Goal: Transaction & Acquisition: Book appointment/travel/reservation

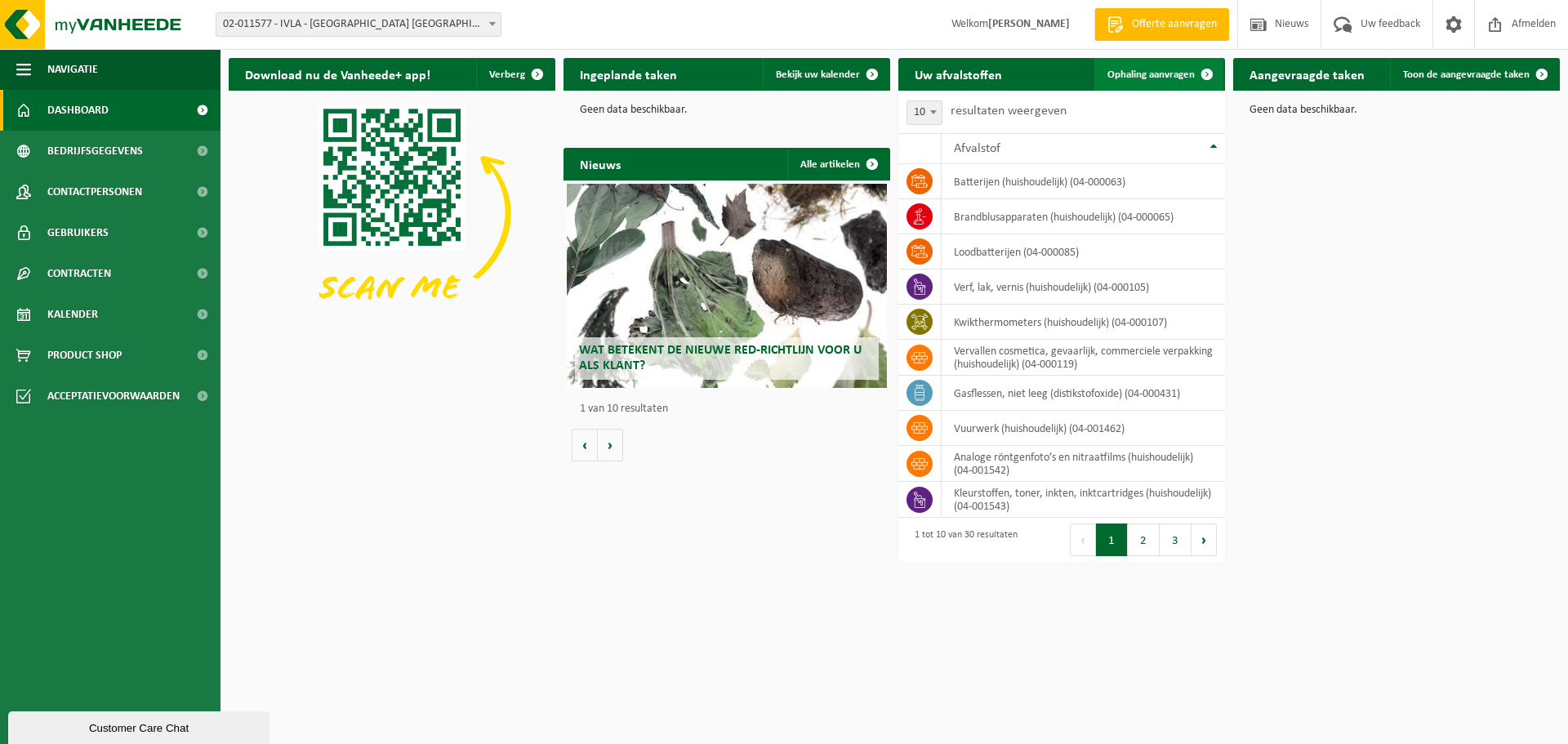
click at [1176, 72] on span "Ophaling aanvragen" at bounding box center [1151, 75] width 87 height 11
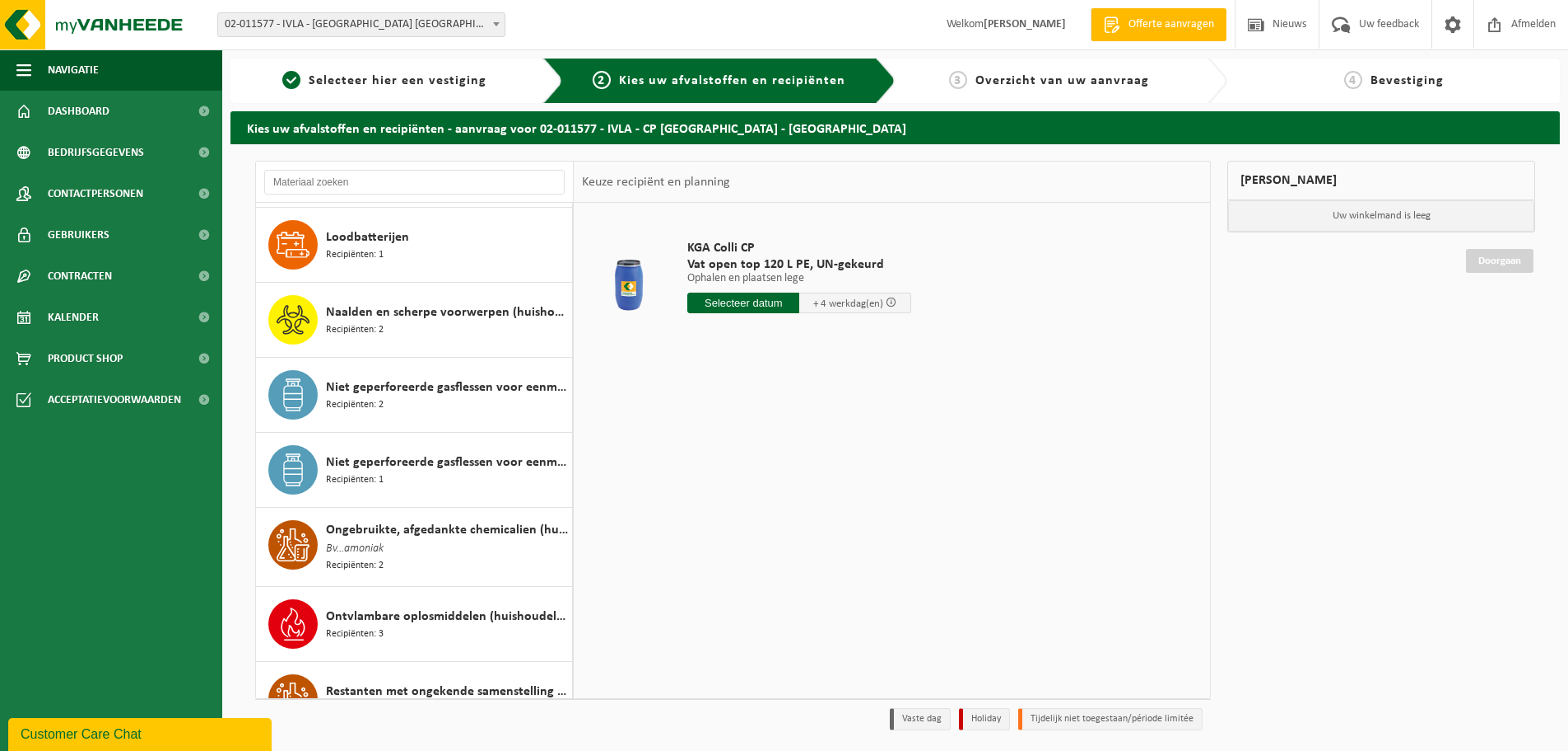
scroll to position [1153, 0]
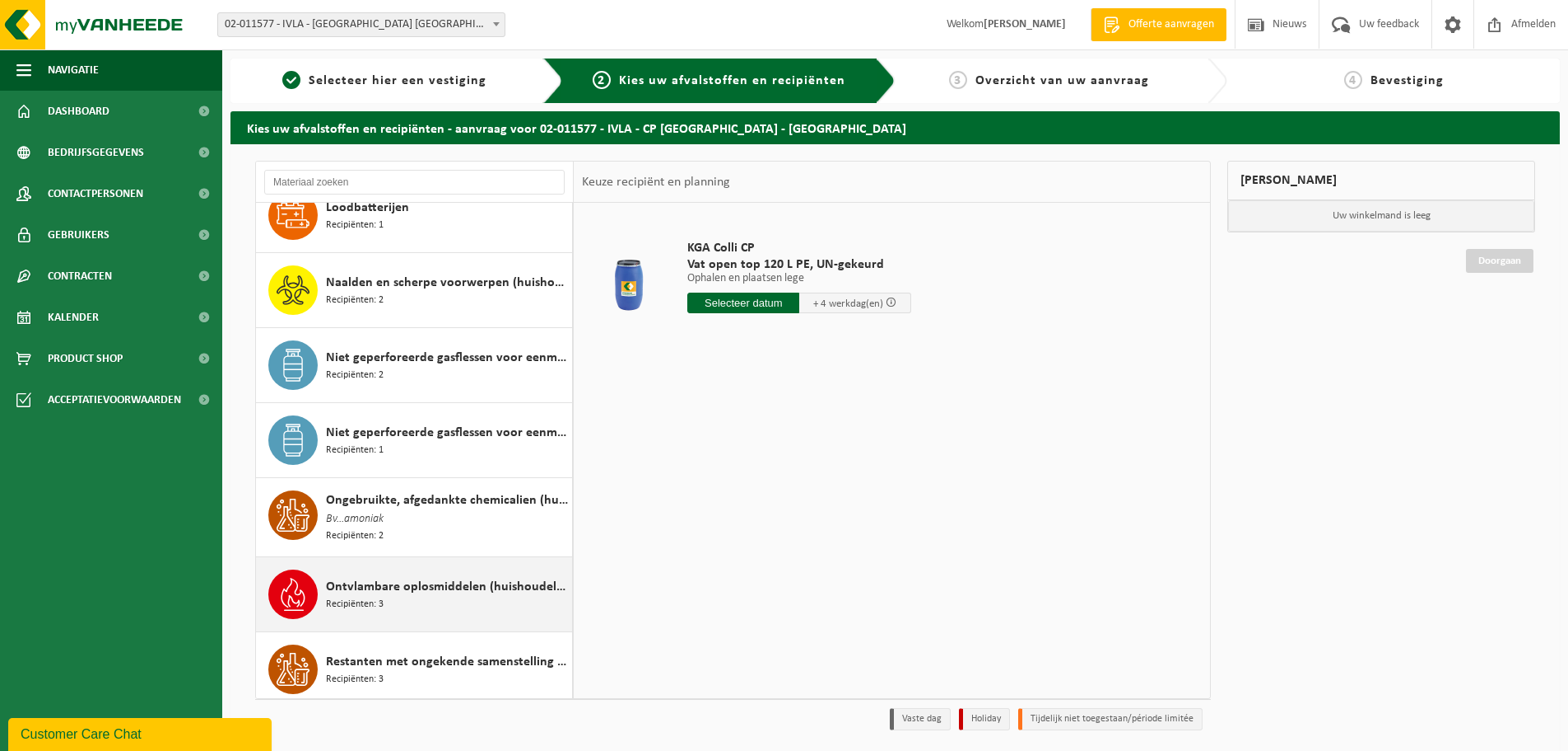
click at [419, 593] on div "Ontvlambare oplosmiddelen (huishoudelijk) Recipiënten: 3" at bounding box center [447, 594] width 242 height 50
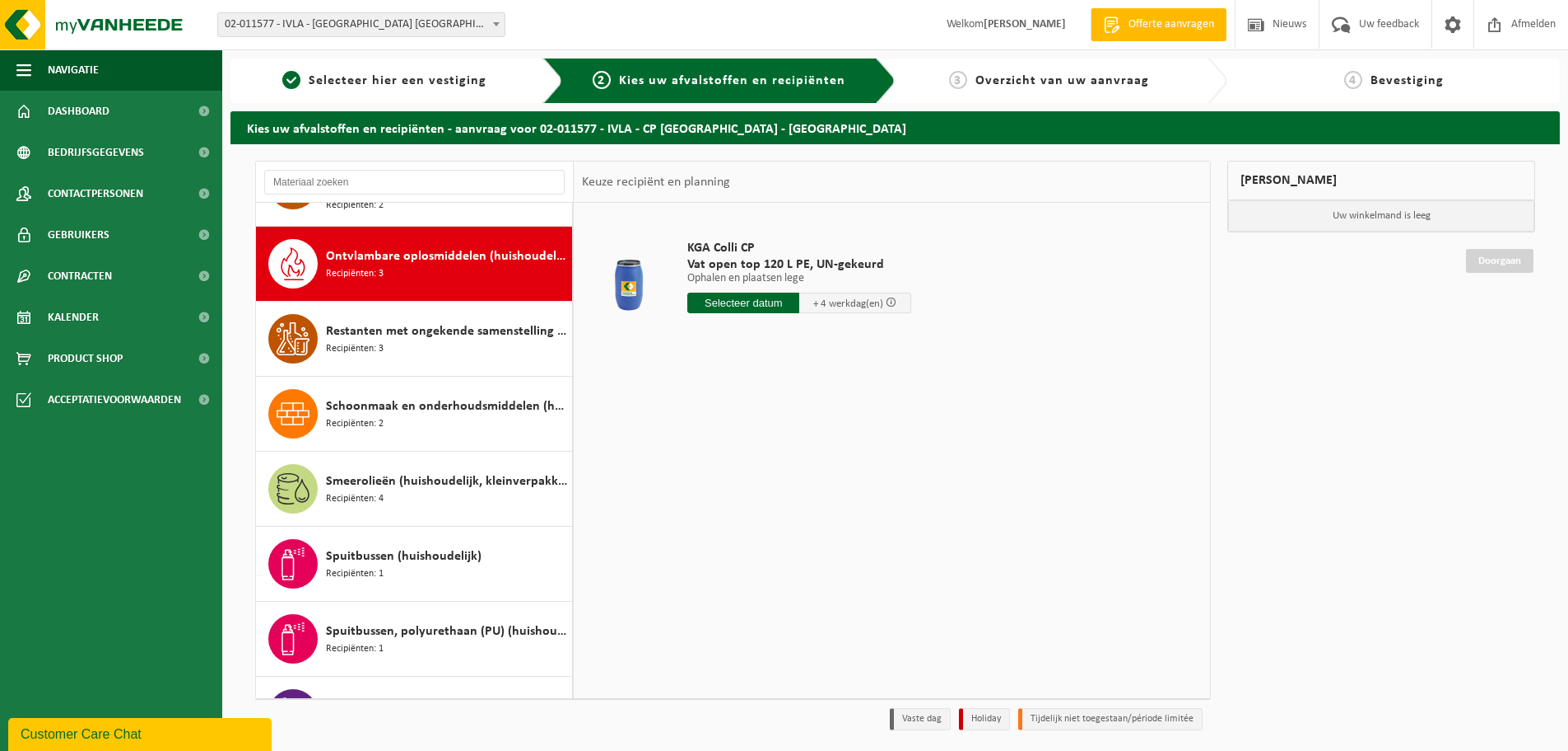
scroll to position [1503, 0]
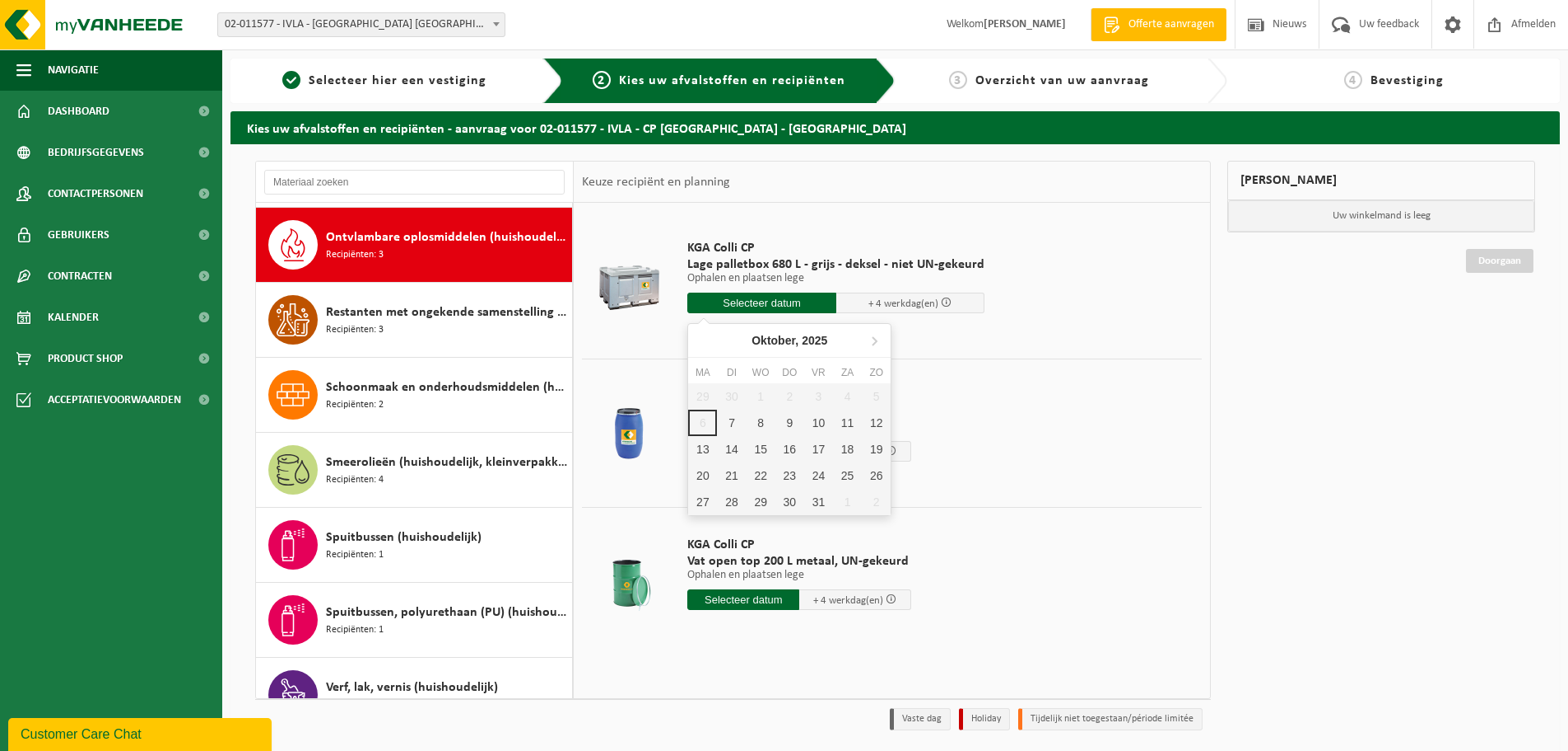
click at [800, 299] on input "text" at bounding box center [762, 303] width 149 height 20
click at [762, 422] on div "8" at bounding box center [761, 422] width 28 height 27
type input "Van 2025-10-08"
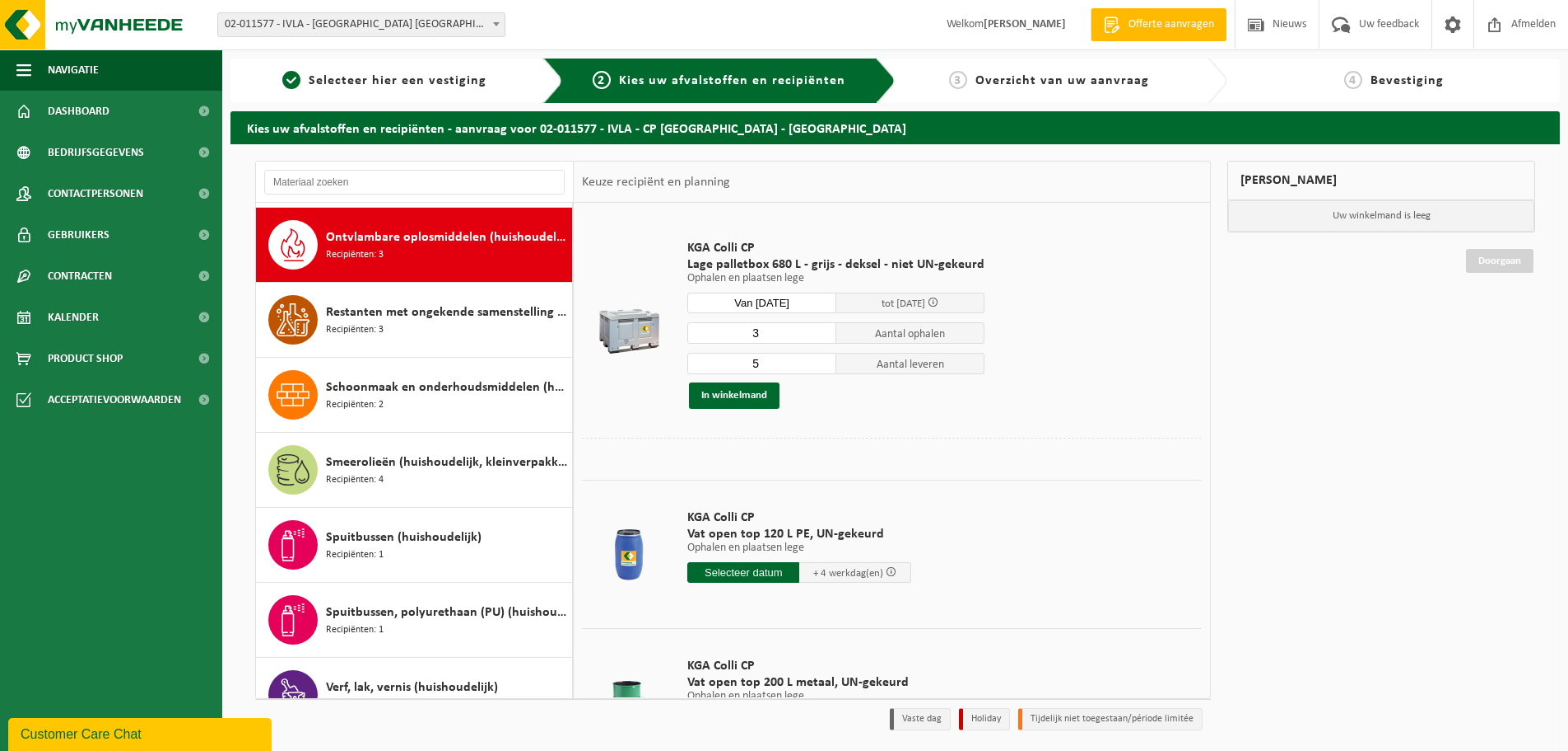
click at [821, 333] on input "3" at bounding box center [762, 332] width 149 height 21
click at [821, 333] on input "2" at bounding box center [762, 332] width 149 height 21
type input "1"
click at [821, 333] on input "1" at bounding box center [762, 332] width 149 height 21
click at [817, 368] on input "4" at bounding box center [762, 363] width 149 height 21
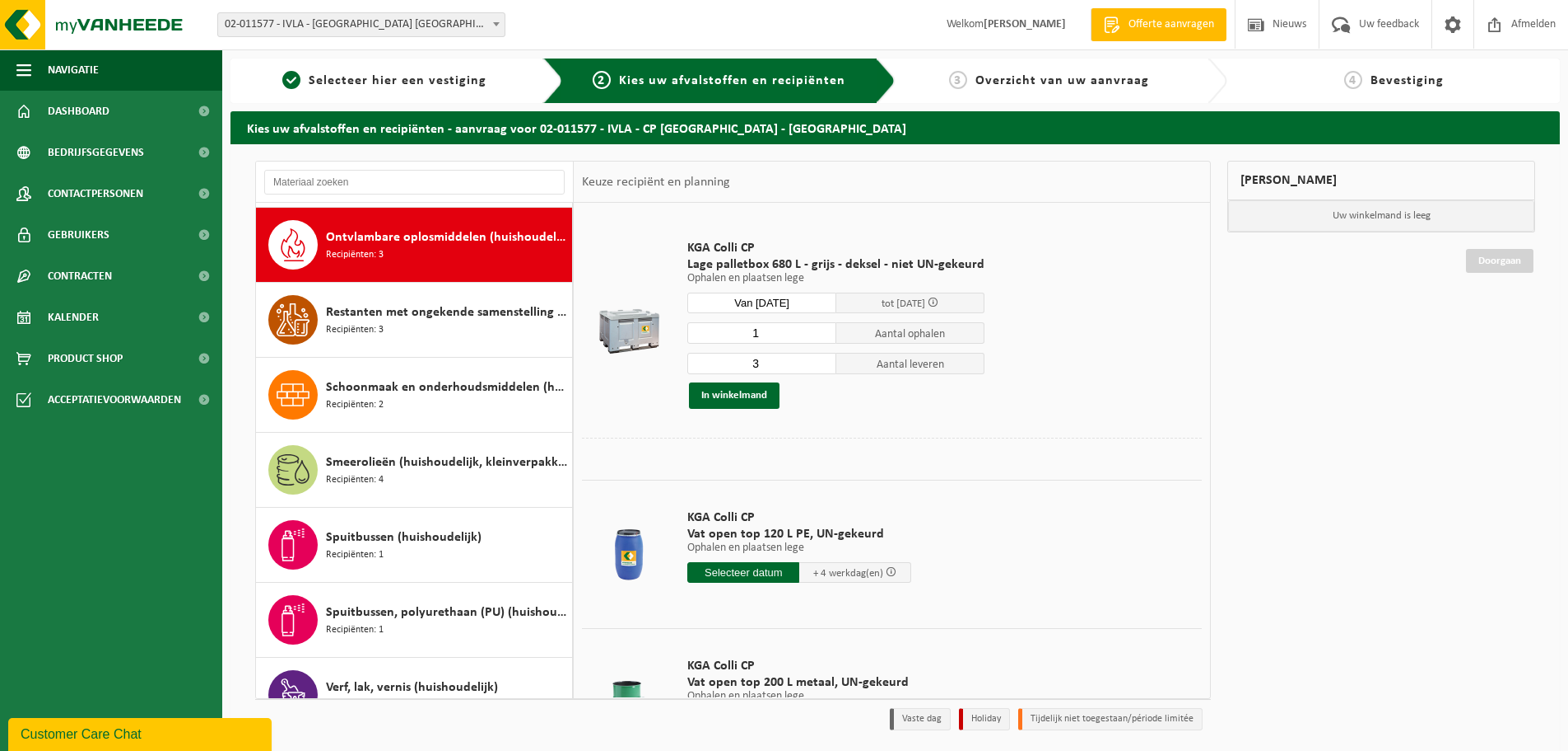
click at [817, 368] on input "3" at bounding box center [762, 363] width 149 height 21
click at [817, 368] on input "2" at bounding box center [762, 363] width 149 height 21
type input "1"
click at [817, 368] on input "1" at bounding box center [762, 363] width 149 height 21
click at [742, 390] on button "In winkelmand" at bounding box center [734, 395] width 91 height 27
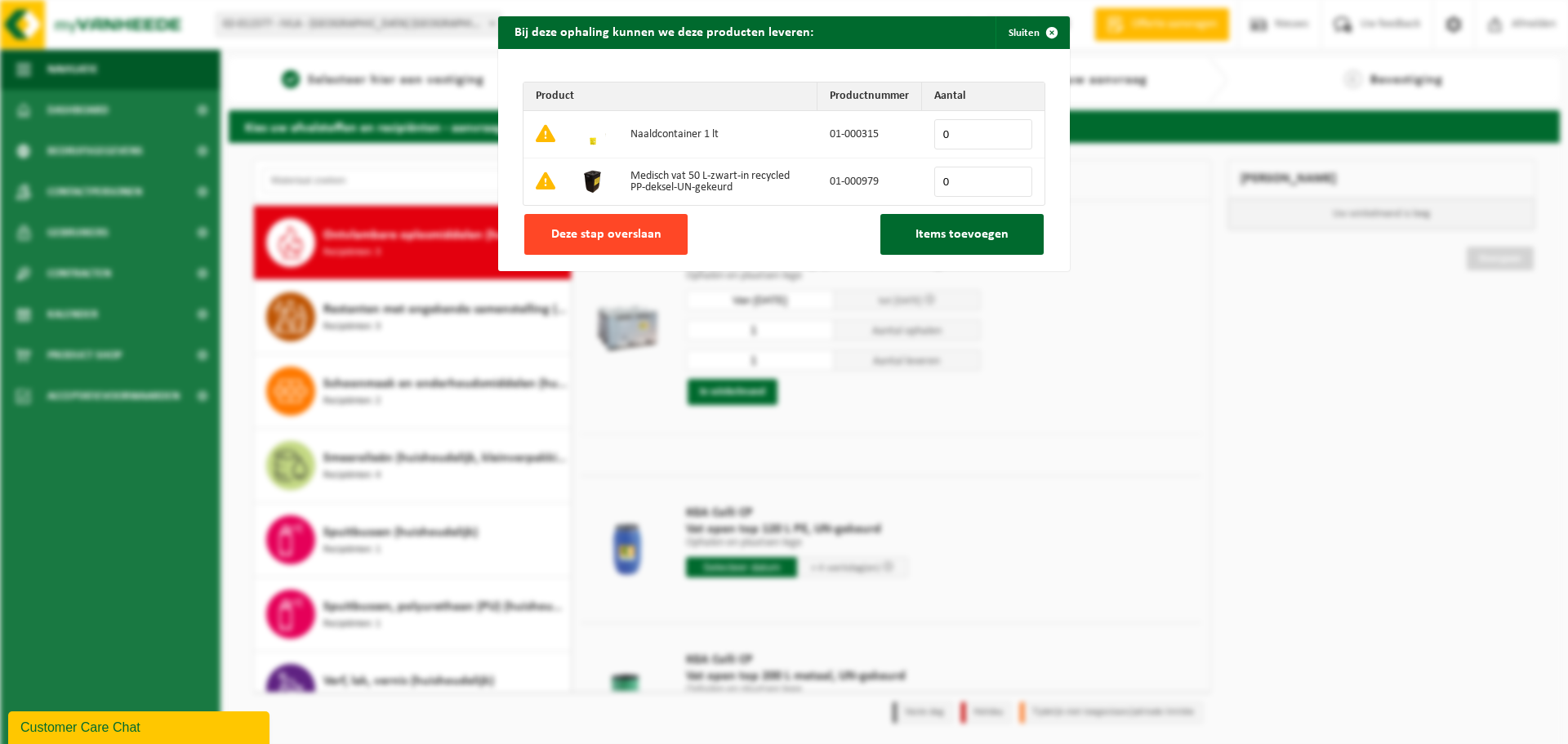
click at [597, 236] on span "Deze stap overslaan" at bounding box center [606, 234] width 110 height 13
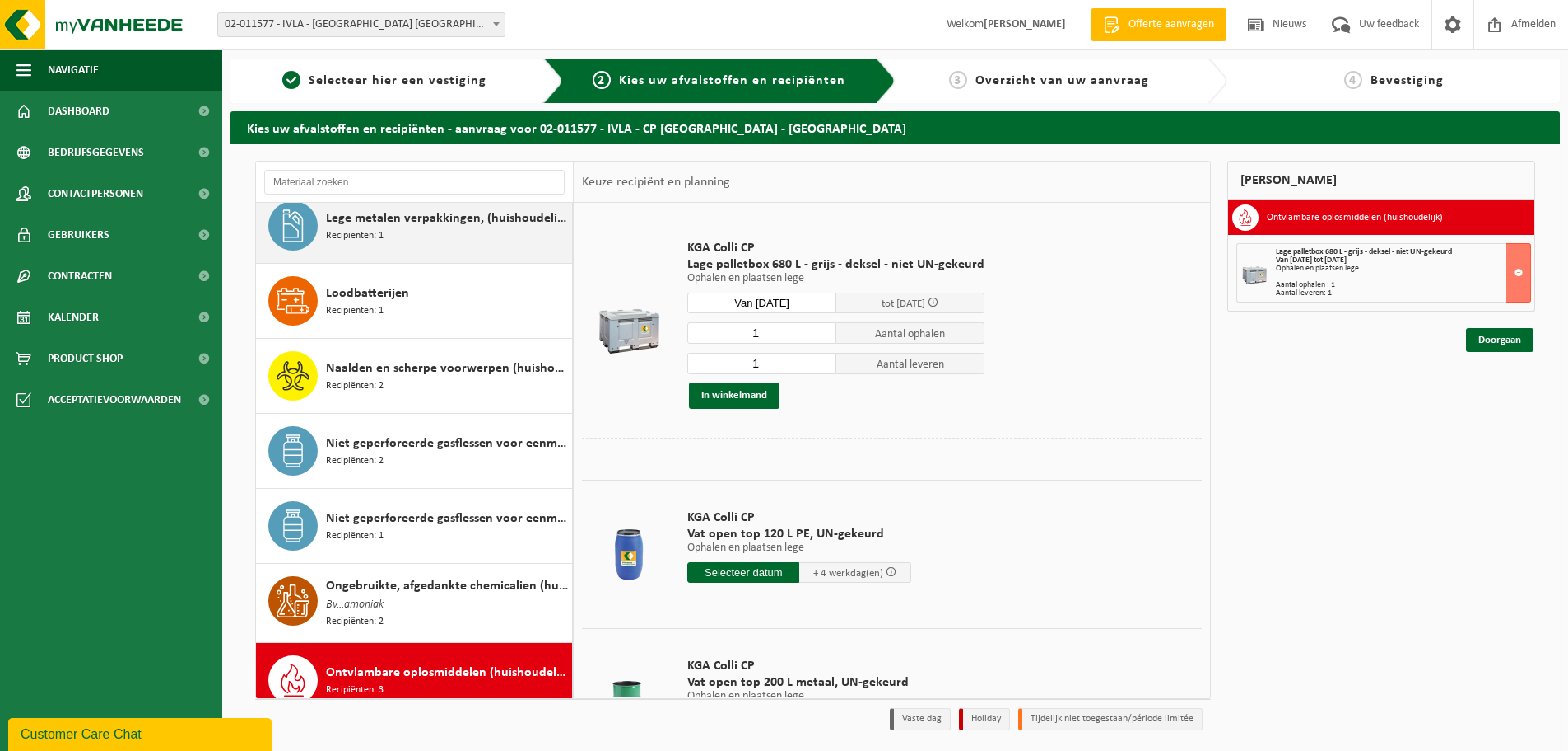
scroll to position [1097, 0]
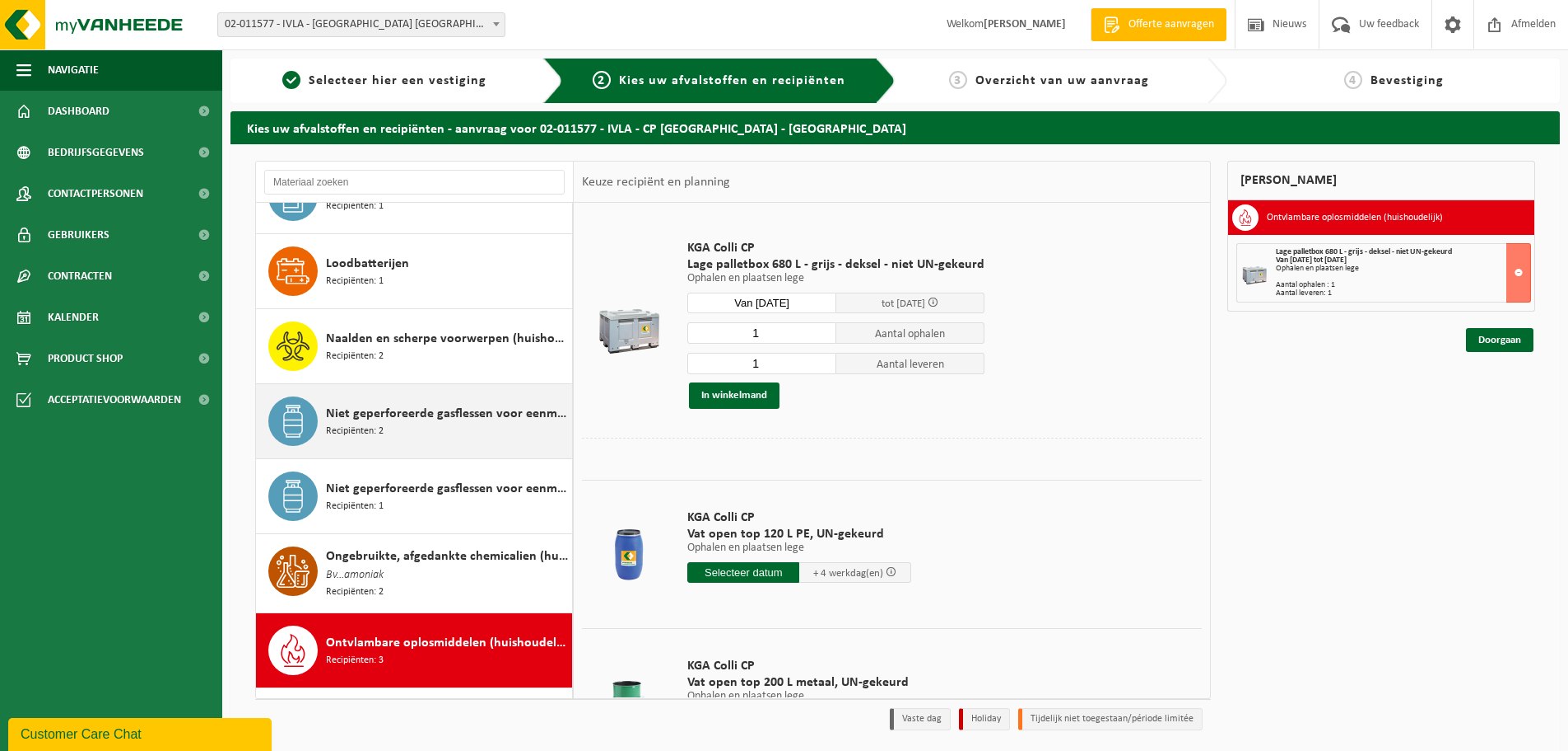
click at [414, 415] on span "Niet geperforeerde gasflessen voor eenmalig gebruik (huishoudelijk)" at bounding box center [447, 414] width 242 height 20
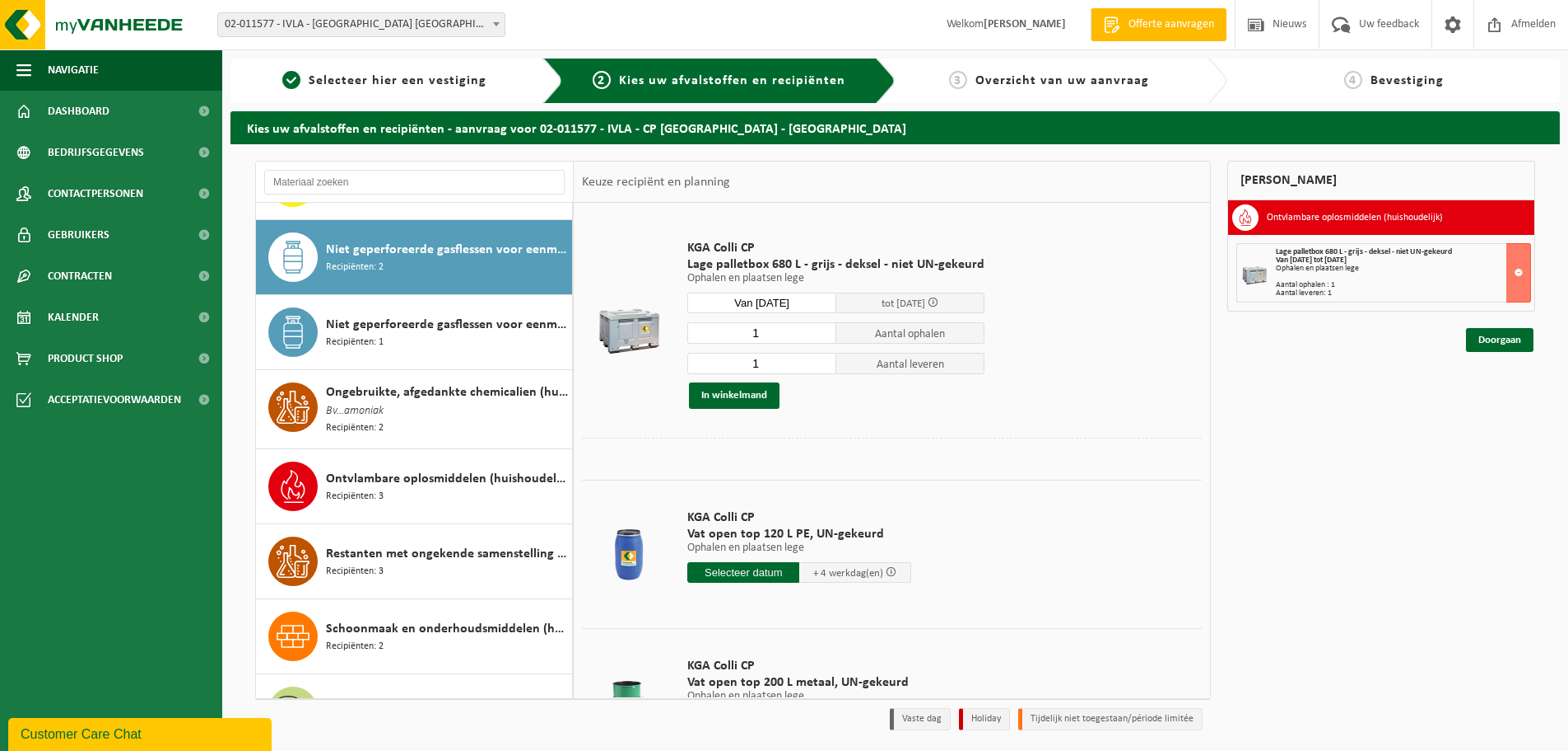
scroll to position [1276, 0]
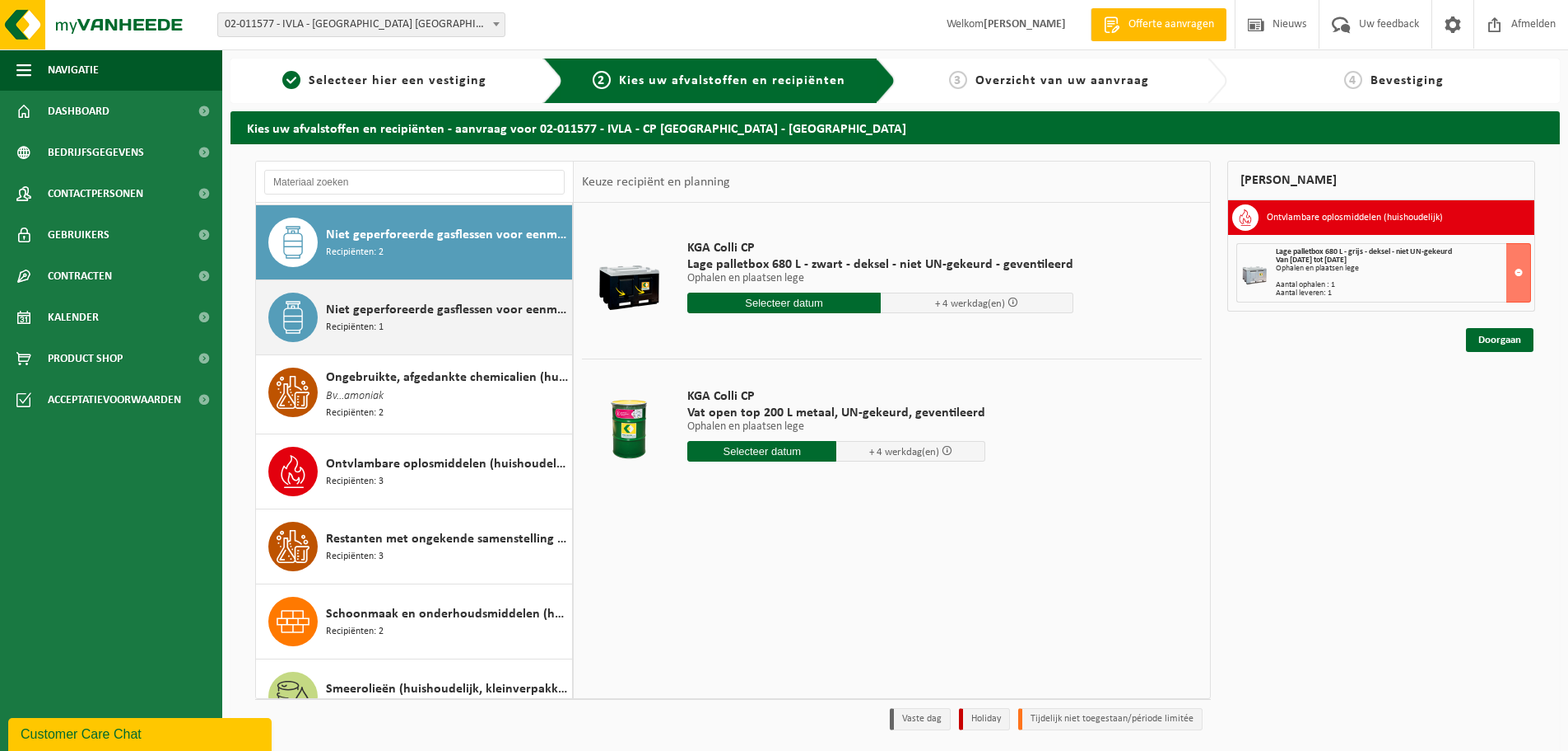
click at [406, 312] on span "Niet geperforeerde gasflessen voor eenmalig gebruik (huishoudelijk) - aanstekers" at bounding box center [447, 310] width 242 height 20
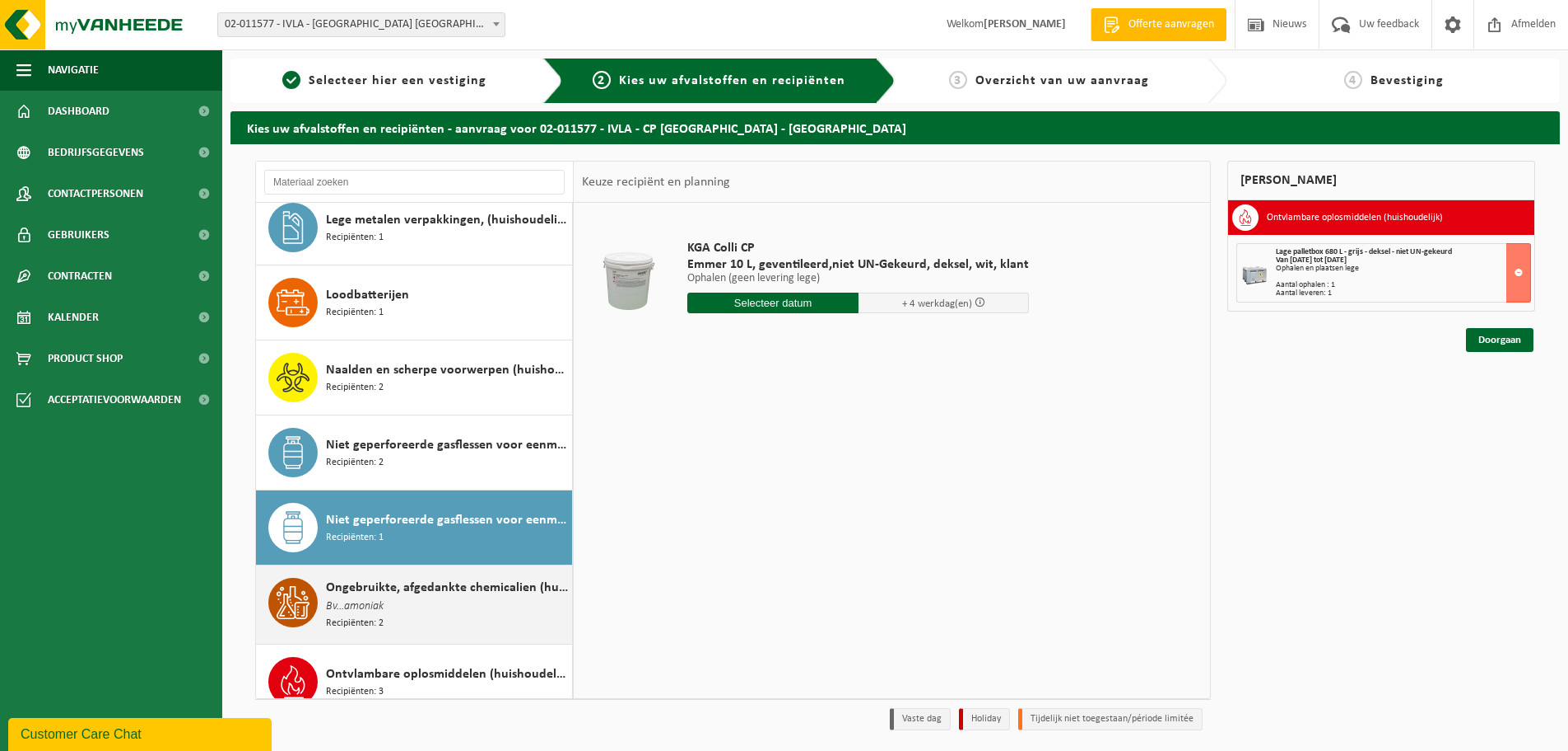
scroll to position [1022, 0]
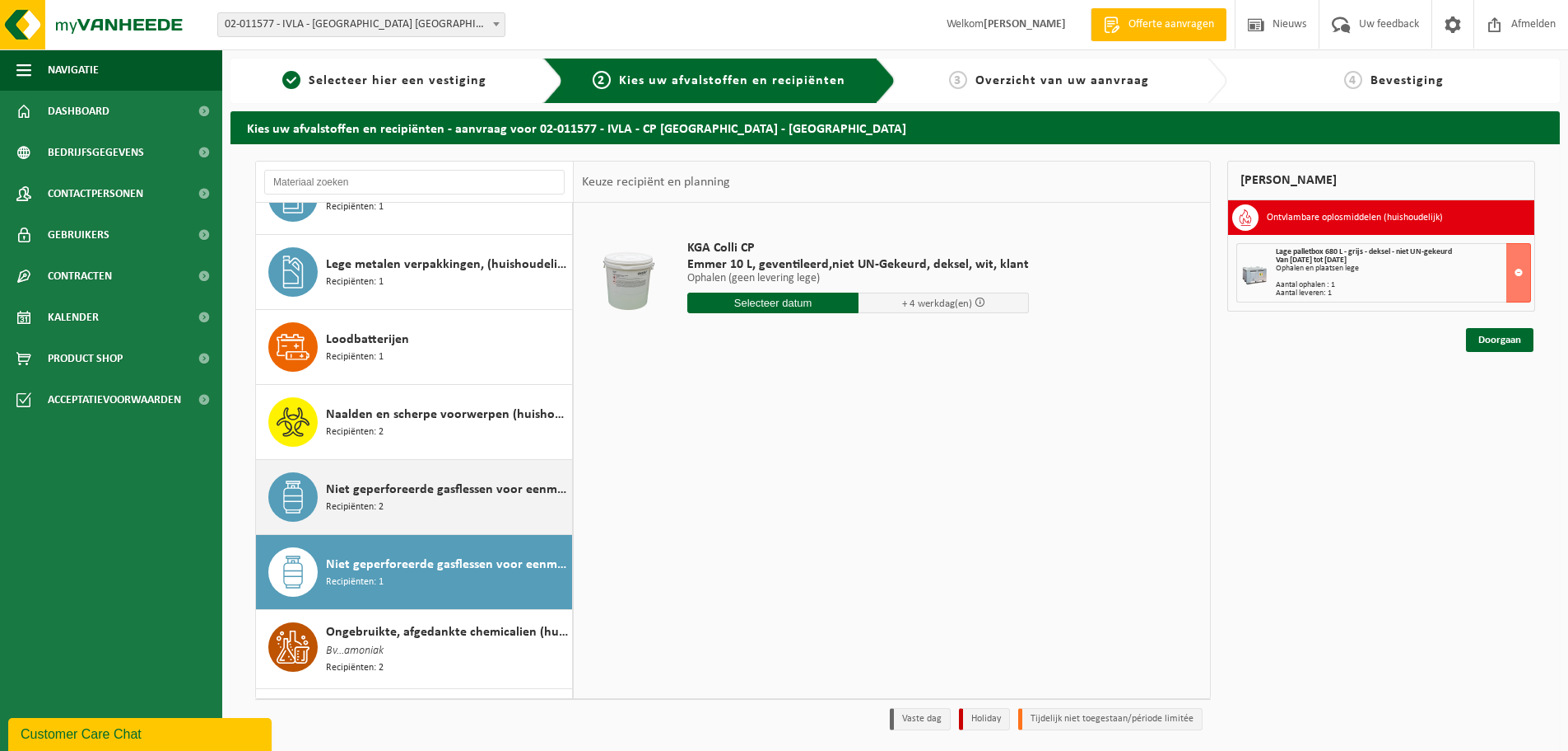
click at [417, 491] on span "Niet geperforeerde gasflessen voor eenmalig gebruik (huishoudelijk)" at bounding box center [447, 489] width 242 height 20
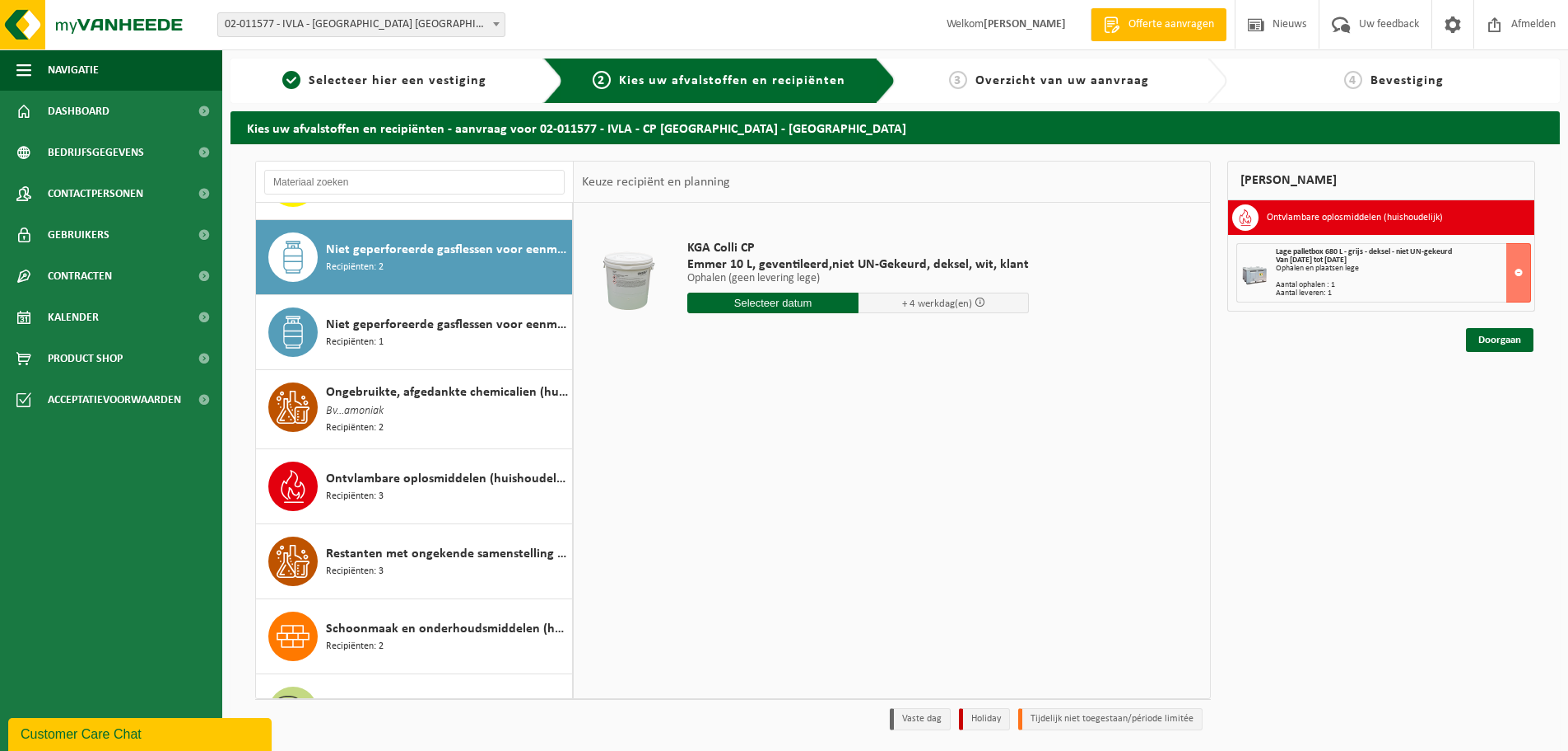
scroll to position [1276, 0]
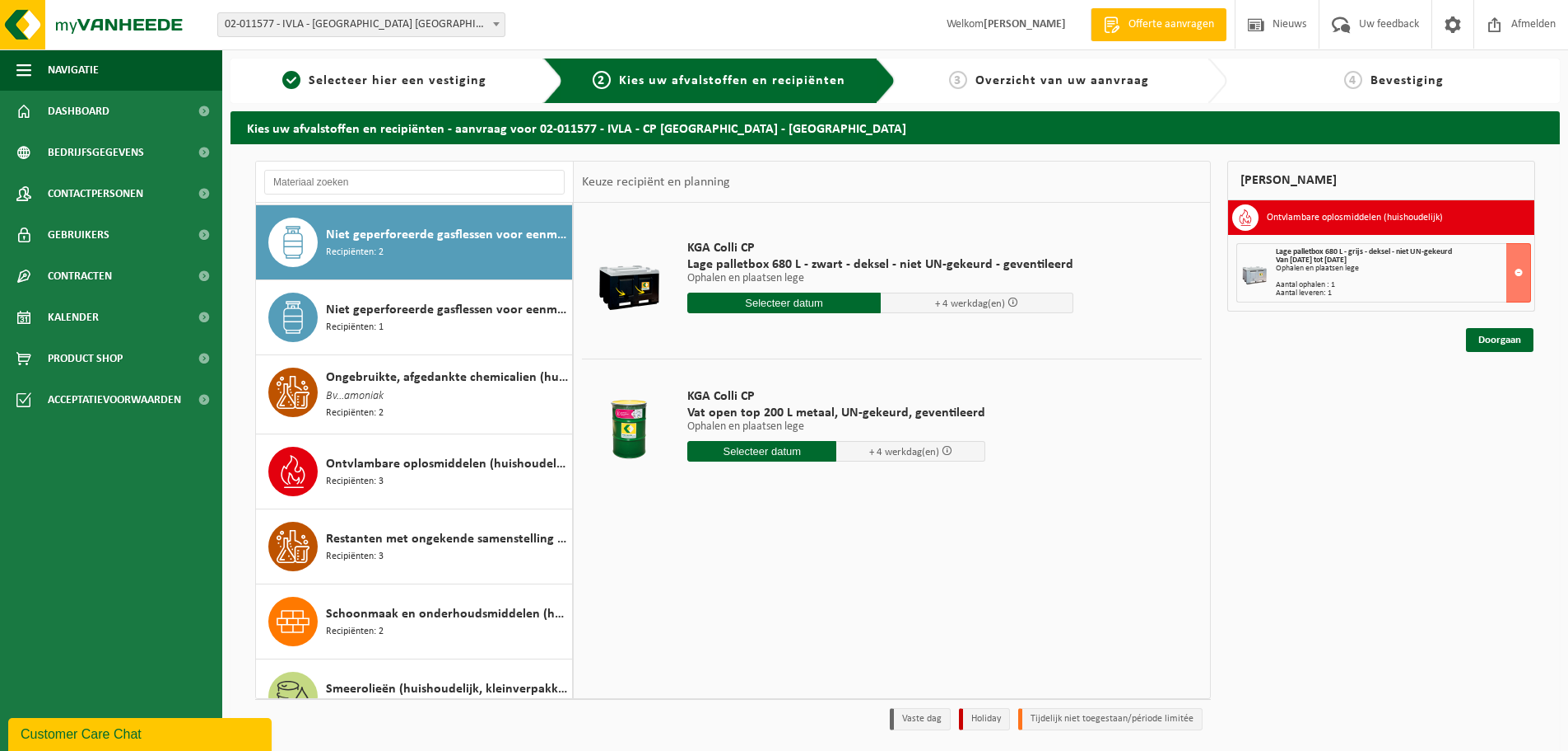
click at [841, 302] on input "text" at bounding box center [784, 303] width 194 height 20
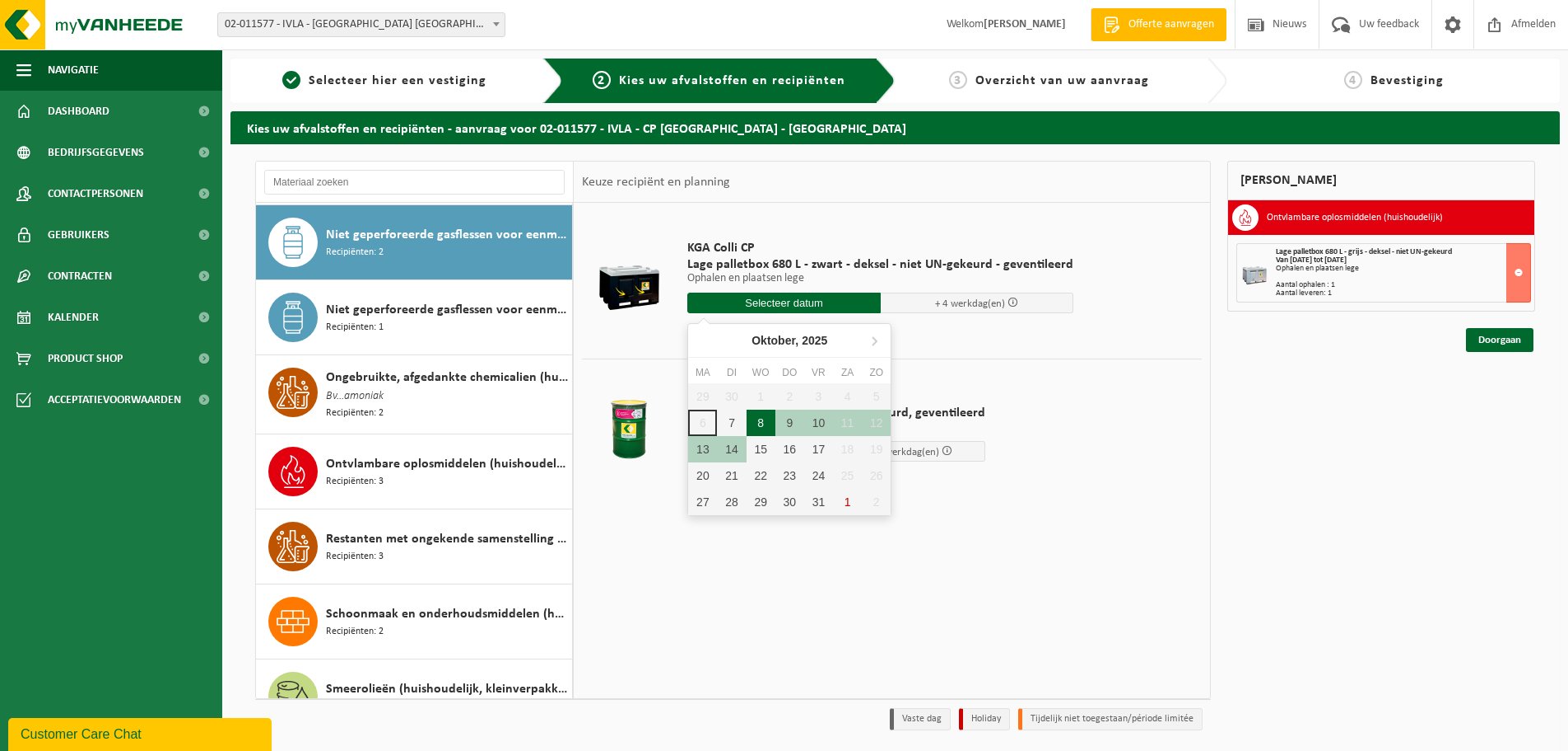
click at [759, 423] on div "8" at bounding box center [761, 422] width 28 height 27
type input "Van 2025-10-08"
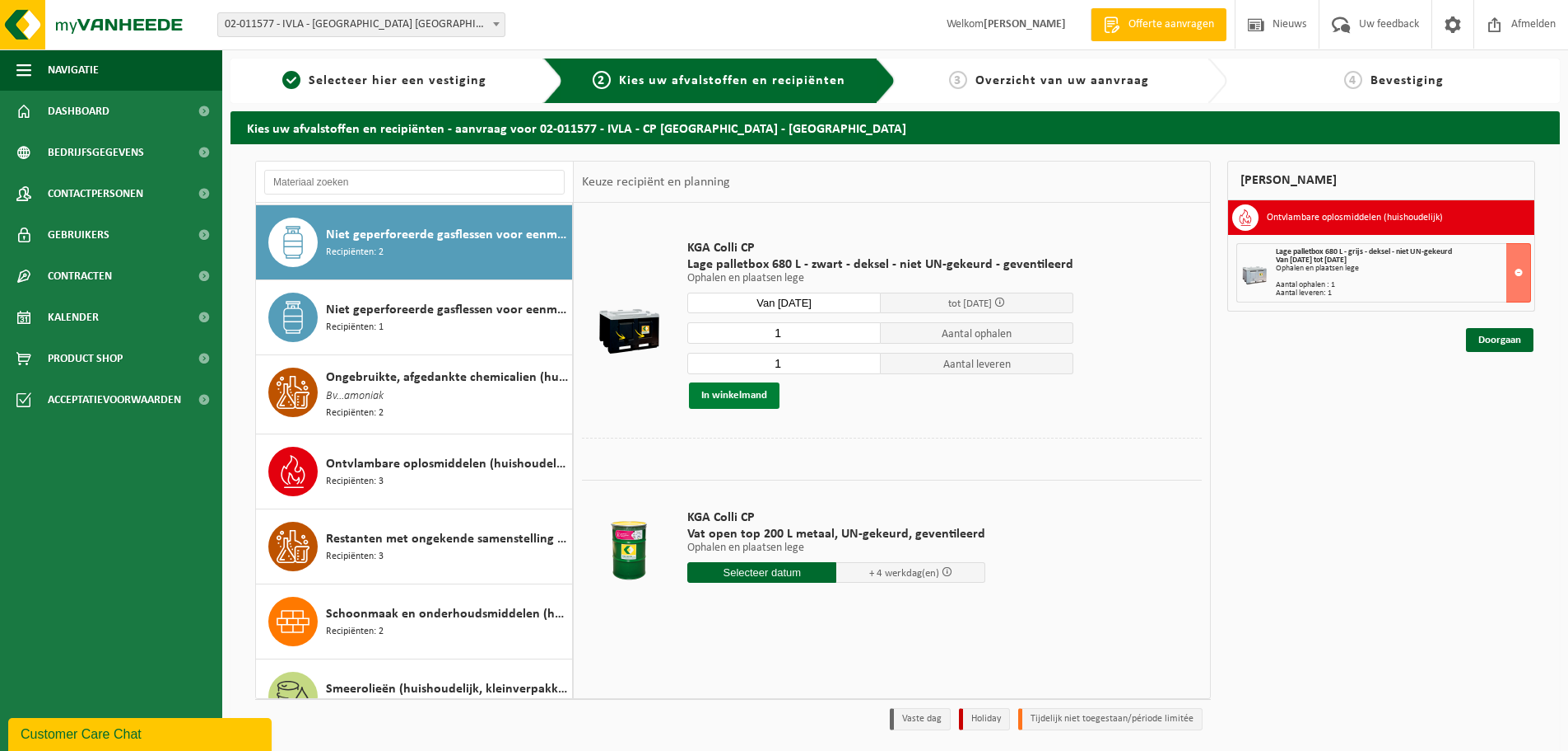
click at [749, 398] on button "In winkelmand" at bounding box center [734, 395] width 91 height 27
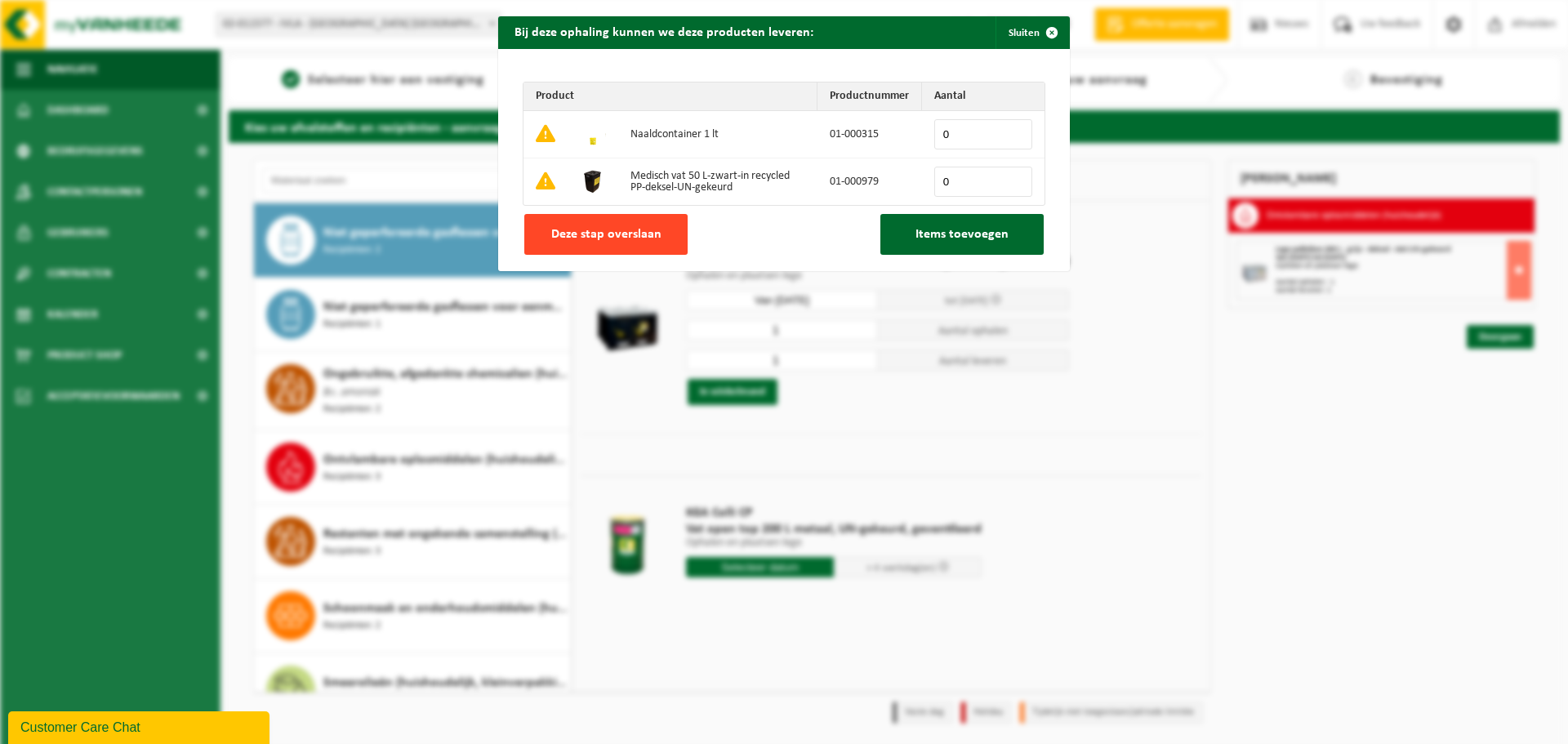
click at [608, 234] on span "Deze stap overslaan" at bounding box center [606, 234] width 110 height 13
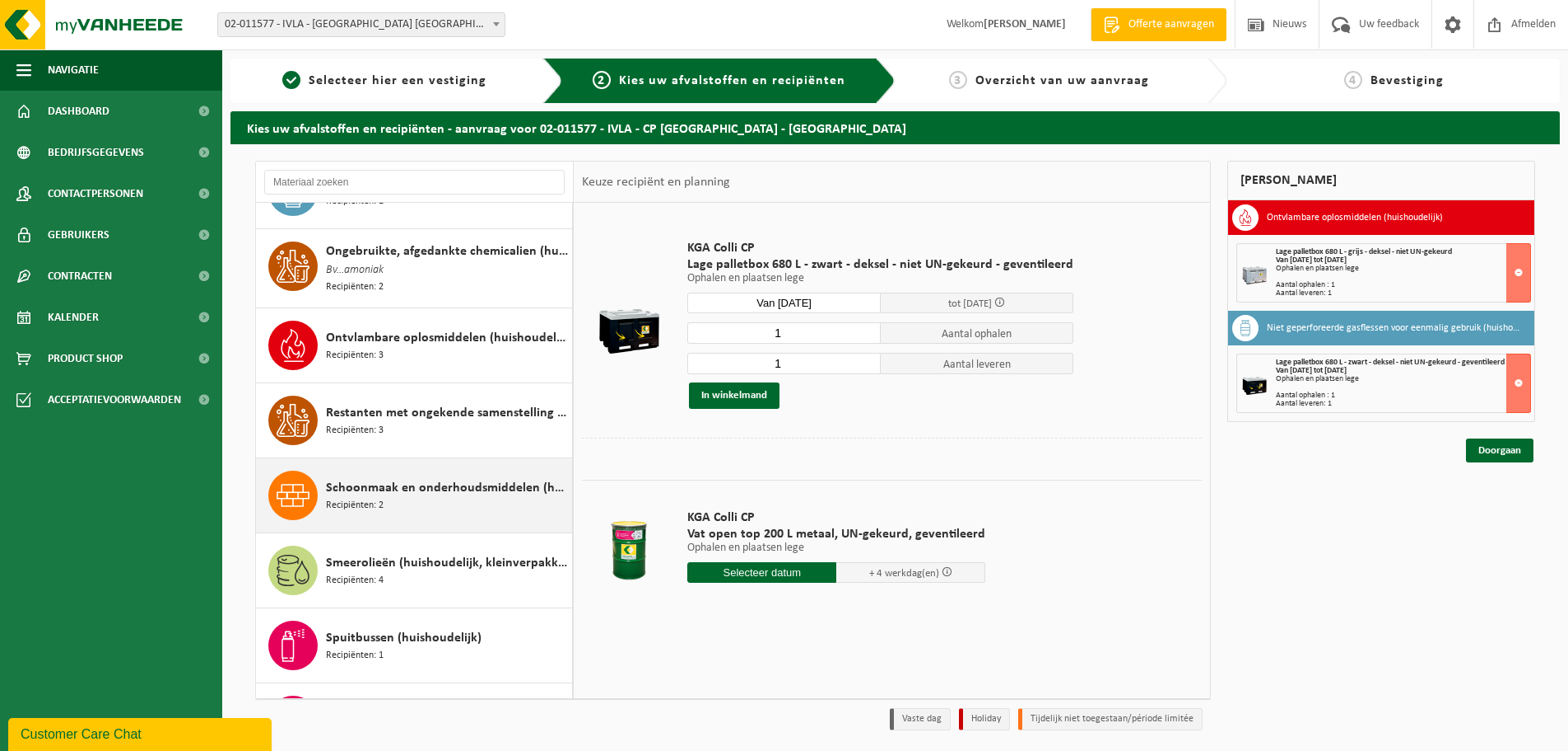
scroll to position [1440, 0]
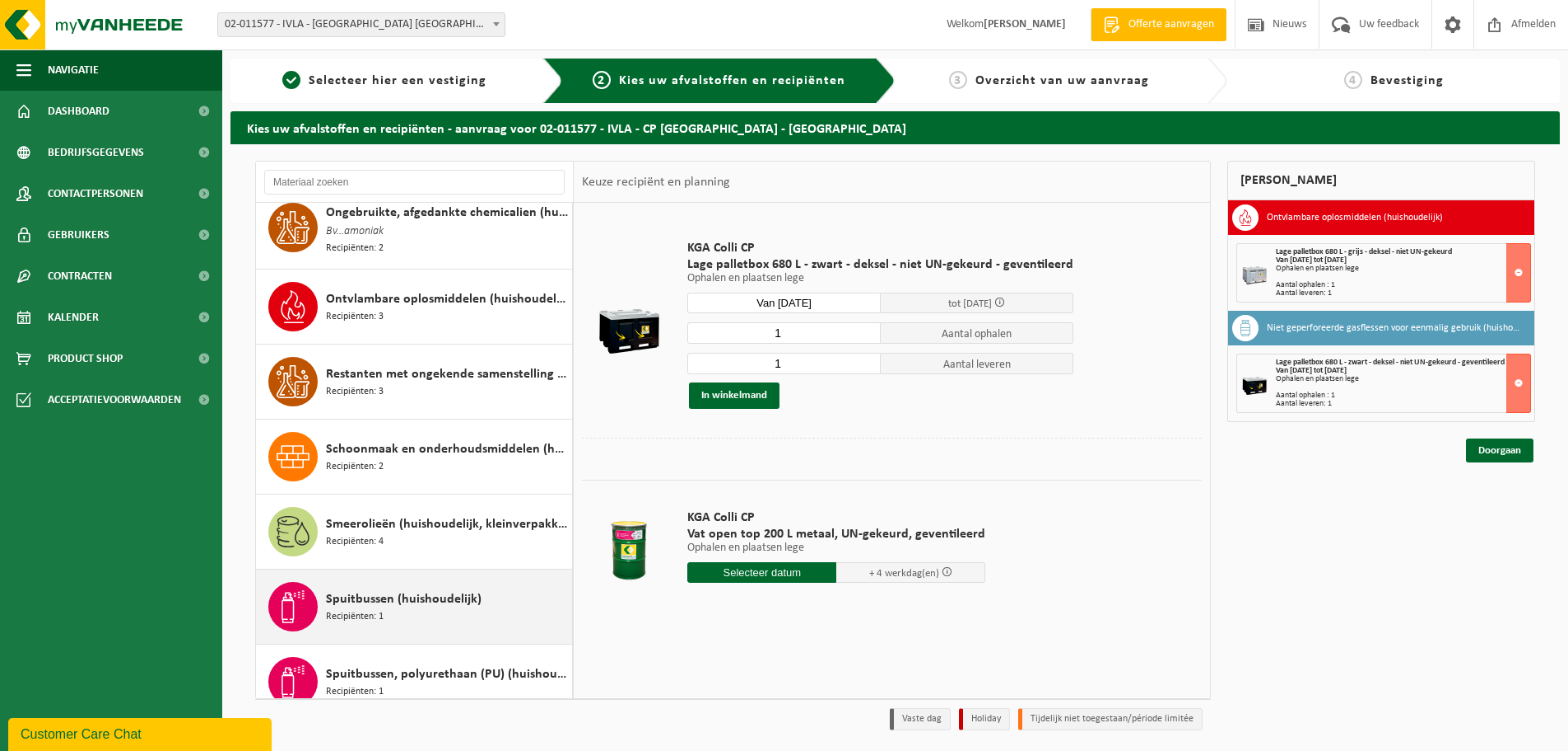
click at [361, 602] on span "Spuitbussen (huishoudelijk)" at bounding box center [404, 600] width 156 height 20
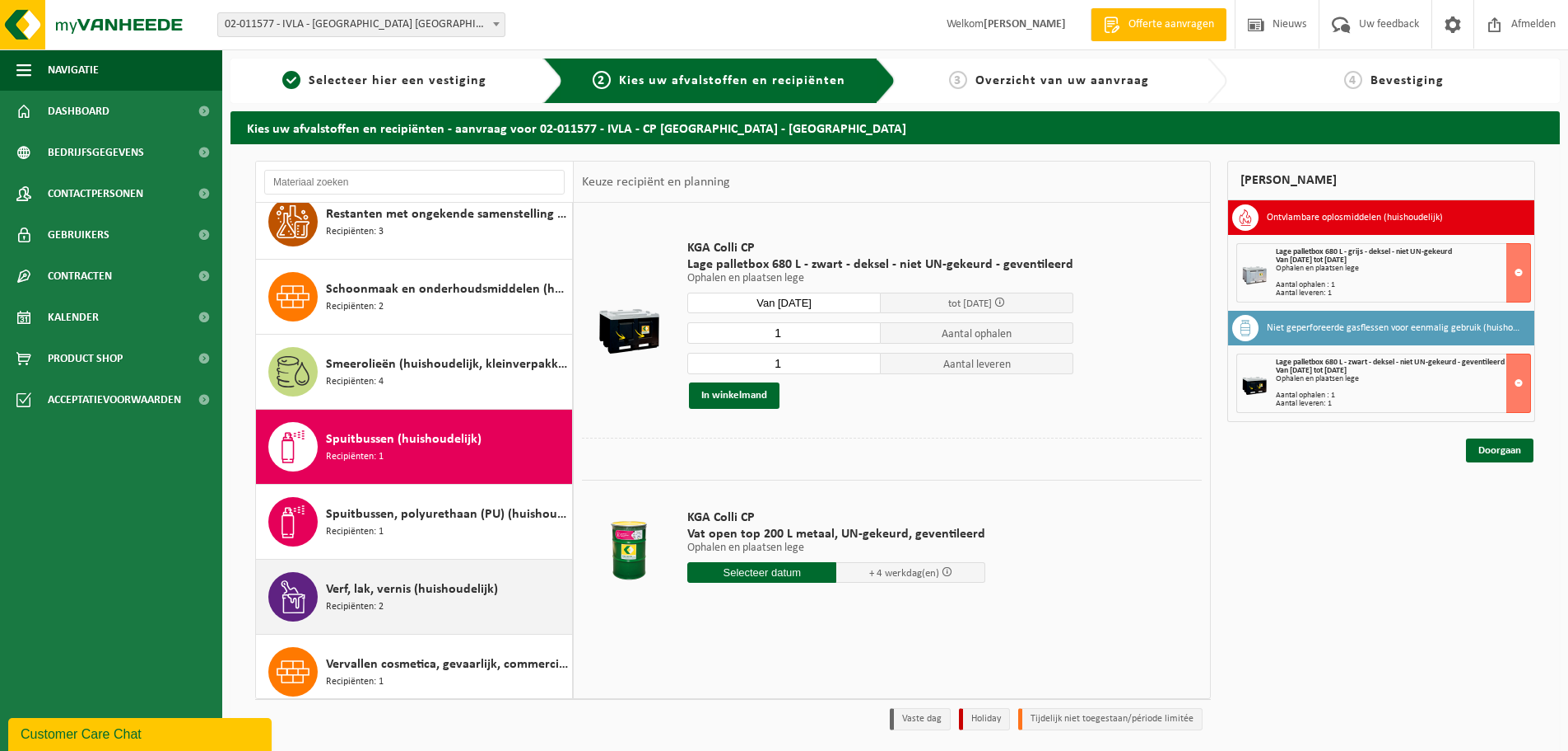
scroll to position [1756, 0]
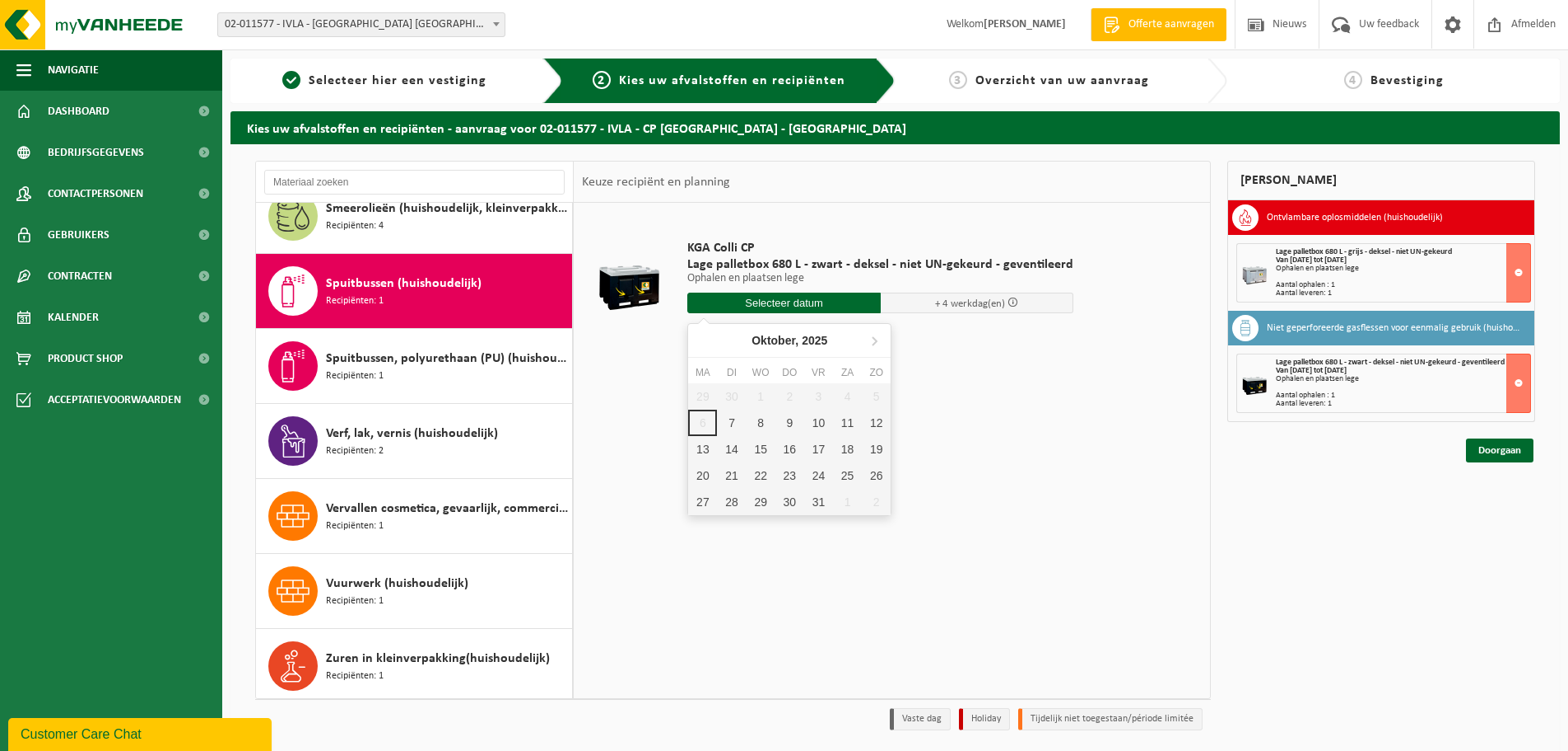
click at [775, 301] on input "text" at bounding box center [784, 303] width 194 height 20
click at [762, 417] on div "8" at bounding box center [761, 422] width 28 height 27
type input "Van 2025-10-08"
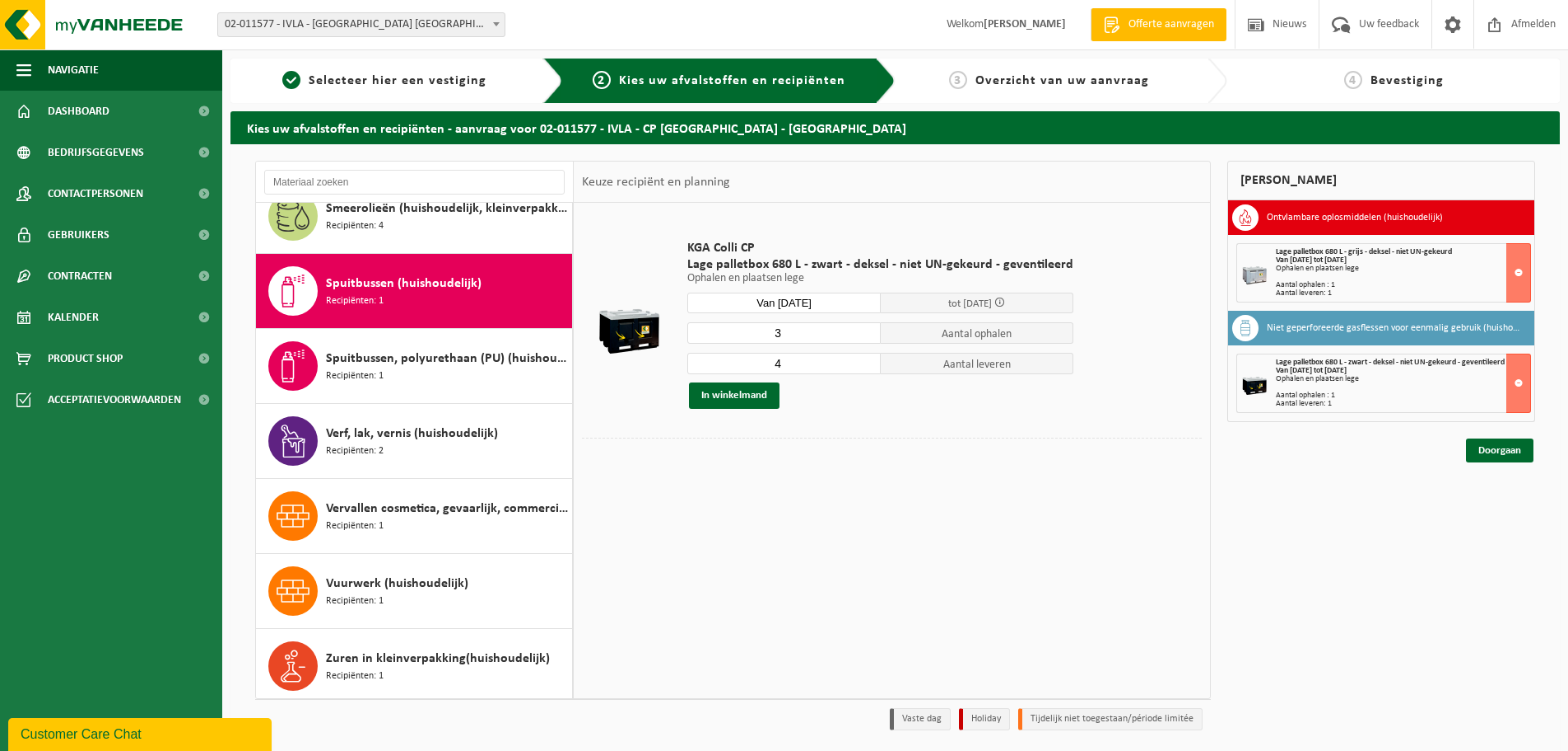
click at [862, 335] on input "3" at bounding box center [784, 332] width 194 height 21
click at [862, 335] on input "2" at bounding box center [784, 332] width 194 height 21
type input "1"
click at [862, 335] on input "1" at bounding box center [784, 332] width 194 height 21
click at [862, 369] on input "3" at bounding box center [784, 363] width 194 height 21
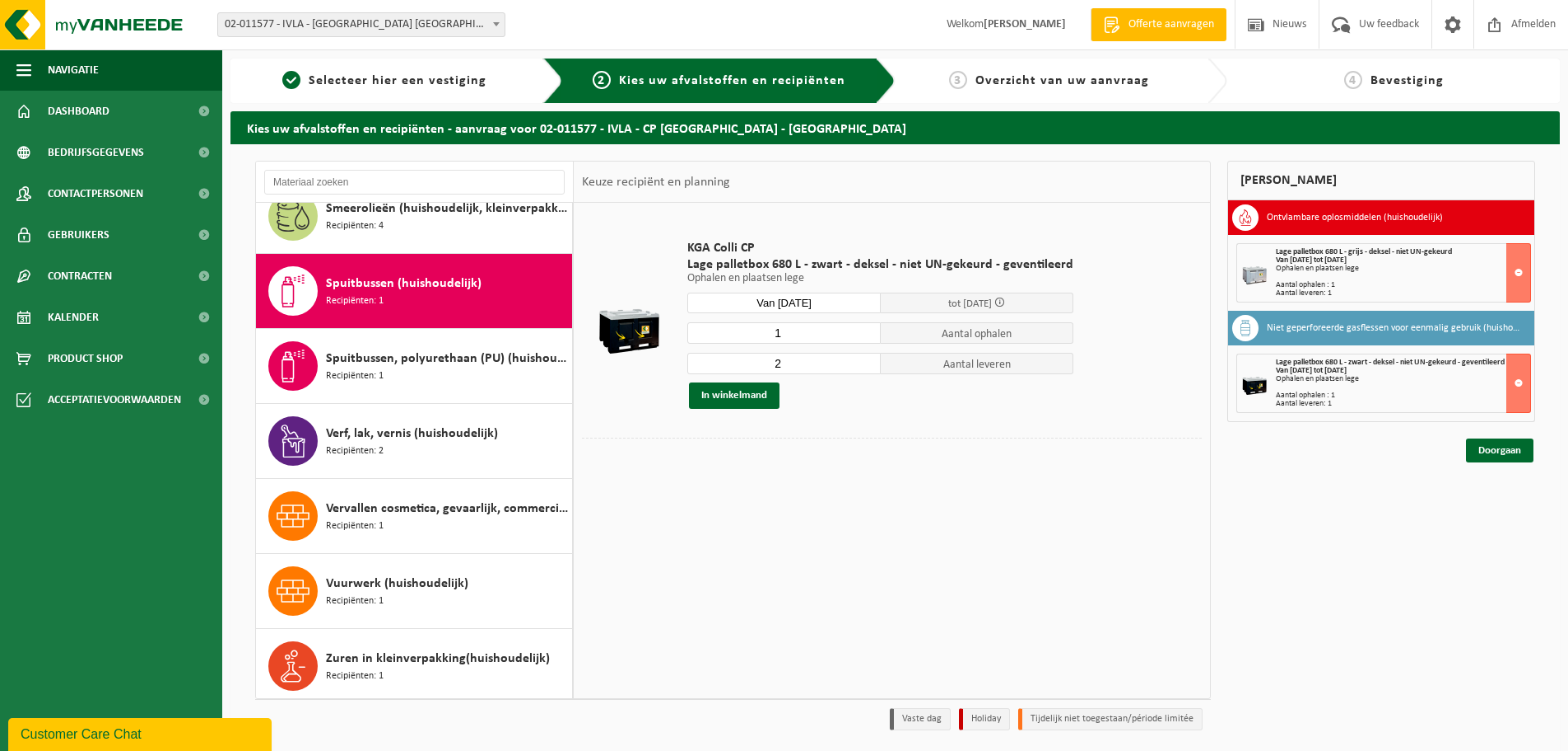
click at [862, 369] on input "2" at bounding box center [784, 363] width 194 height 21
type input "1"
click at [862, 369] on input "1" at bounding box center [784, 363] width 194 height 21
click at [751, 395] on button "In winkelmand" at bounding box center [734, 395] width 91 height 27
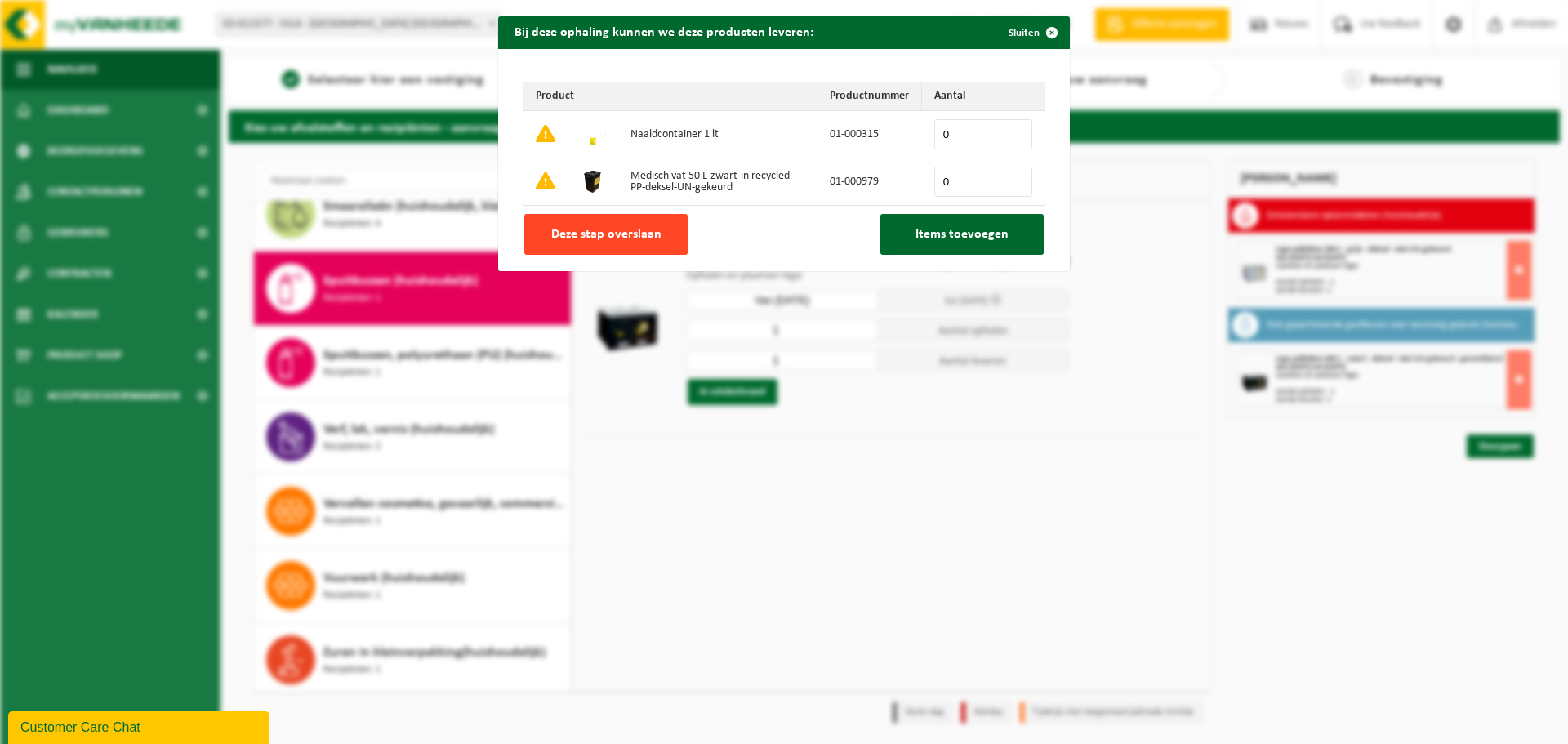
click at [602, 229] on span "Deze stap overslaan" at bounding box center [606, 234] width 110 height 13
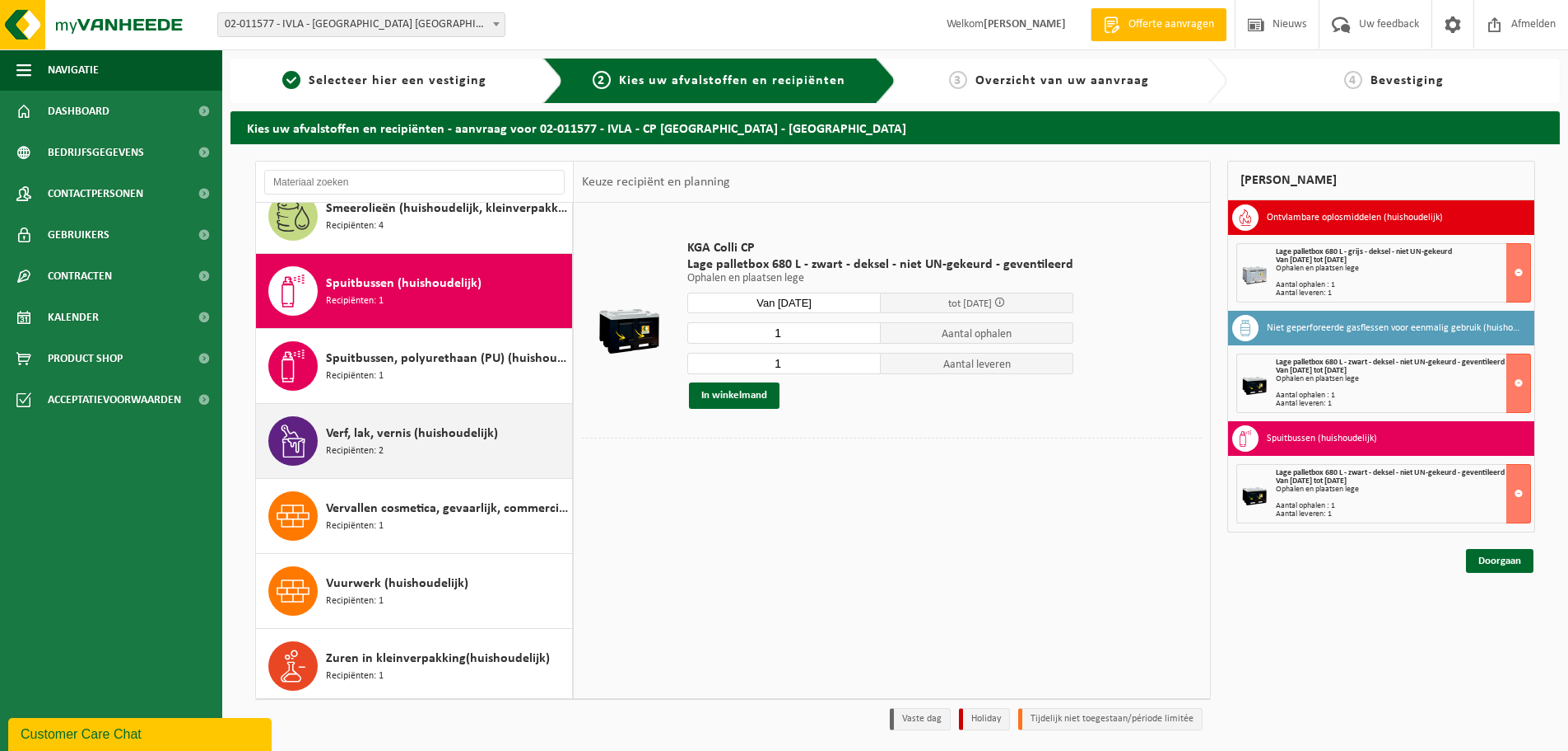
click at [348, 430] on span "Verf, lak, vernis (huishoudelijk)" at bounding box center [412, 433] width 172 height 20
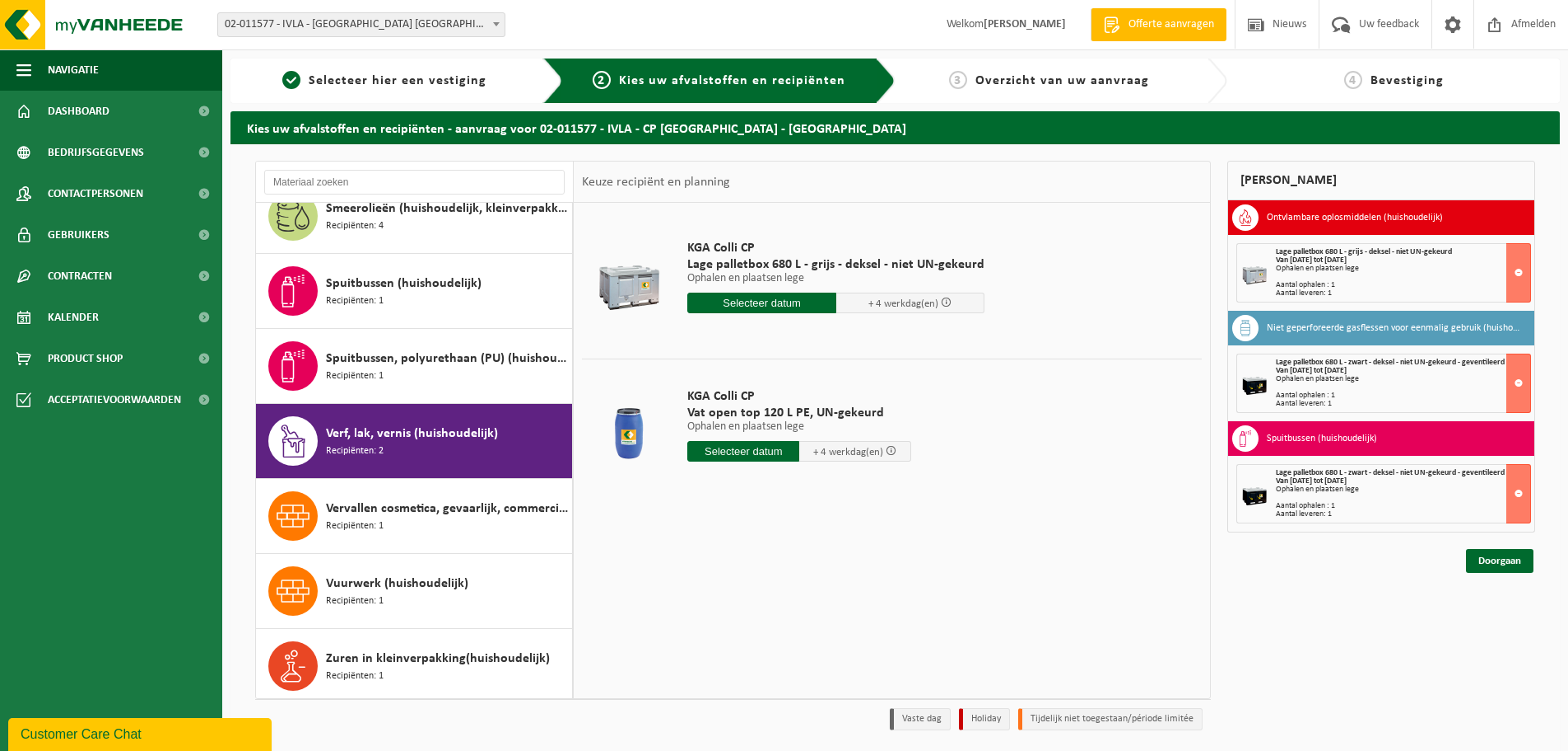
click at [751, 300] on input "text" at bounding box center [762, 303] width 149 height 20
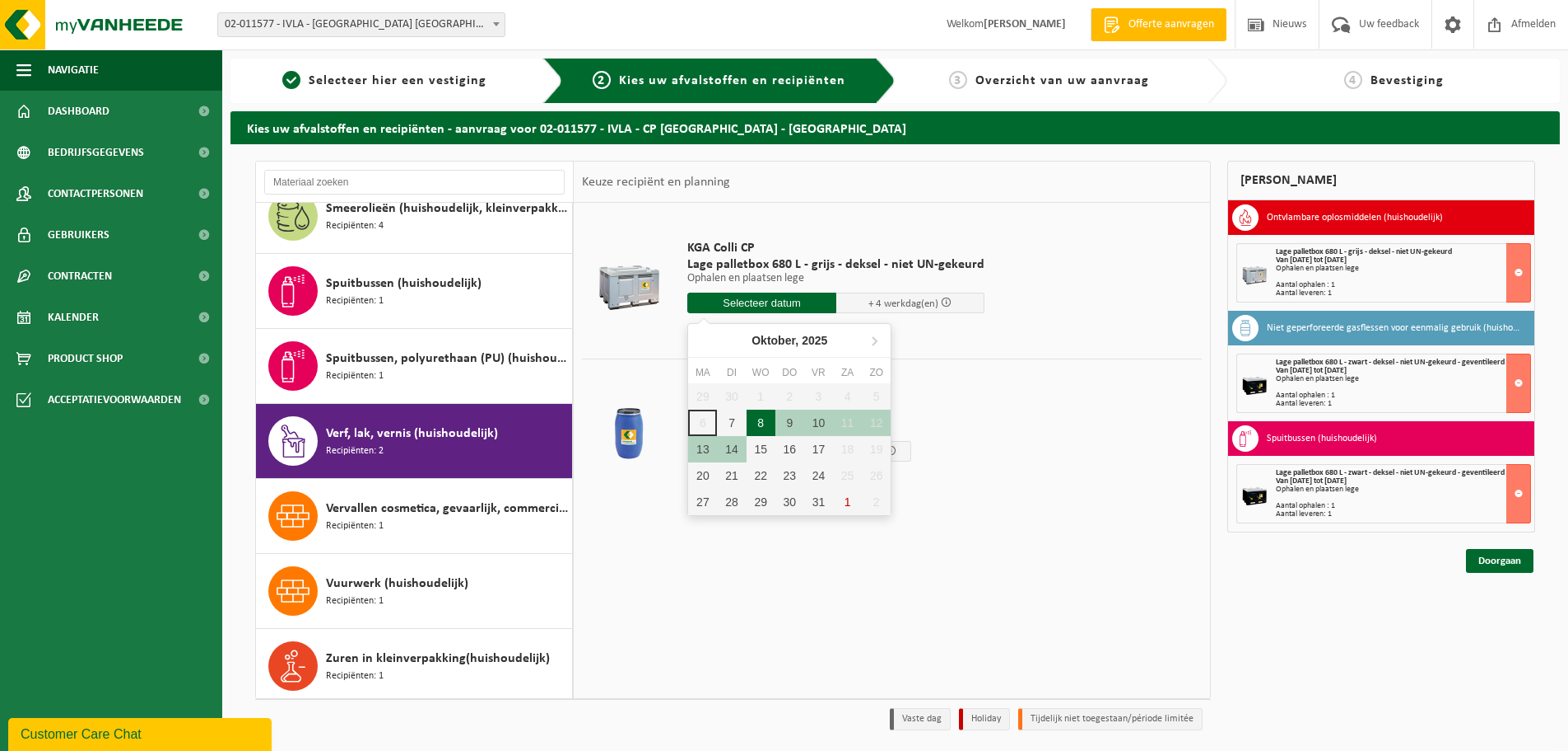
click at [758, 423] on div "8" at bounding box center [761, 422] width 28 height 27
type input "Van 2025-10-08"
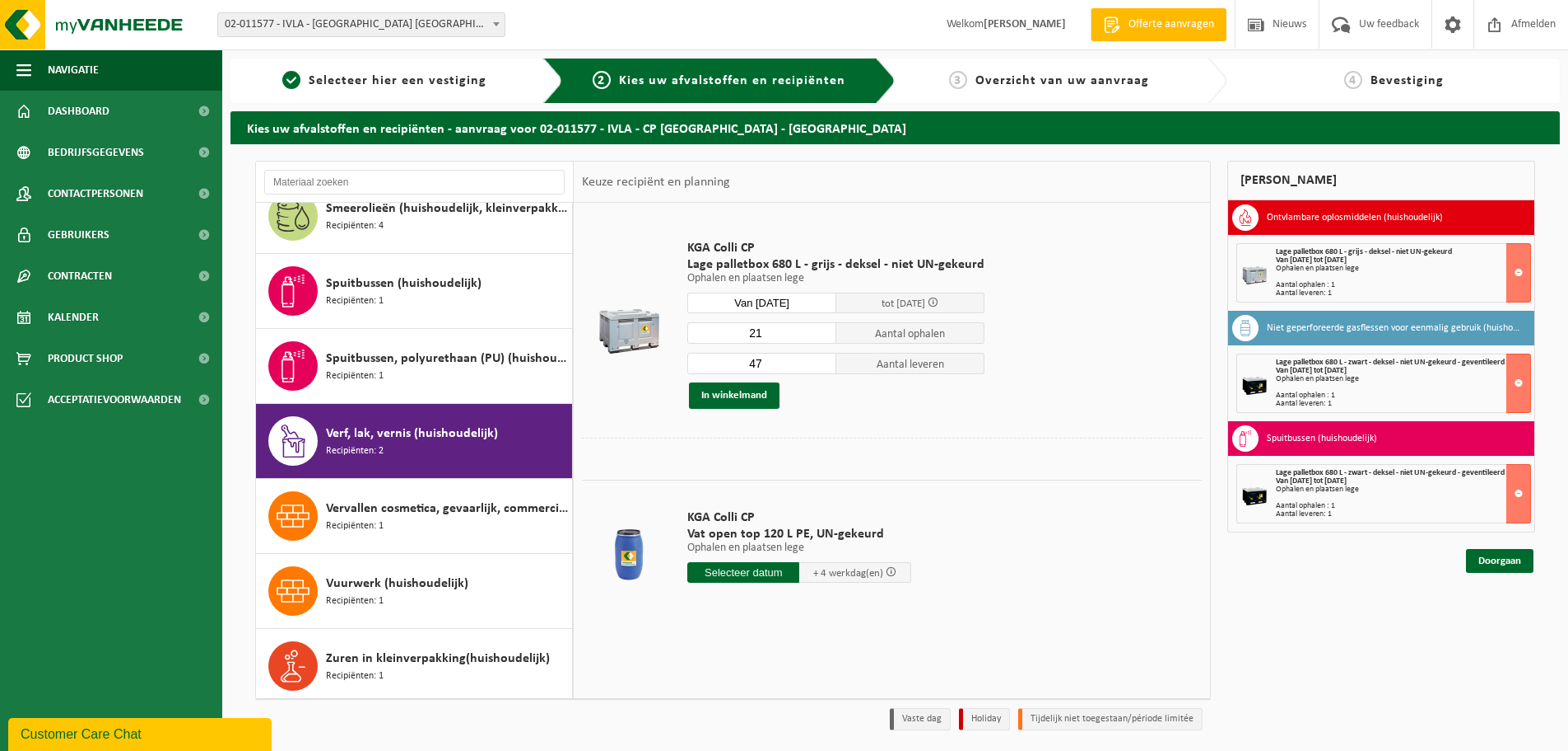
click at [819, 337] on input "21" at bounding box center [762, 332] width 149 height 21
click at [819, 337] on input "20" at bounding box center [762, 332] width 149 height 21
click at [819, 337] on input "19" at bounding box center [762, 332] width 149 height 21
click at [819, 337] on input "18" at bounding box center [762, 332] width 149 height 21
click at [819, 337] on input "17" at bounding box center [762, 332] width 149 height 21
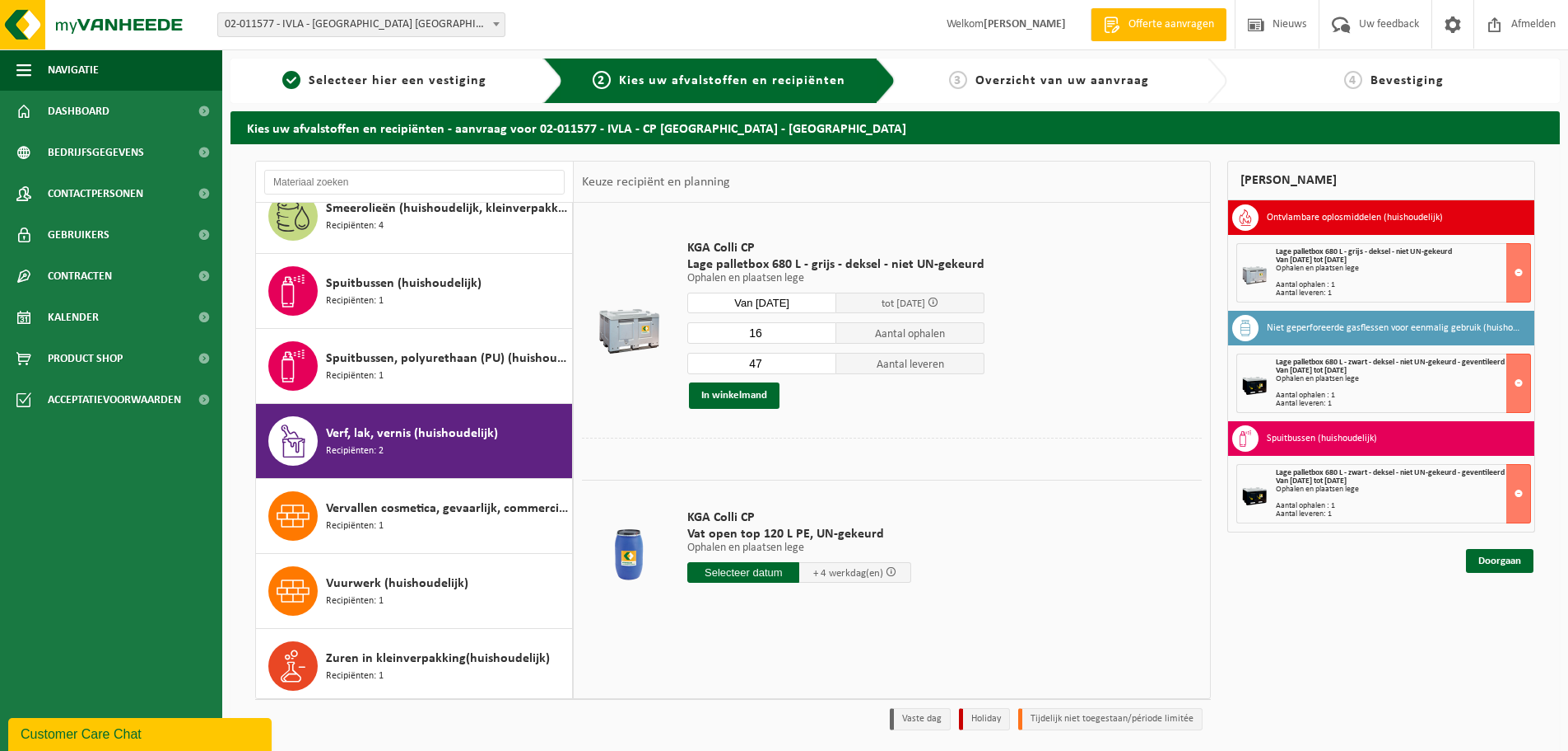
click at [819, 337] on input "16" at bounding box center [762, 332] width 149 height 21
type input "15"
click at [819, 337] on input "15" at bounding box center [762, 332] width 149 height 21
click at [820, 365] on input "24" at bounding box center [762, 363] width 149 height 21
click at [820, 365] on input "23" at bounding box center [762, 363] width 149 height 21
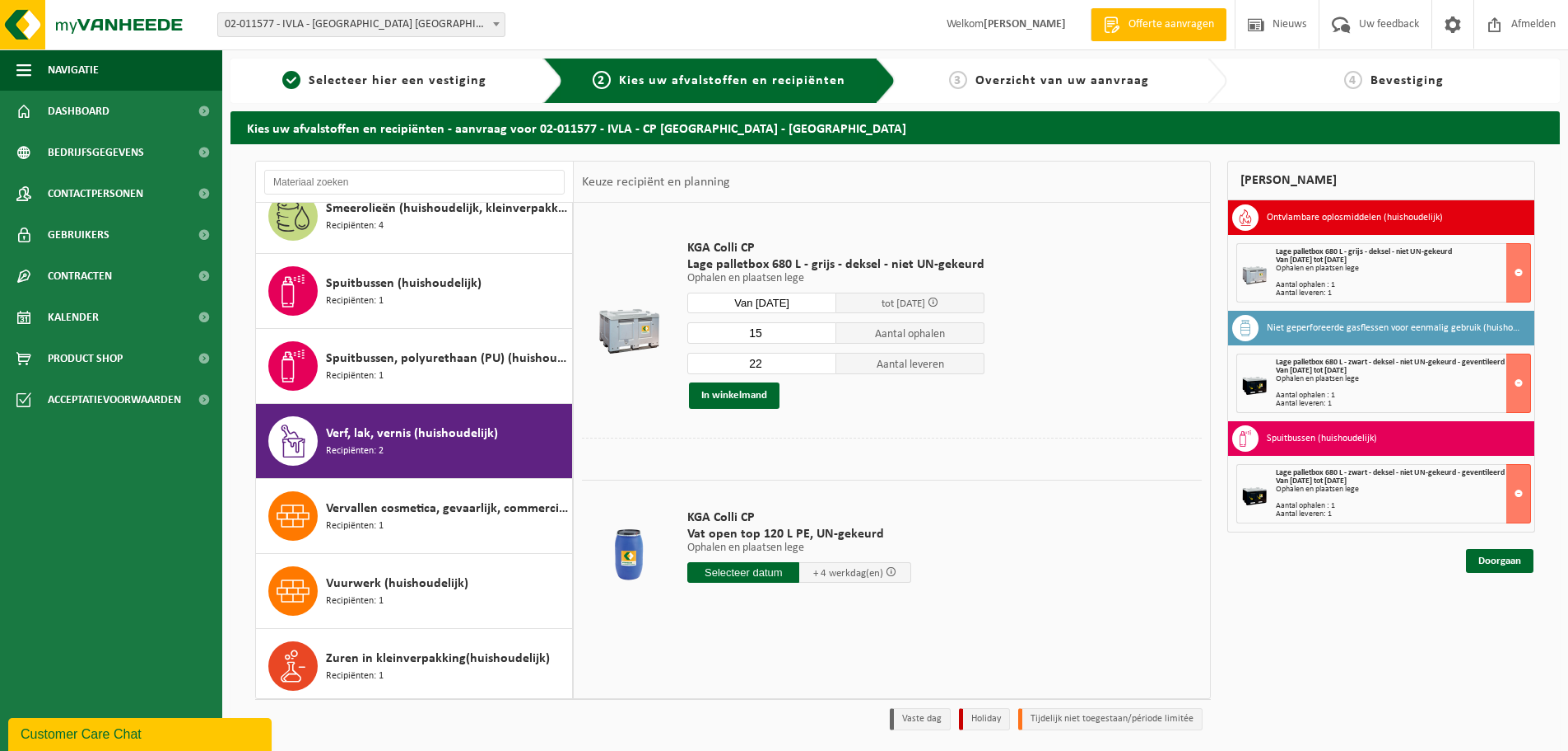
click at [820, 365] on input "22" at bounding box center [762, 363] width 149 height 21
click at [820, 365] on input "21" at bounding box center [762, 363] width 149 height 21
click at [820, 365] on input "20" at bounding box center [762, 363] width 149 height 21
click at [820, 365] on input "19" at bounding box center [762, 363] width 149 height 21
click at [820, 365] on input "18" at bounding box center [762, 363] width 149 height 21
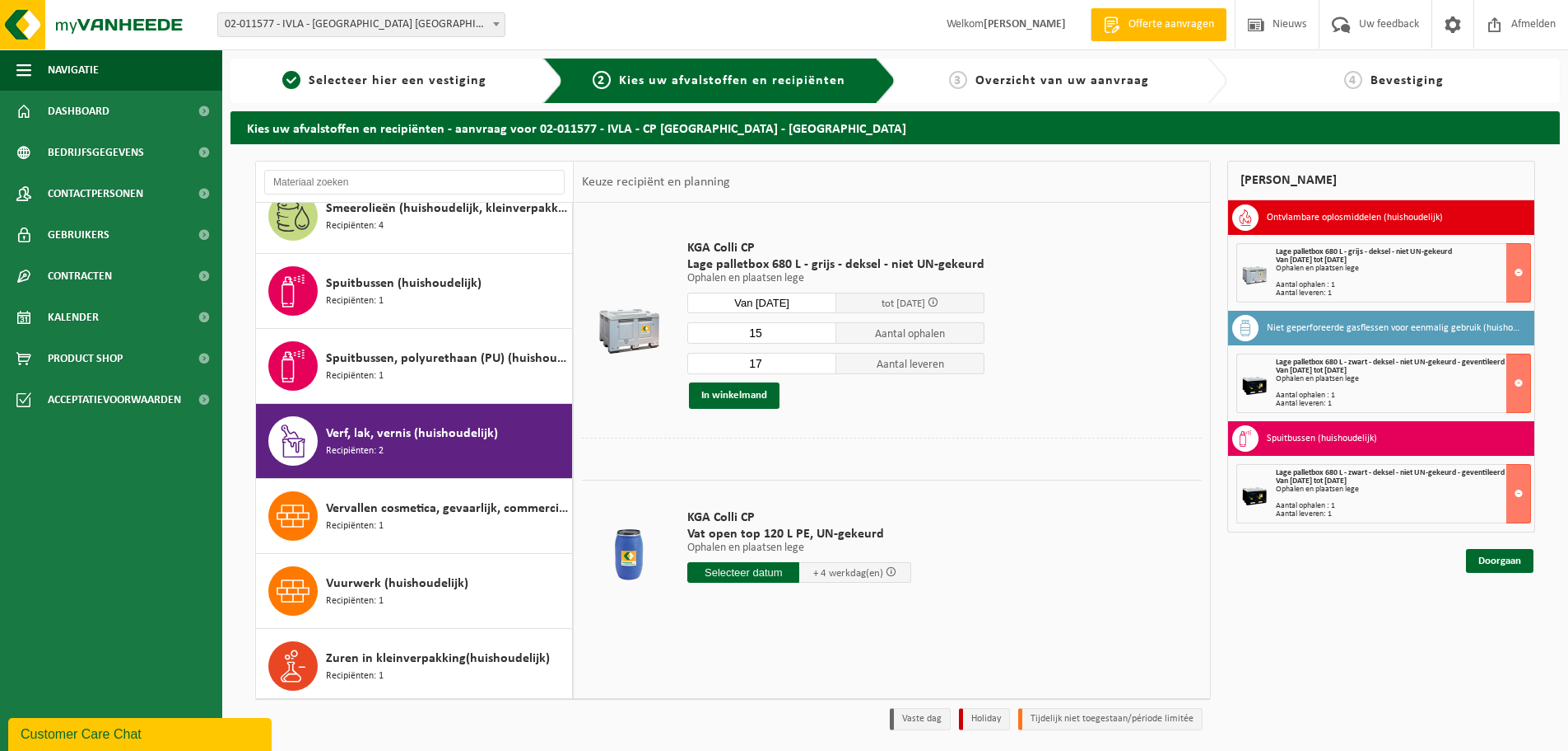
click at [820, 365] on input "17" at bounding box center [762, 363] width 149 height 21
click at [820, 365] on input "16" at bounding box center [762, 363] width 149 height 21
type input "15"
click at [820, 365] on input "15" at bounding box center [762, 363] width 149 height 21
click at [751, 392] on button "In winkelmand" at bounding box center [734, 395] width 91 height 27
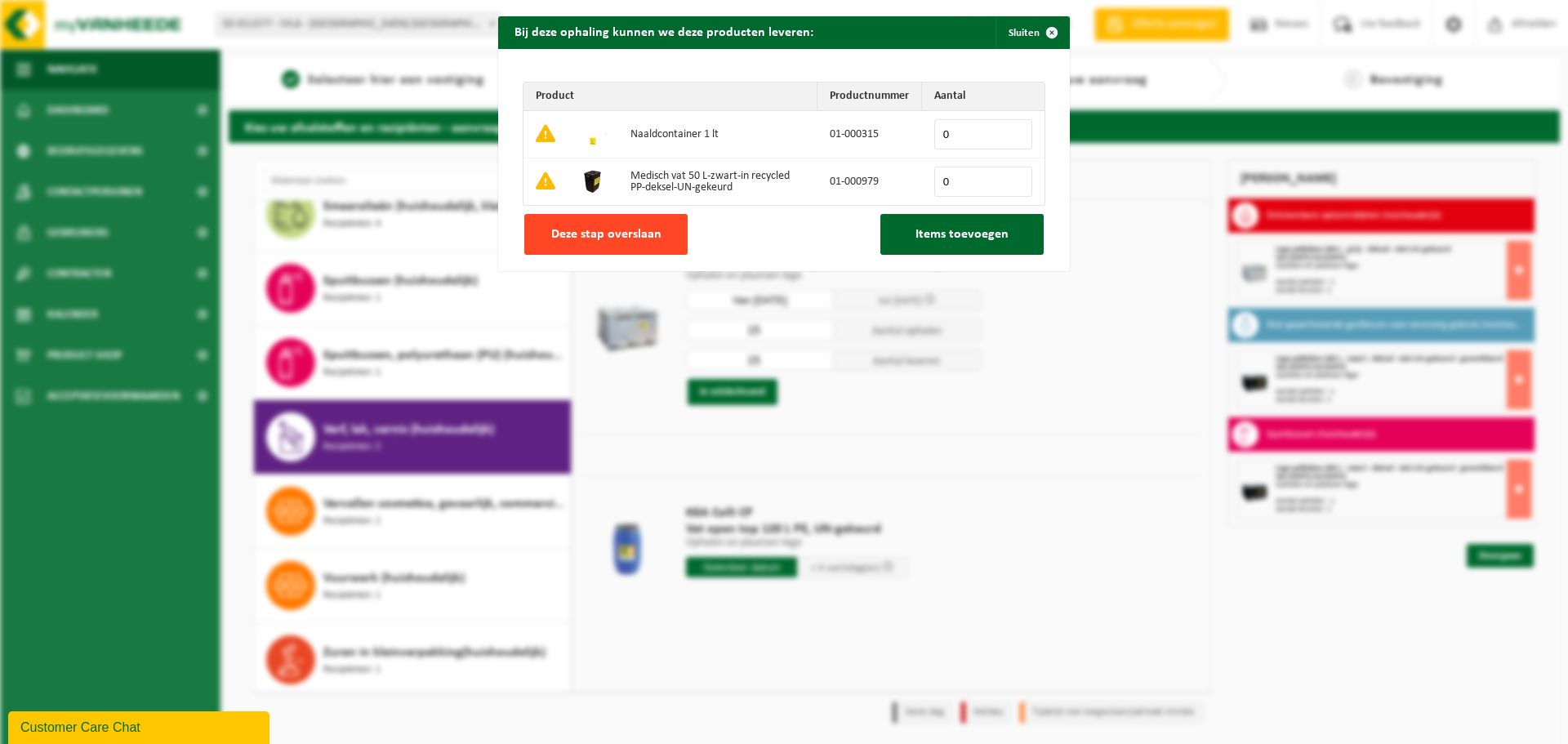
click at [612, 227] on span "Deze stap overslaan" at bounding box center [606, 234] width 110 height 13
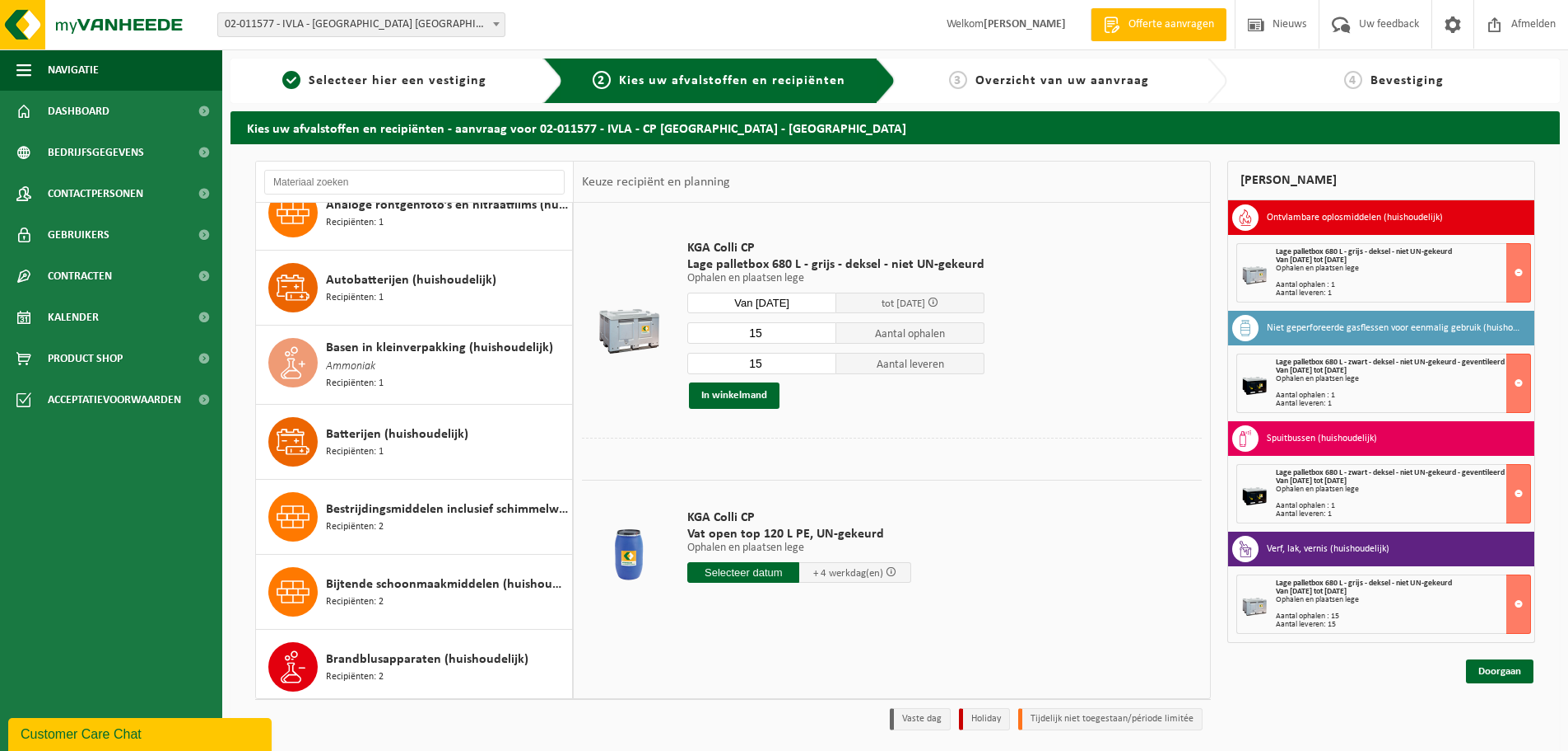
scroll to position [27, 0]
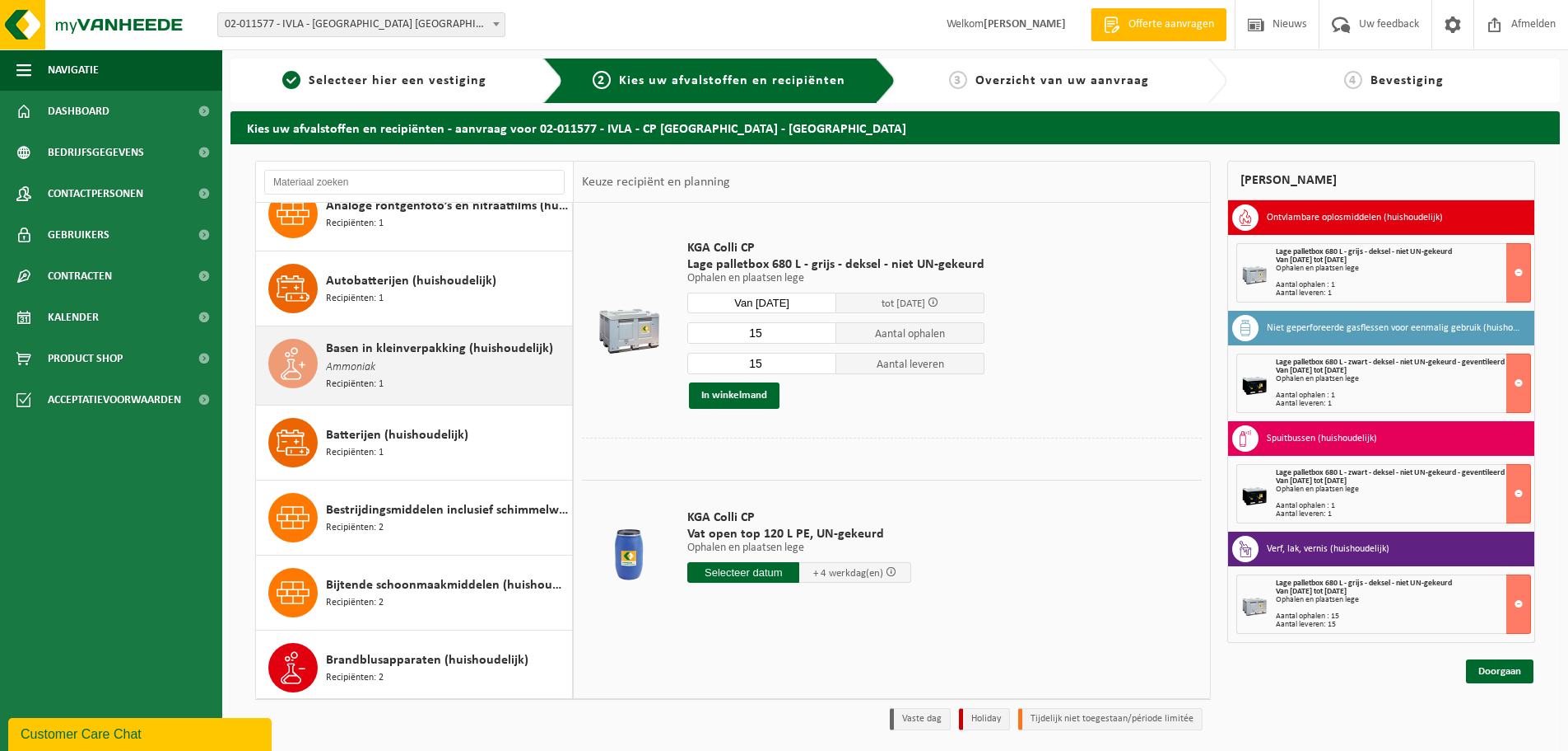
click at [353, 361] on span "Ammoniak" at bounding box center [350, 367] width 50 height 18
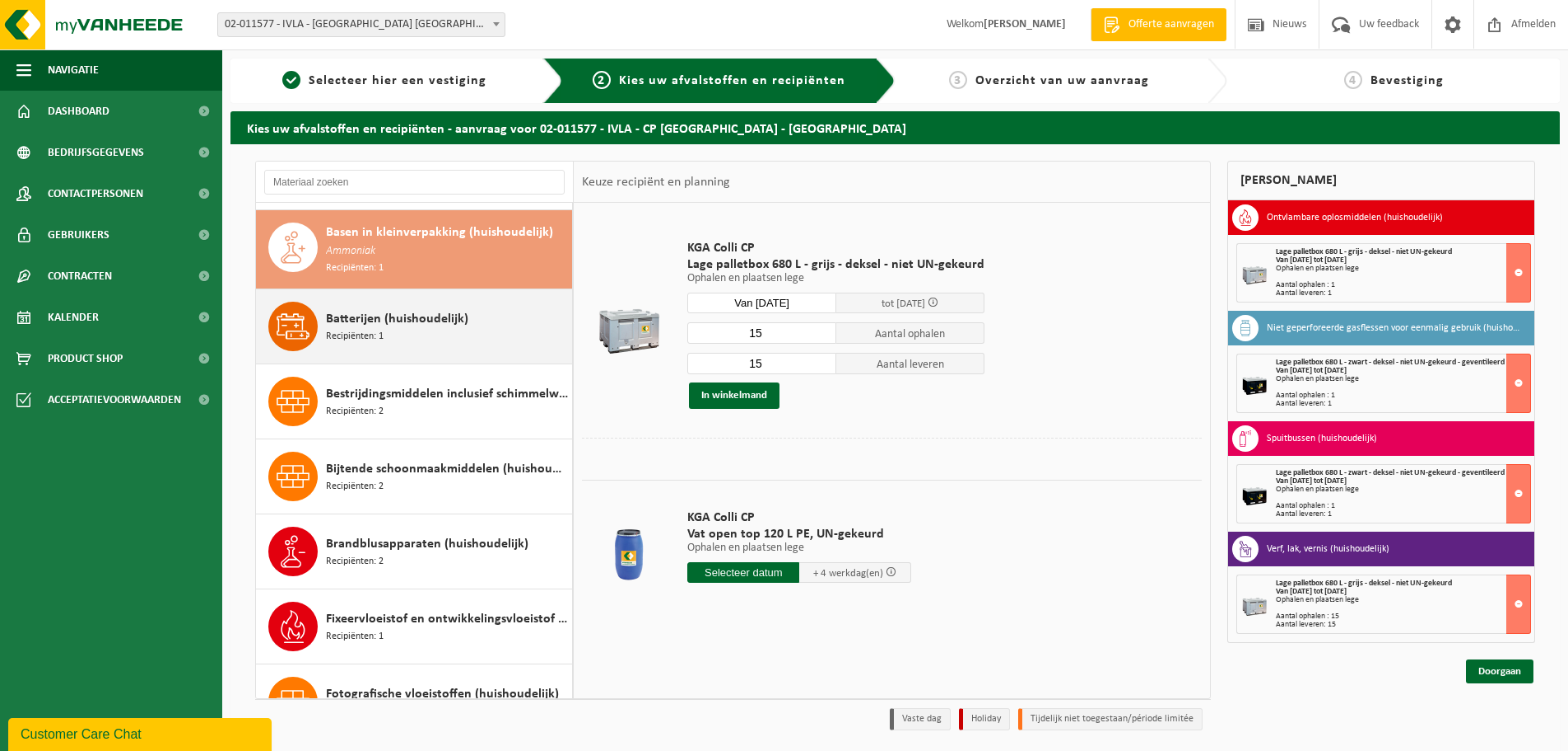
scroll to position [150, 0]
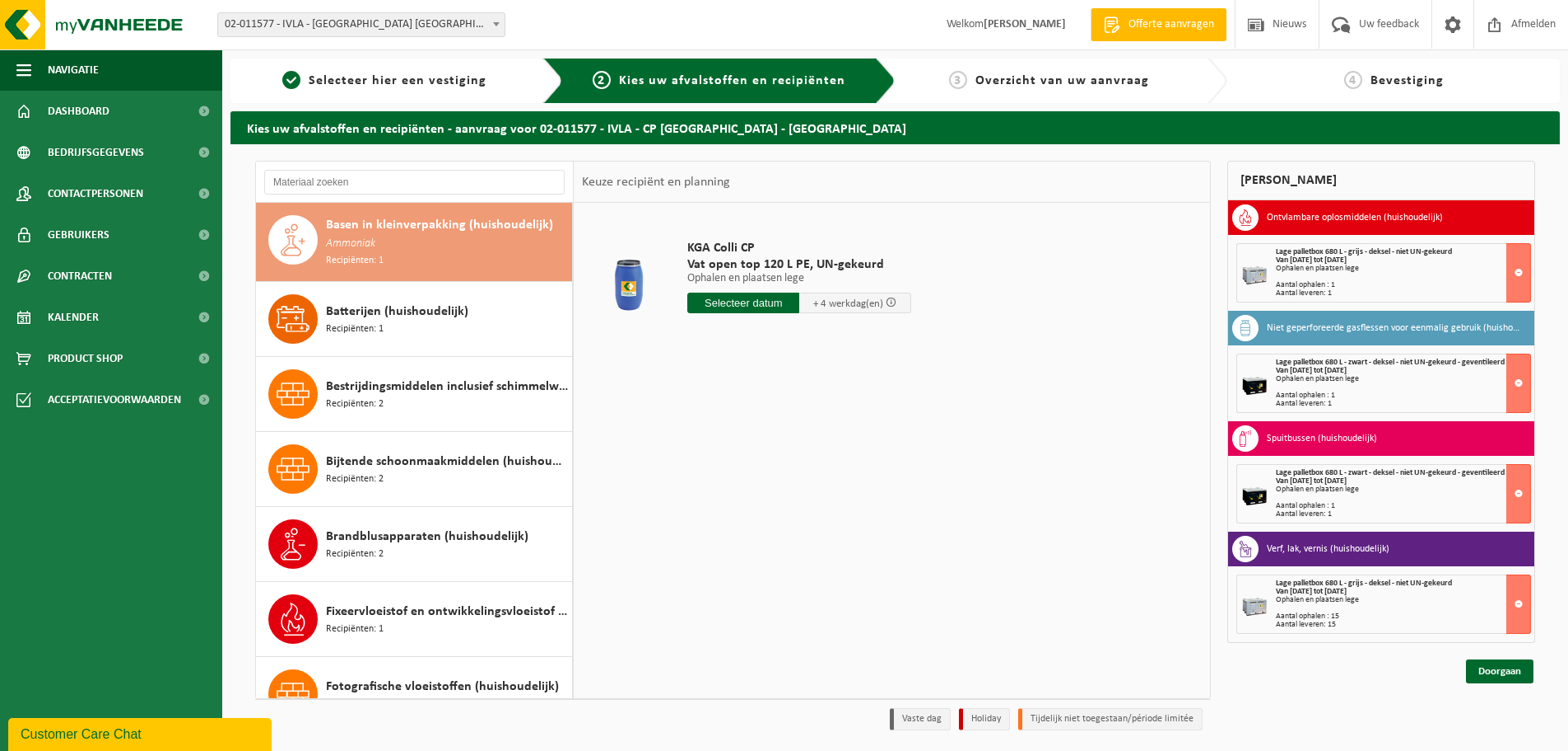
click at [728, 303] on input "text" at bounding box center [743, 303] width 112 height 20
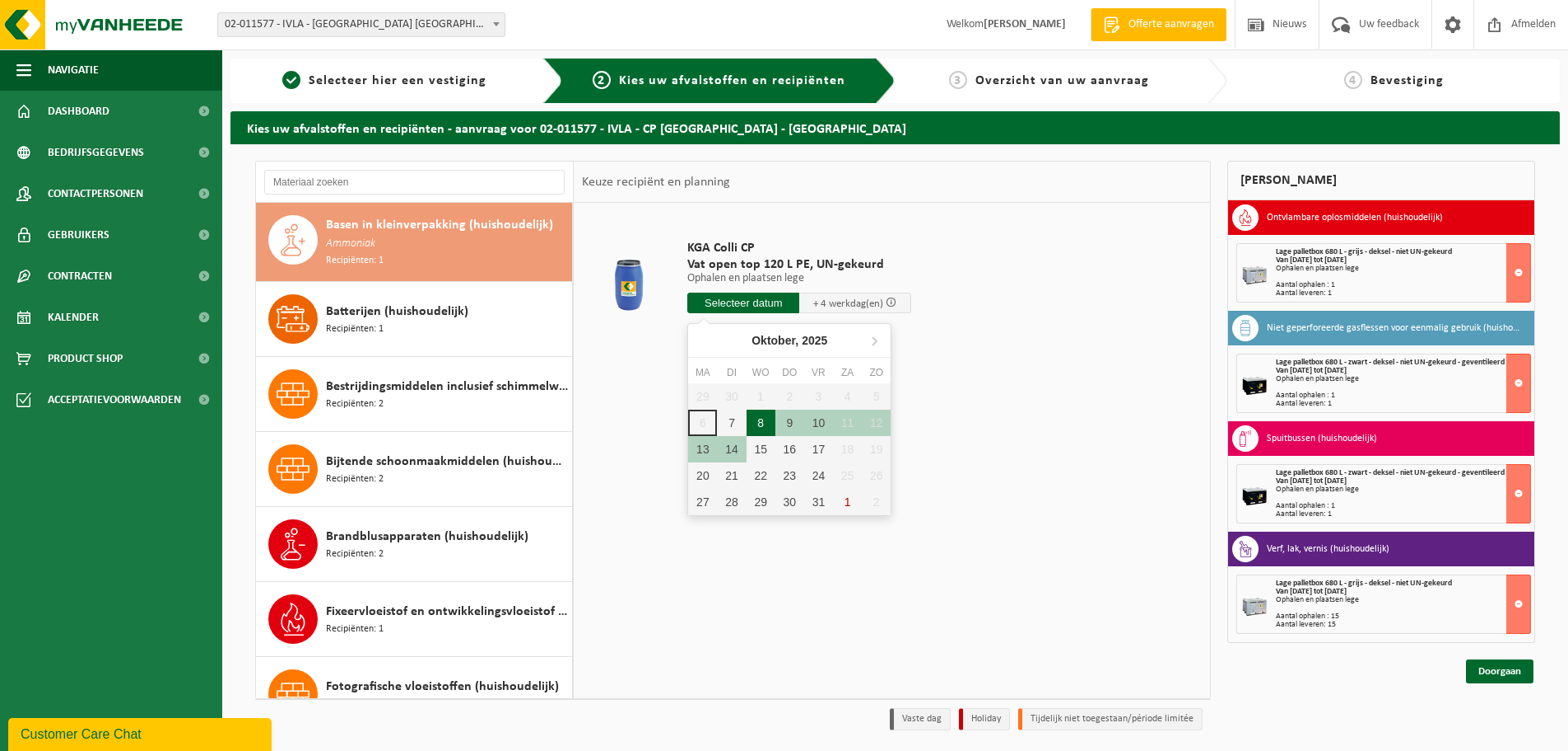
click at [752, 420] on div "8" at bounding box center [761, 422] width 28 height 27
type input "Van 2025-10-08"
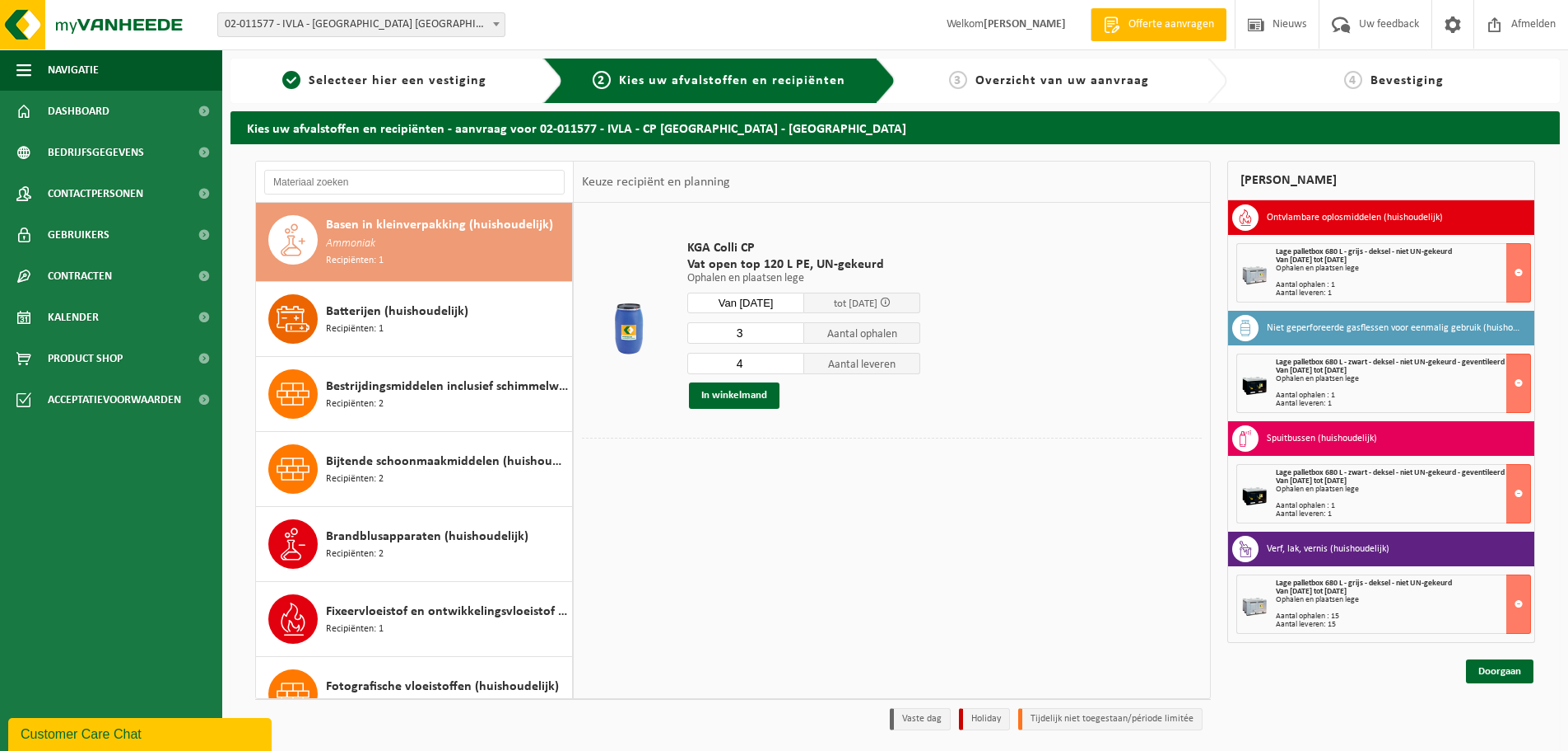
click at [793, 337] on input "3" at bounding box center [745, 332] width 117 height 21
click at [793, 337] on input "2" at bounding box center [745, 332] width 117 height 21
type input "1"
click at [793, 337] on input "1" at bounding box center [745, 332] width 117 height 21
click at [790, 364] on input "3" at bounding box center [745, 363] width 117 height 21
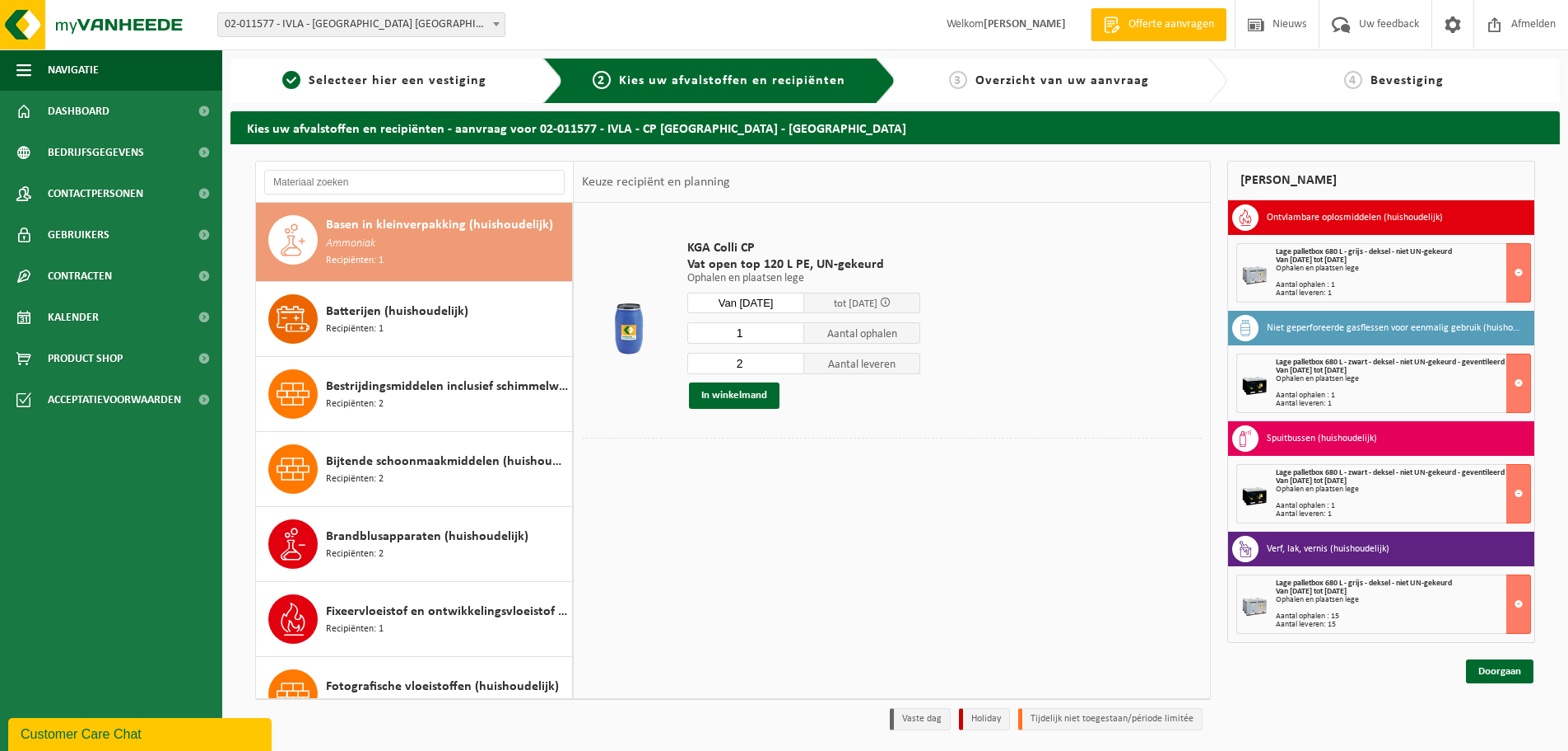
click at [790, 364] on input "2" at bounding box center [745, 363] width 117 height 21
type input "1"
click at [790, 364] on input "1" at bounding box center [745, 363] width 117 height 21
click at [751, 392] on button "In winkelmand" at bounding box center [734, 395] width 91 height 27
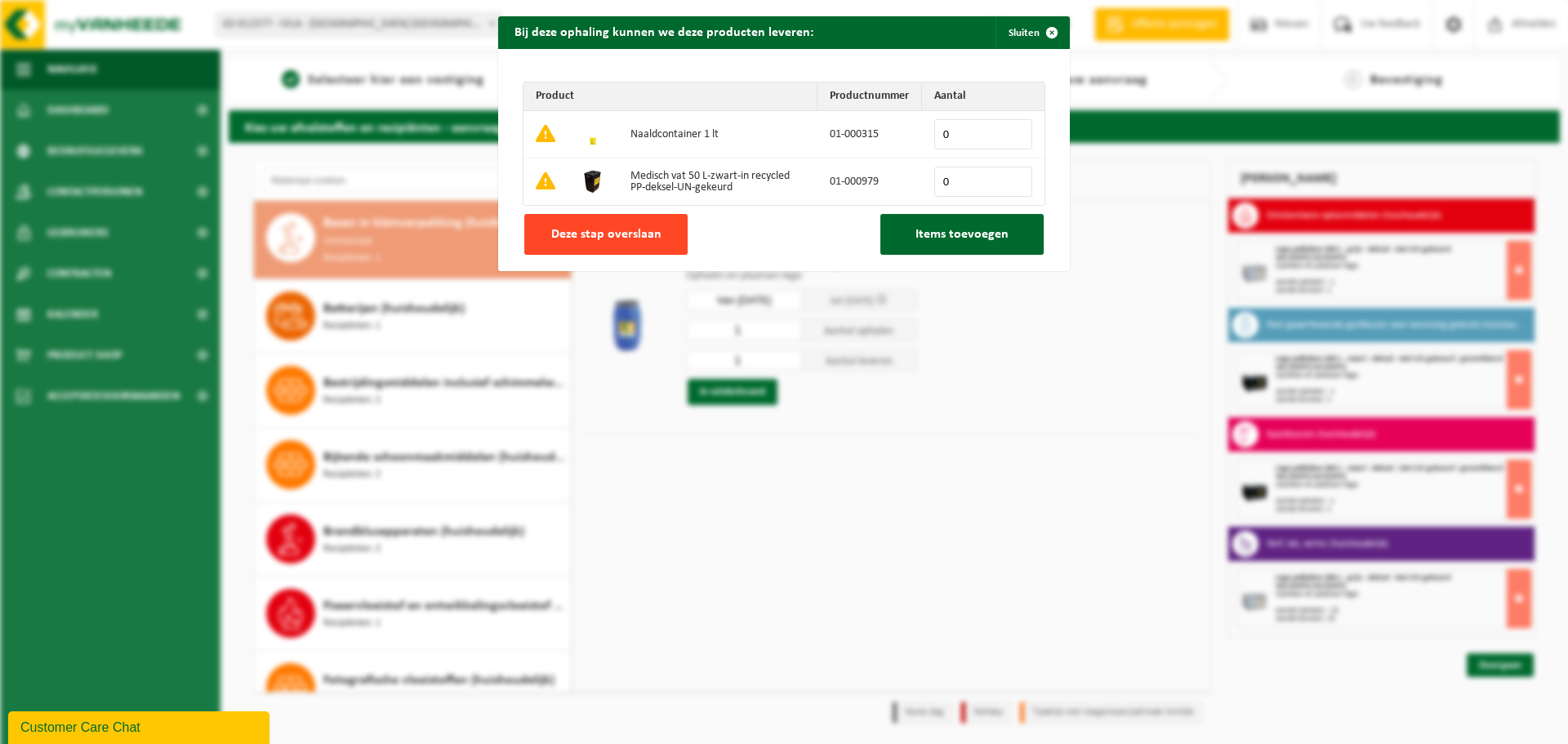
click at [609, 234] on span "Deze stap overslaan" at bounding box center [606, 234] width 110 height 13
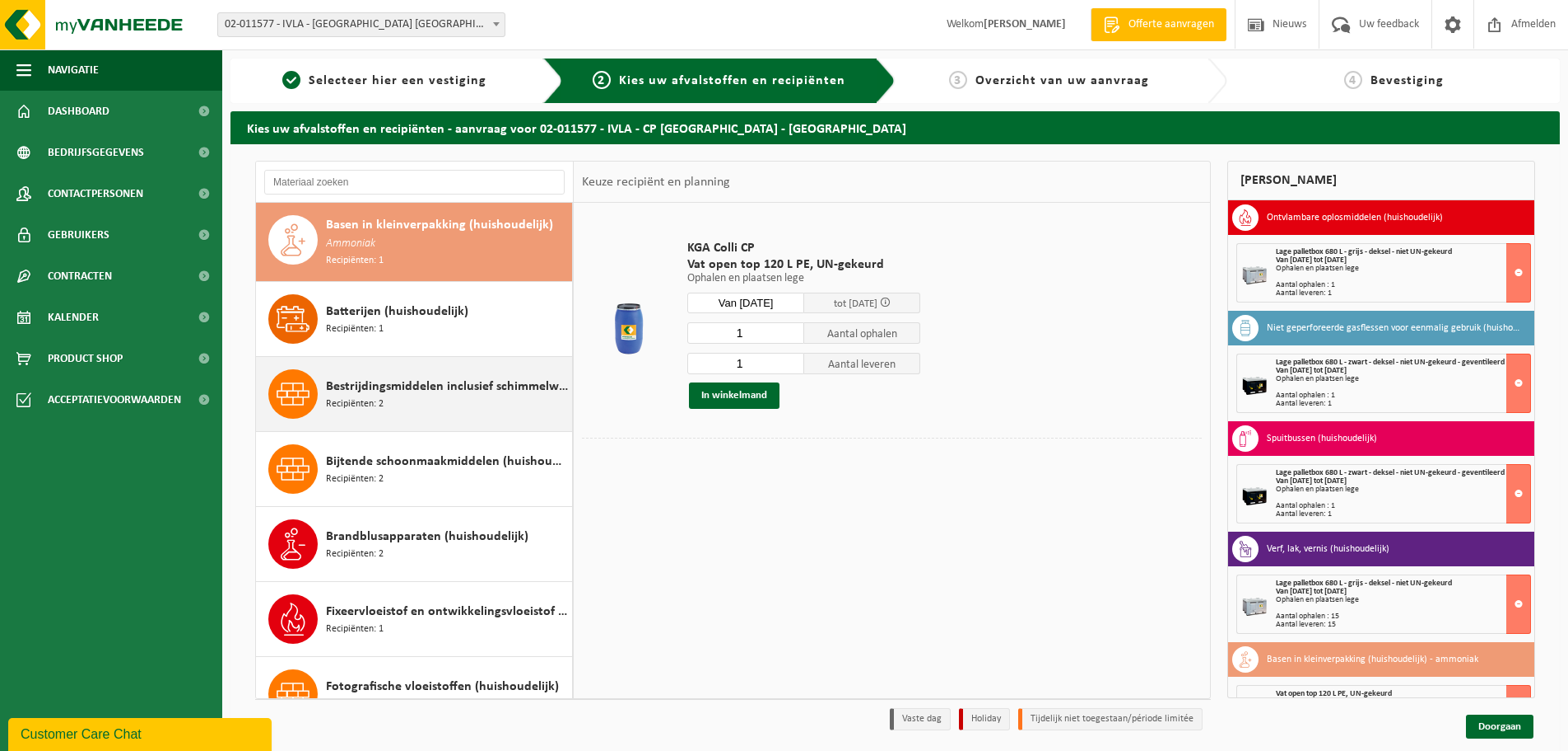
click at [371, 398] on span "Recipiënten: 2" at bounding box center [354, 404] width 58 height 16
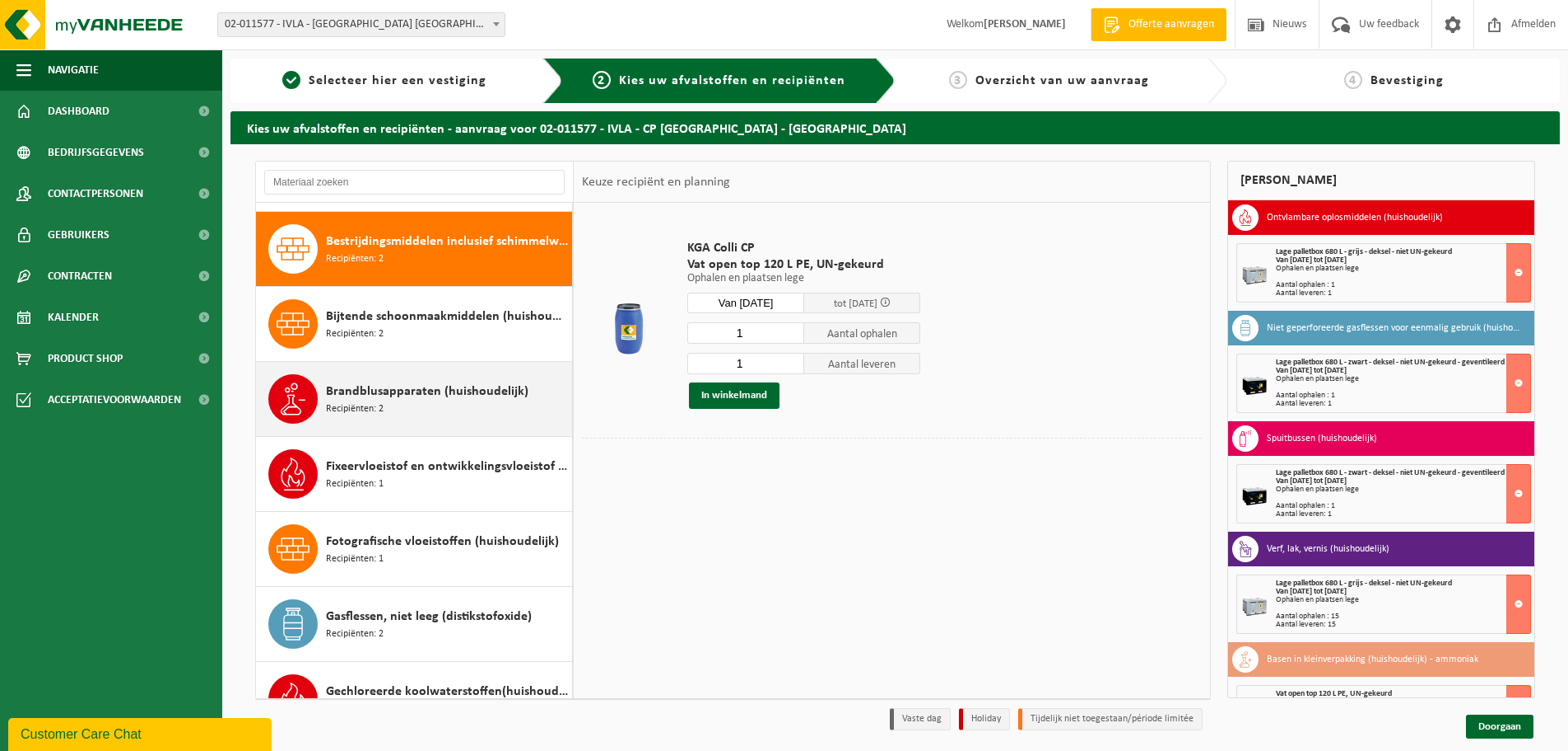
scroll to position [301, 0]
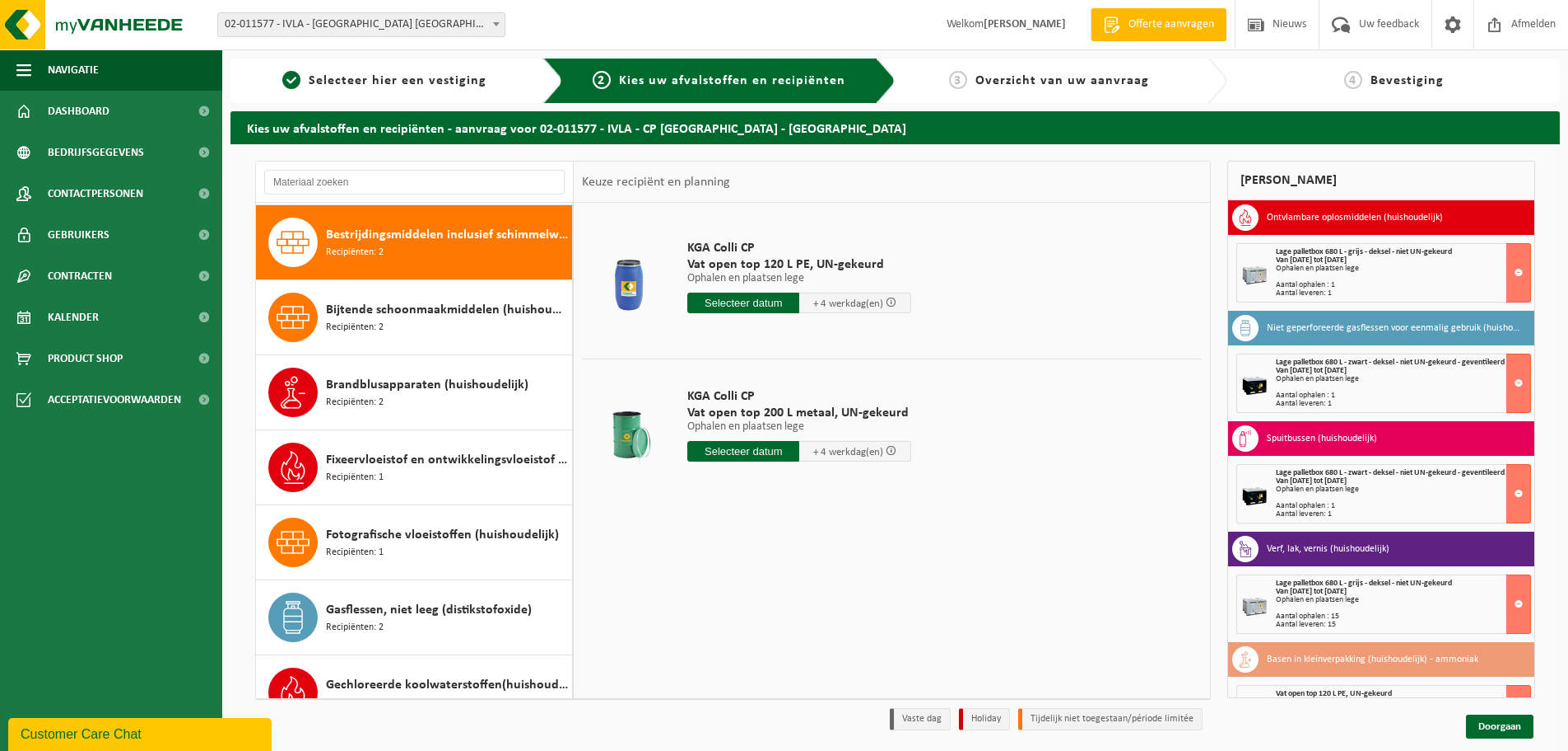
click at [746, 303] on input "text" at bounding box center [743, 303] width 112 height 20
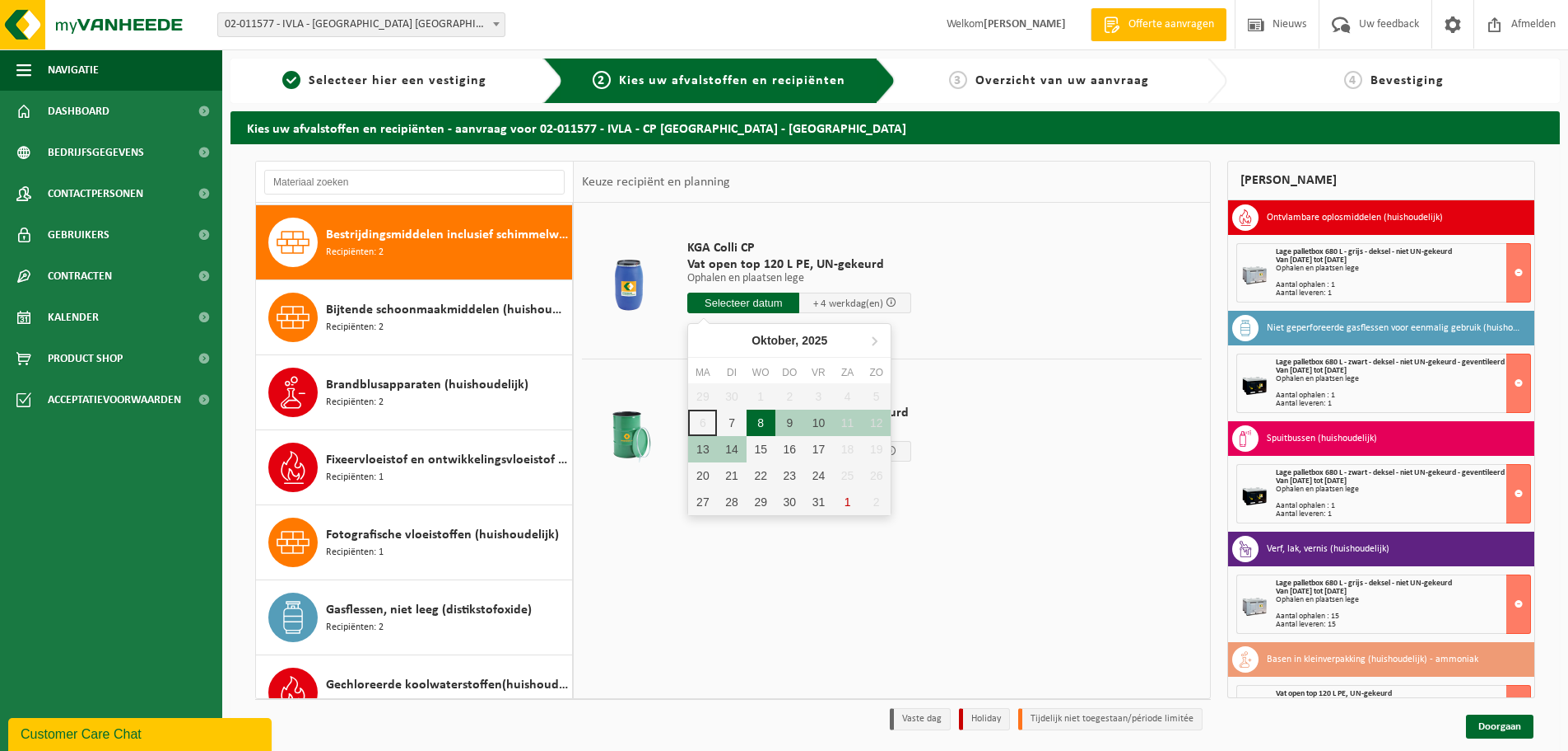
click at [765, 422] on div "8" at bounding box center [761, 422] width 28 height 27
type input "Van 2025-10-08"
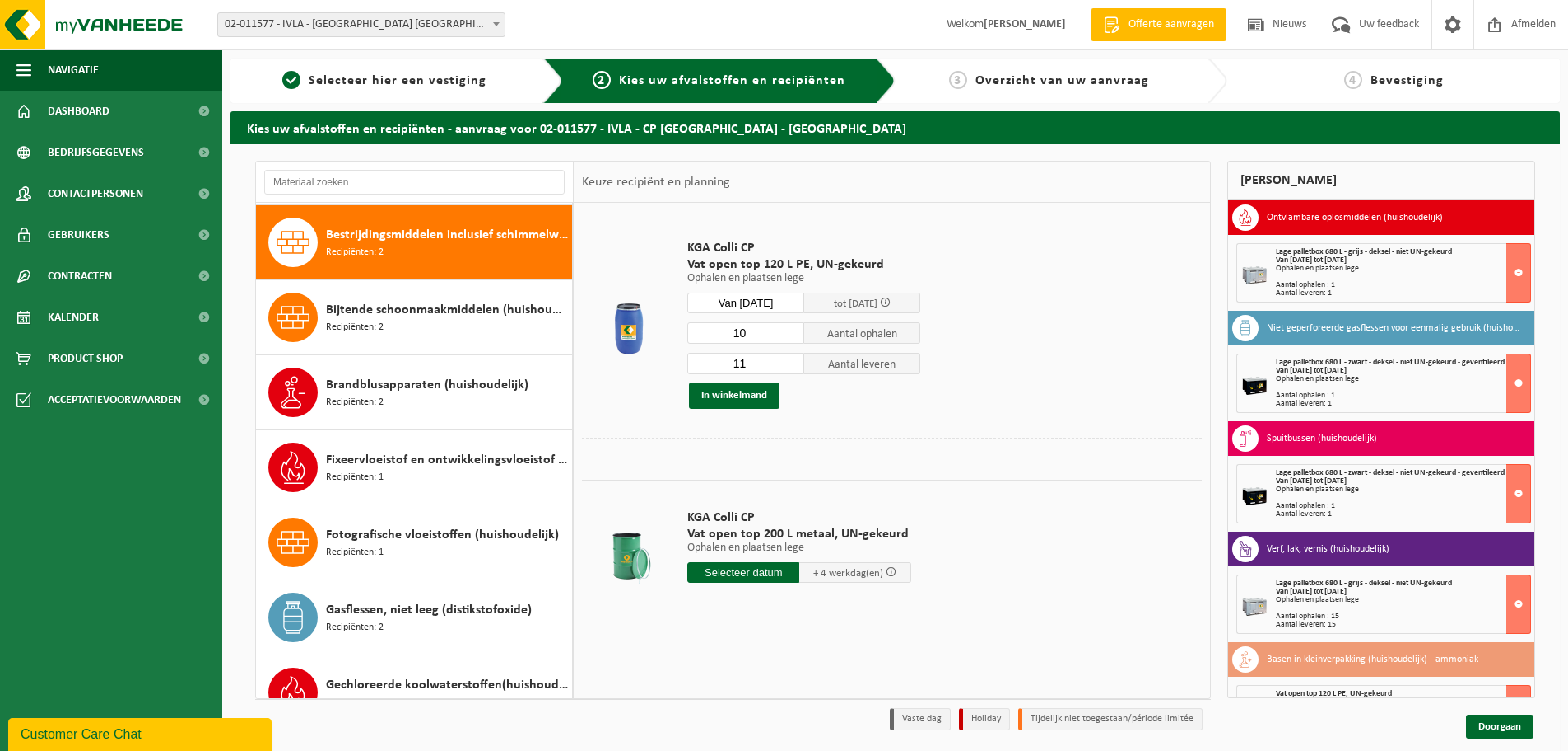
click at [795, 333] on input "10" at bounding box center [745, 332] width 117 height 21
click at [795, 333] on input "9" at bounding box center [745, 332] width 117 height 21
click at [795, 333] on input "8" at bounding box center [745, 332] width 117 height 21
click at [795, 333] on input "7" at bounding box center [745, 332] width 117 height 21
click at [795, 333] on input "6" at bounding box center [745, 332] width 117 height 21
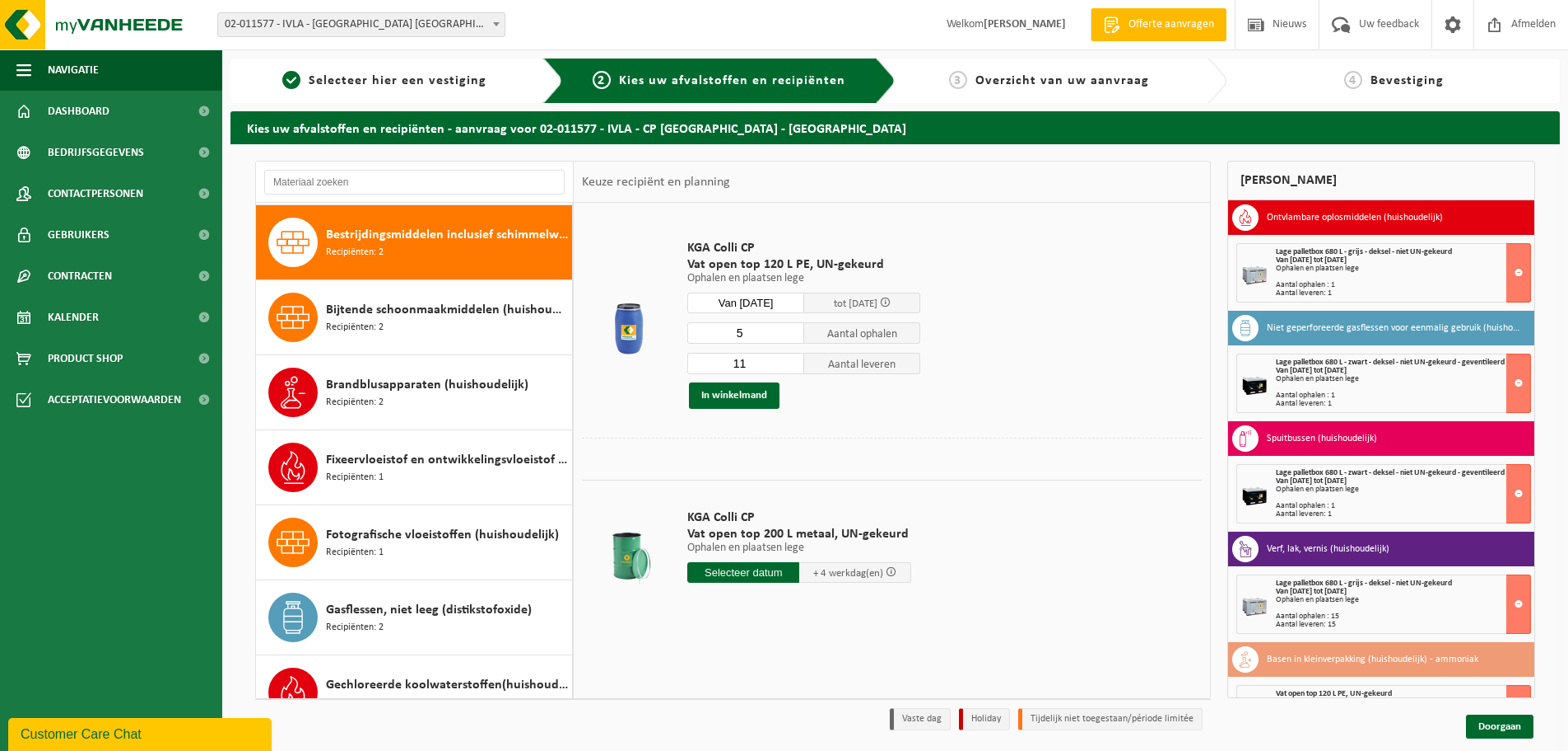
type input "5"
click at [795, 333] on input "5" at bounding box center [745, 332] width 117 height 21
click at [790, 364] on input "10" at bounding box center [745, 363] width 117 height 21
click at [790, 364] on input "9" at bounding box center [745, 363] width 117 height 21
click at [790, 364] on input "7" at bounding box center [745, 363] width 117 height 21
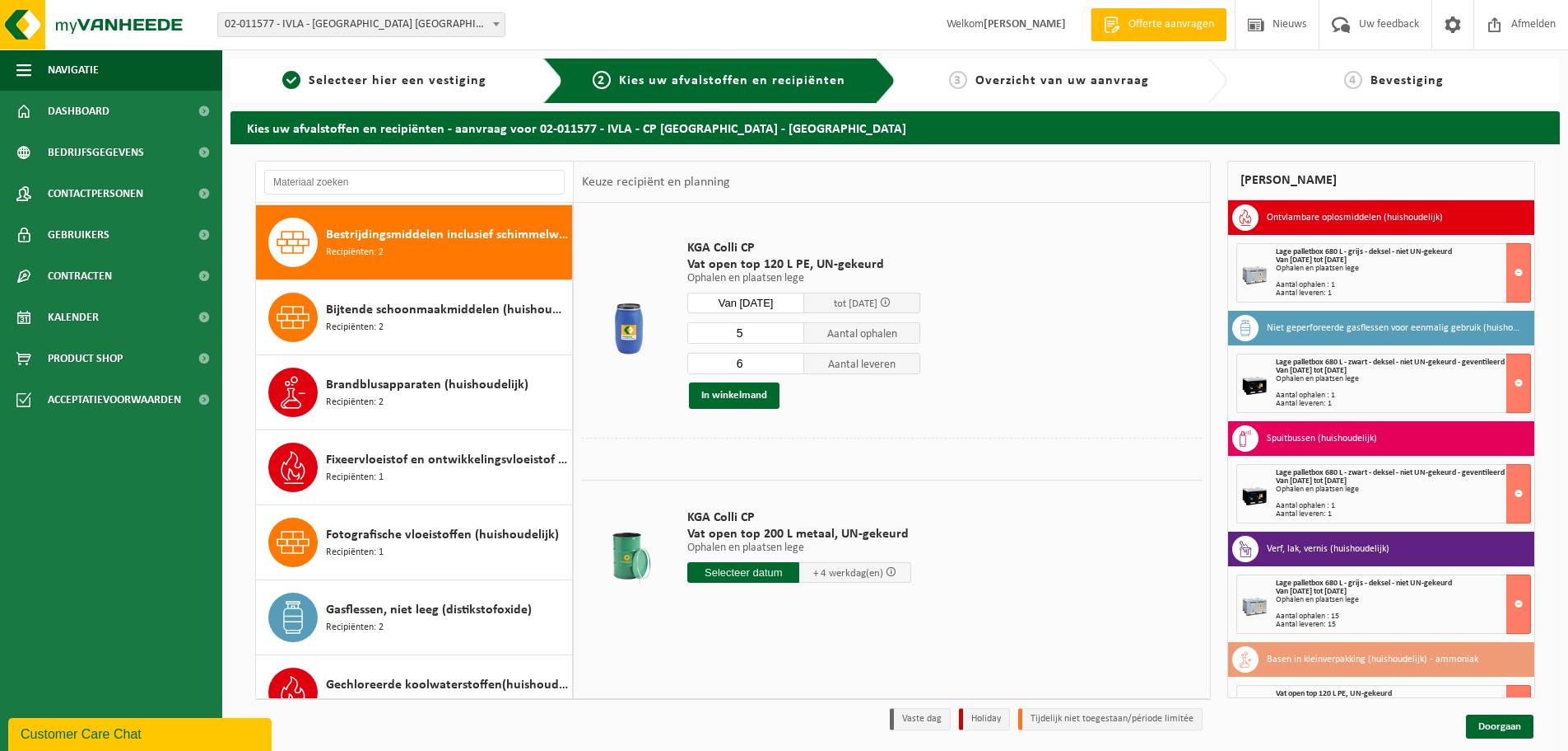
click at [790, 364] on input "6" at bounding box center [745, 363] width 117 height 21
type input "5"
click at [790, 364] on input "5" at bounding box center [745, 363] width 117 height 21
click at [732, 394] on button "In winkelmand" at bounding box center [734, 395] width 91 height 27
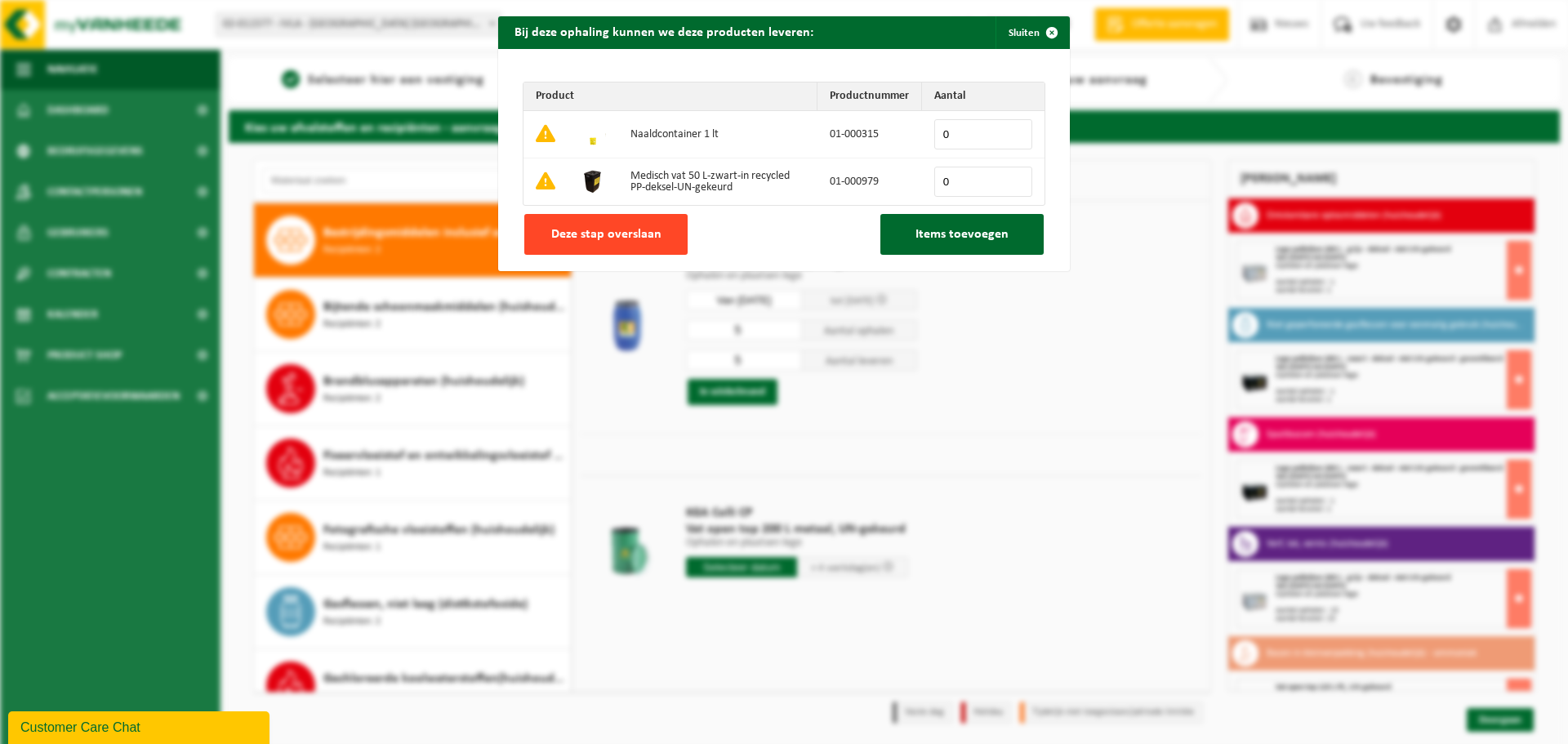
click at [588, 223] on button "Deze stap overslaan" at bounding box center [605, 234] width 163 height 41
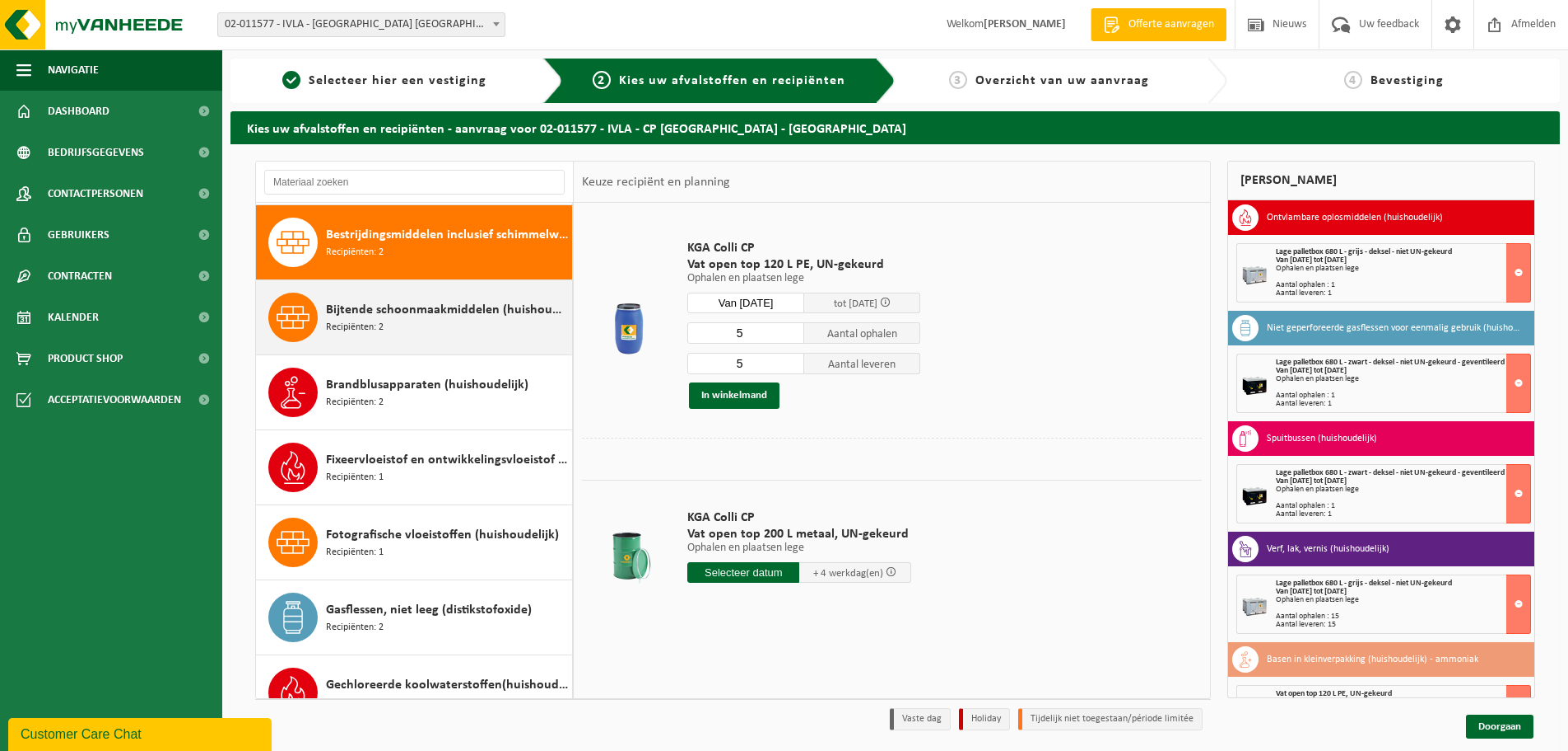
click at [428, 310] on span "Bijtende schoonmaakmiddelen (huishoudelijk)" at bounding box center [447, 310] width 242 height 20
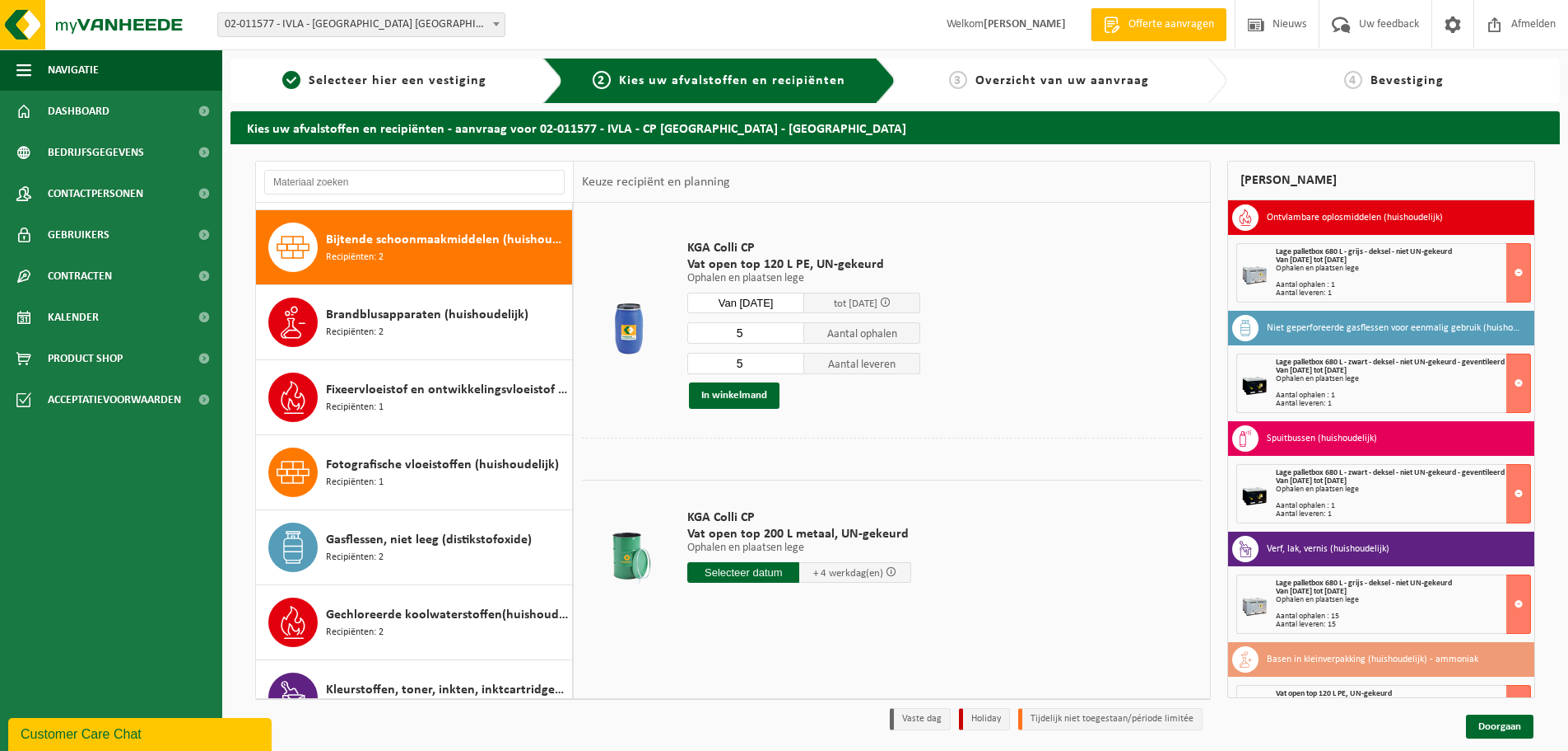
scroll to position [376, 0]
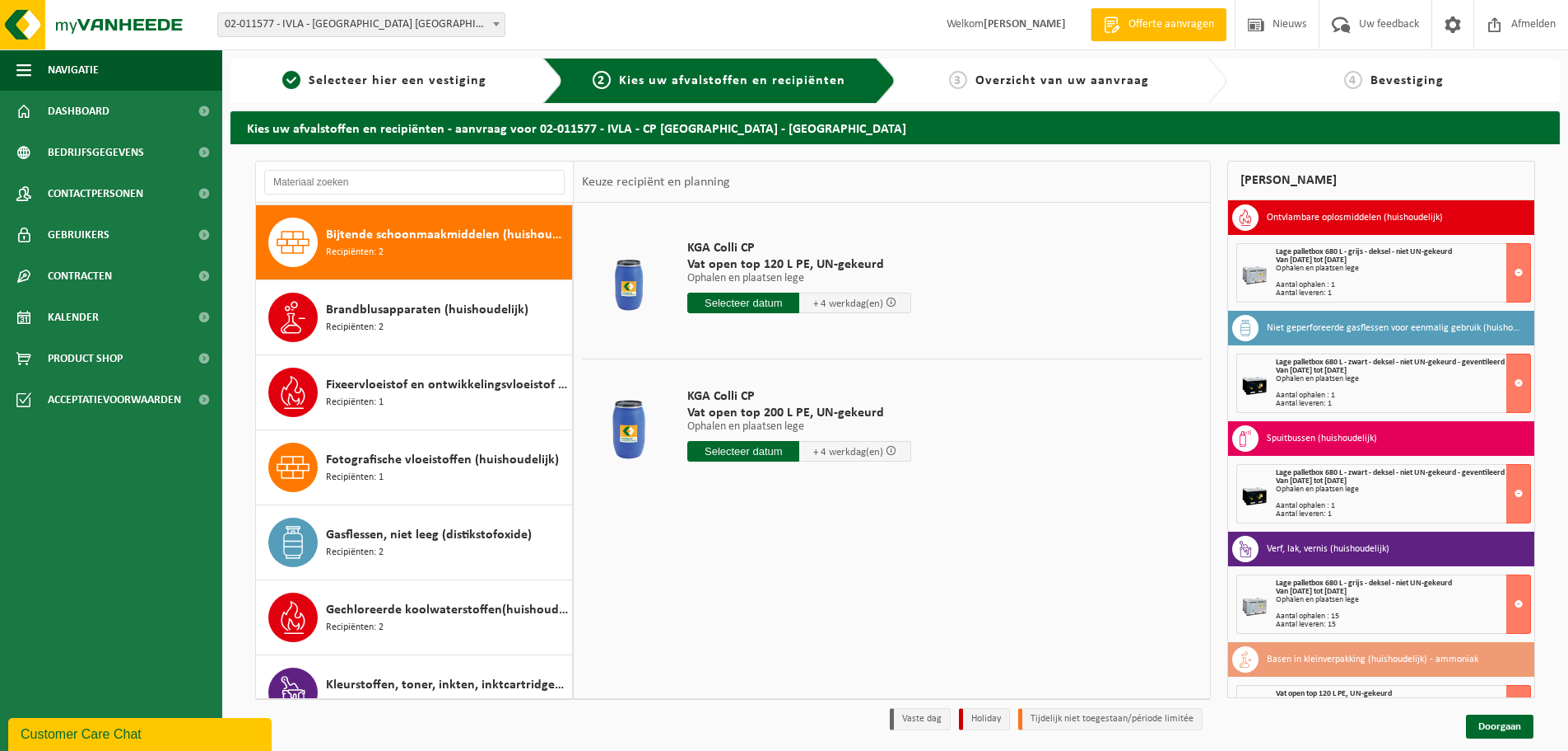
click at [743, 299] on input "text" at bounding box center [743, 303] width 112 height 20
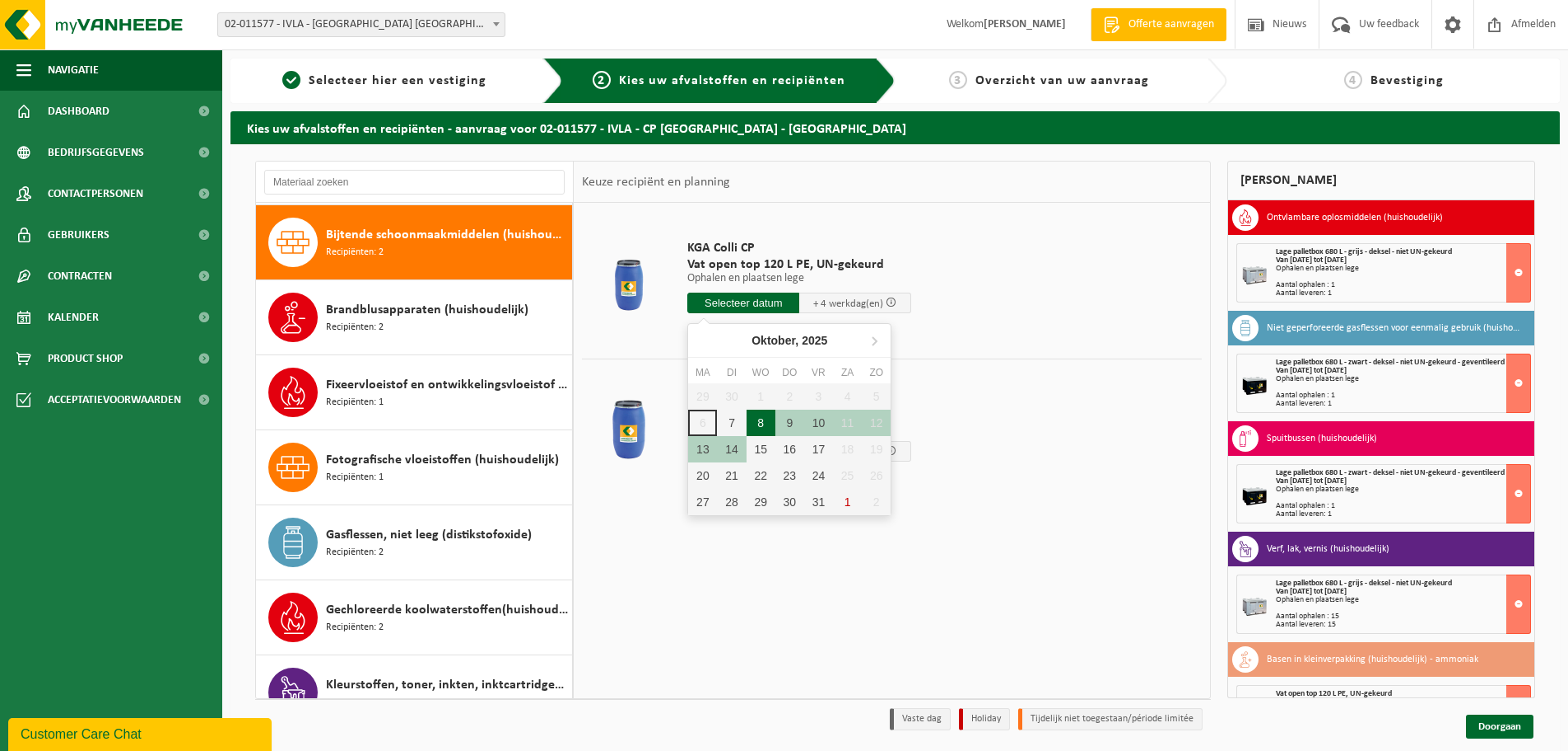
click at [759, 420] on div "8" at bounding box center [761, 422] width 28 height 27
type input "Van 2025-10-08"
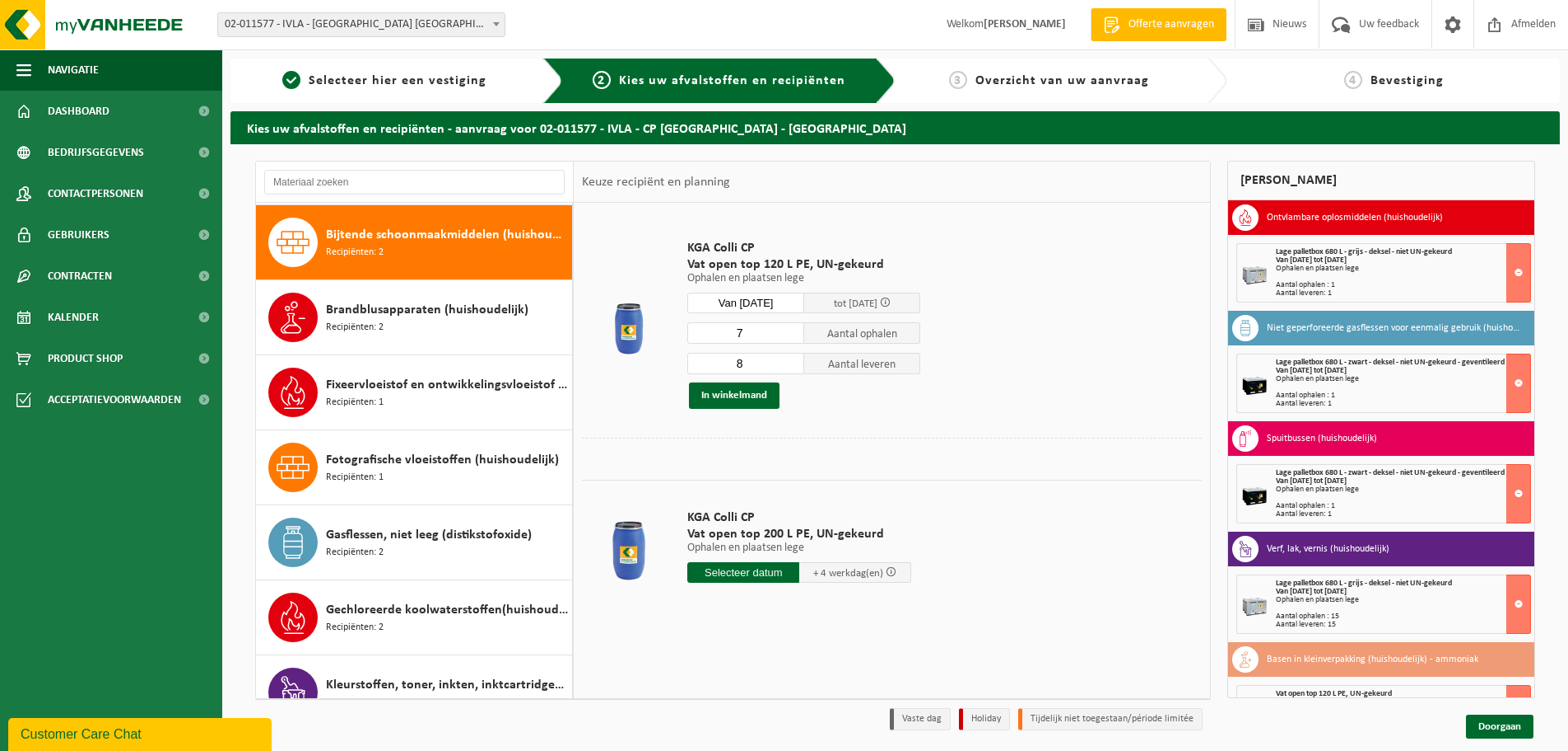
click at [794, 337] on input "7" at bounding box center [745, 332] width 117 height 21
type input "6"
click at [794, 337] on input "6" at bounding box center [745, 332] width 117 height 21
click at [791, 364] on input "7" at bounding box center [745, 363] width 117 height 21
type input "6"
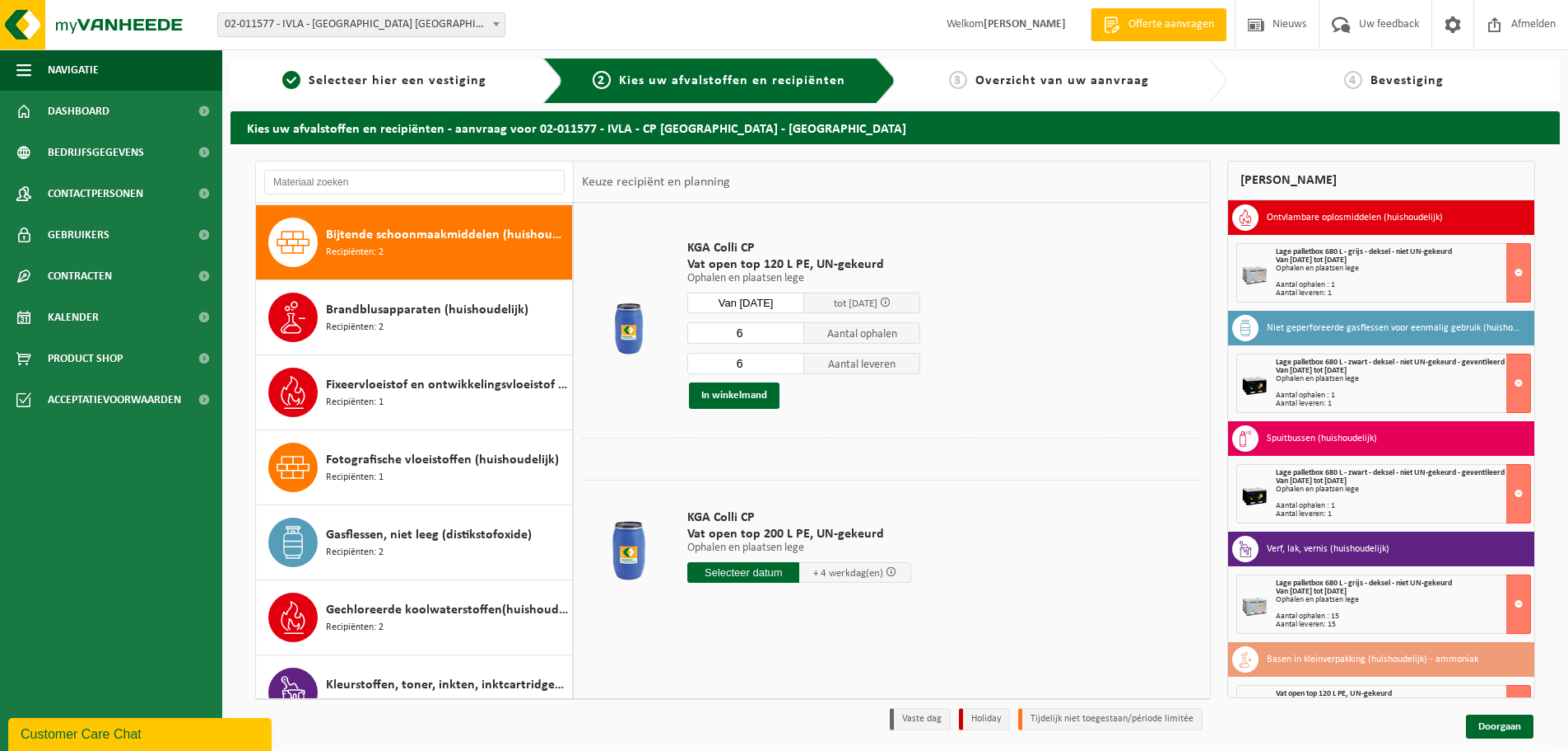
click at [791, 364] on input "6" at bounding box center [745, 363] width 117 height 21
click at [745, 389] on button "In winkelmand" at bounding box center [734, 395] width 91 height 27
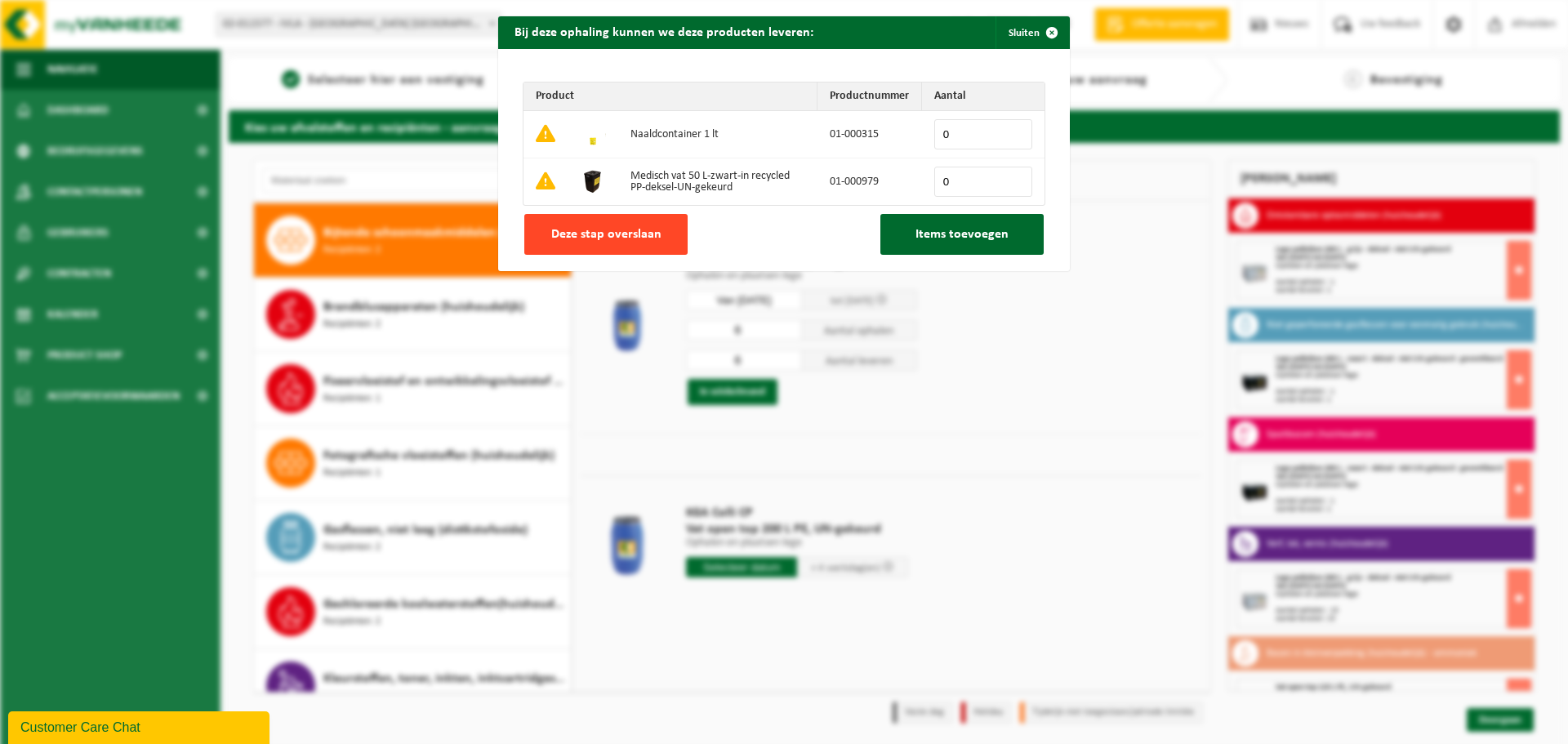
click at [551, 228] on span "Deze stap overslaan" at bounding box center [606, 234] width 110 height 13
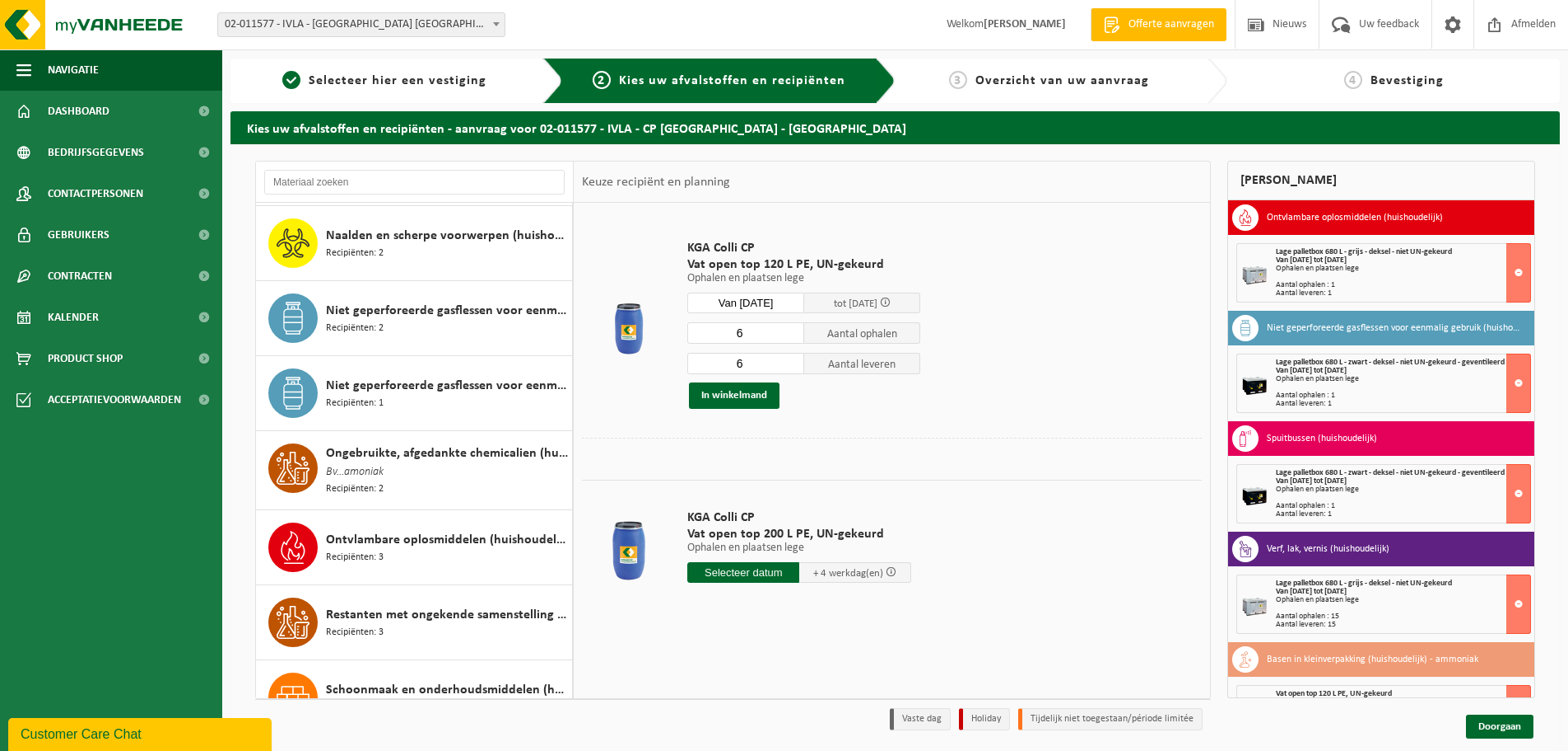
click at [412, 549] on div "Ontvlambare oplosmiddelen (huishoudelijk) Recipiënten: 3" at bounding box center [447, 547] width 242 height 50
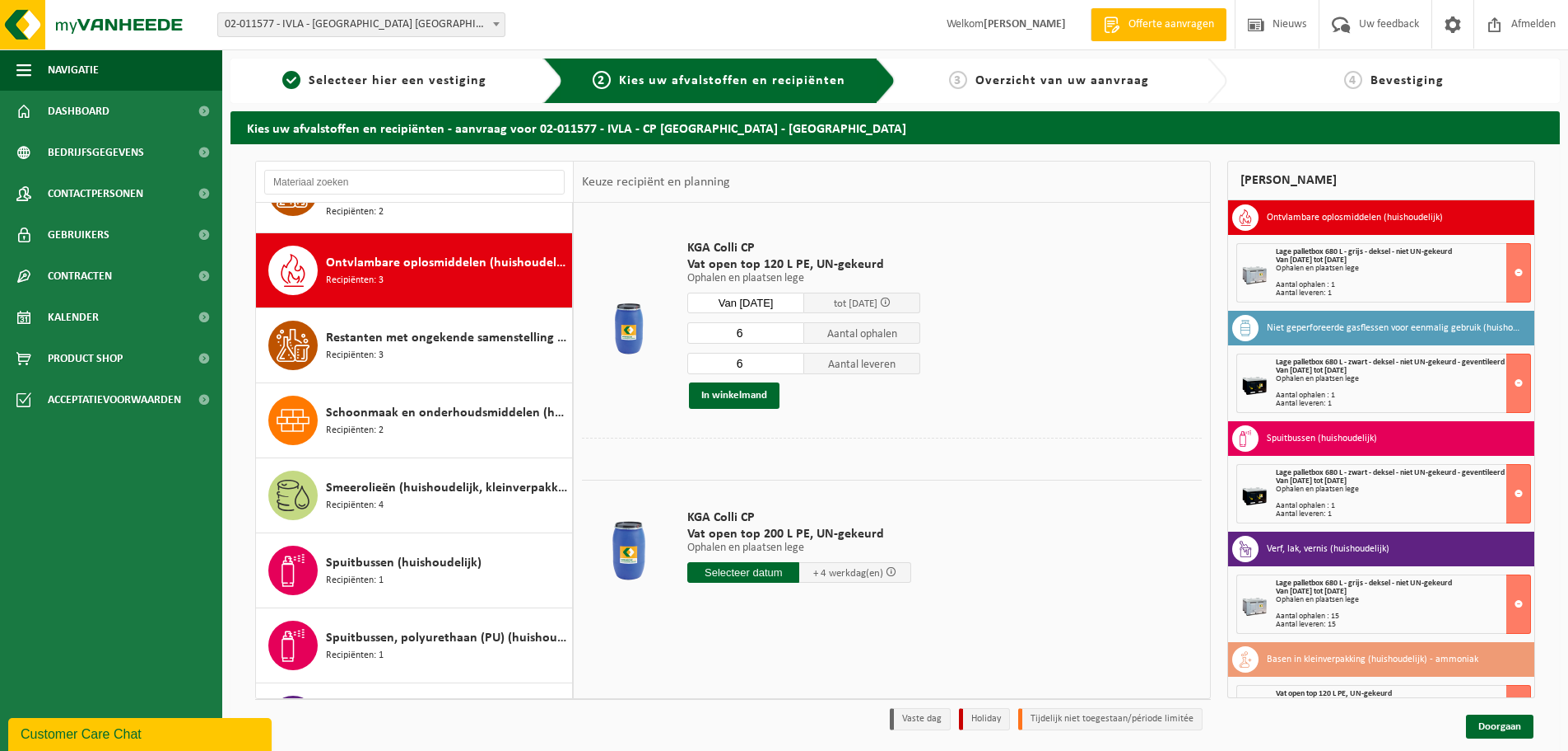
scroll to position [1503, 0]
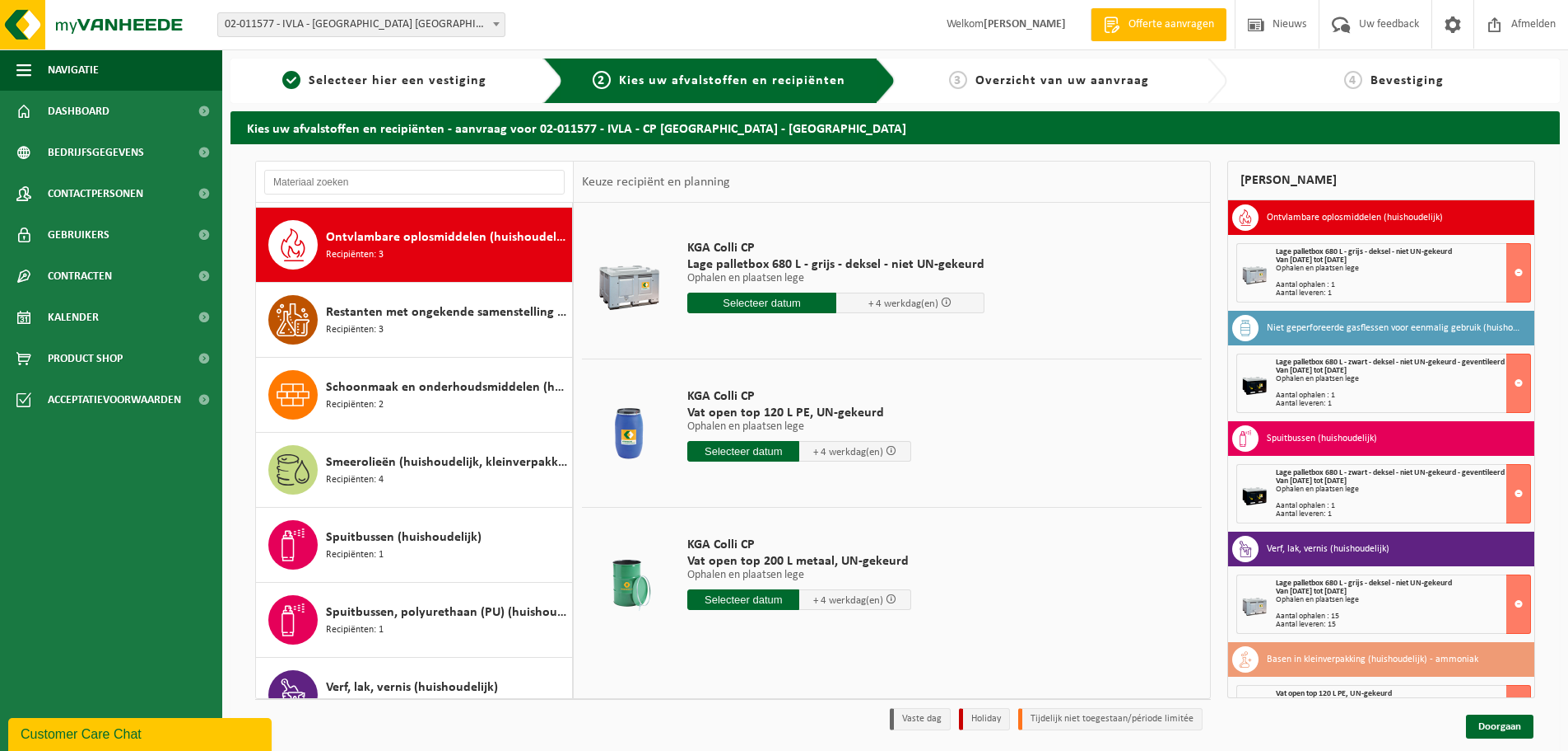
click at [751, 455] on input "text" at bounding box center [743, 451] width 112 height 20
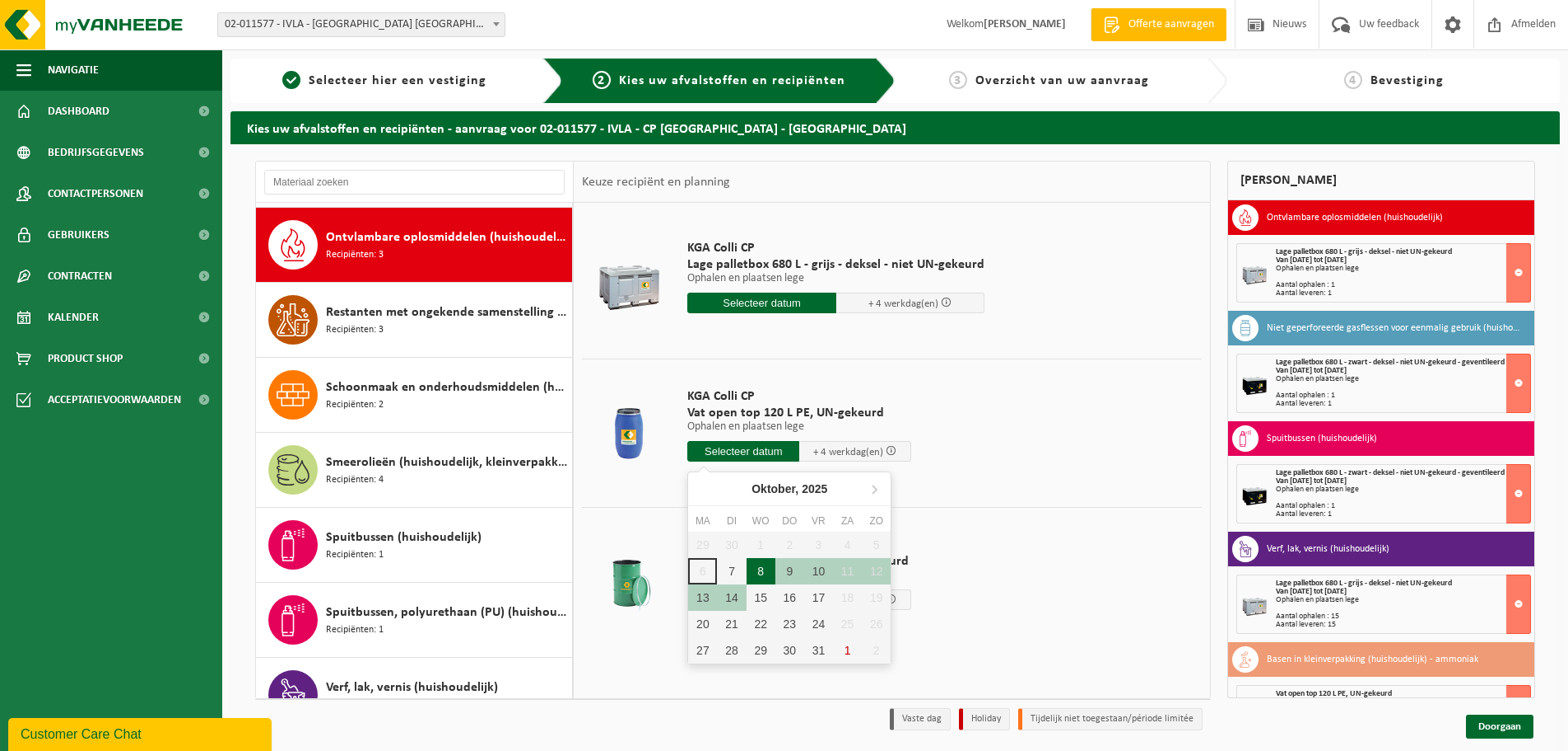
click at [759, 573] on div "8" at bounding box center [761, 571] width 28 height 27
type input "Van 2025-10-08"
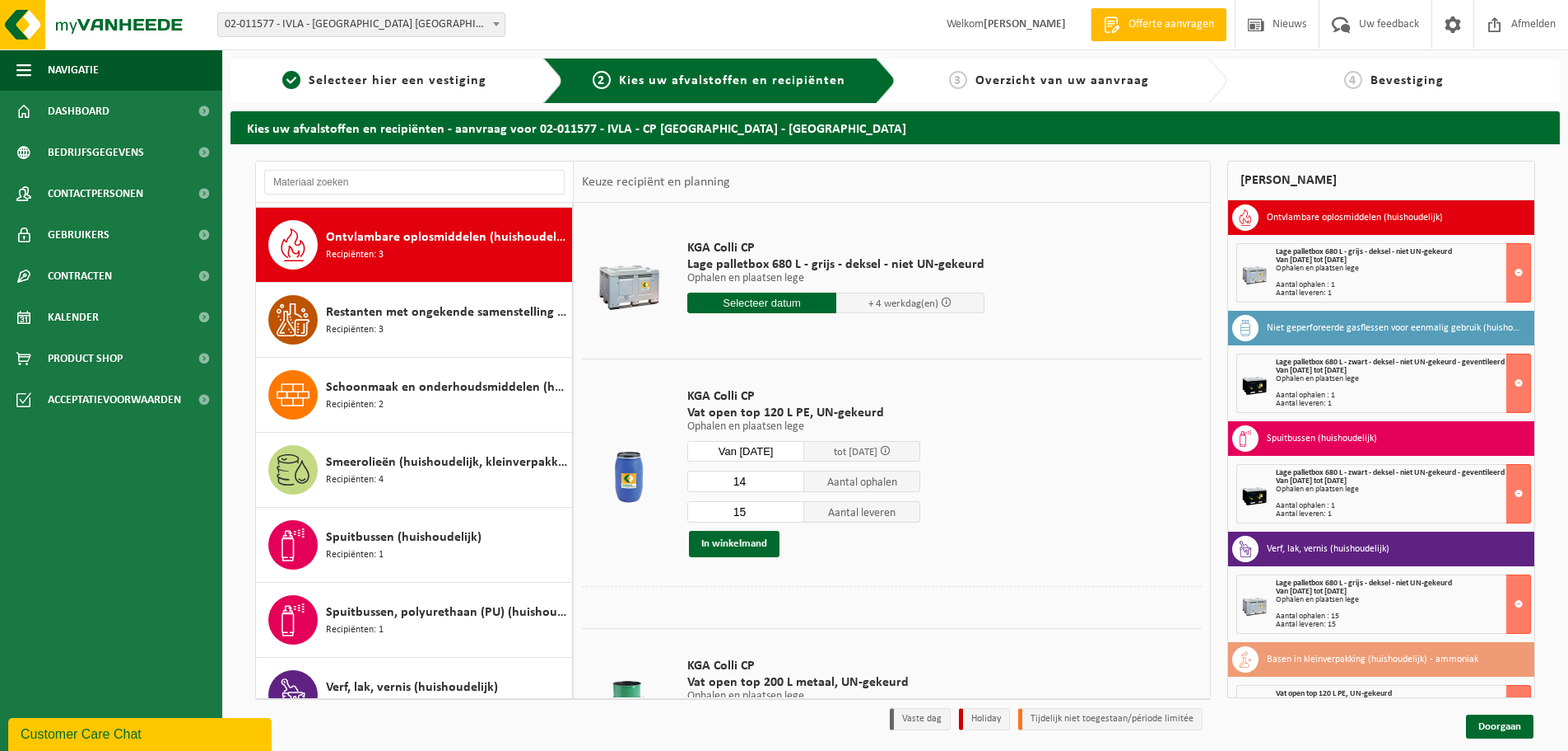
click at [790, 484] on input "14" at bounding box center [745, 480] width 117 height 21
click at [790, 484] on input "13" at bounding box center [745, 480] width 117 height 21
click at [790, 484] on input "12" at bounding box center [745, 480] width 117 height 21
click at [790, 484] on input "11" at bounding box center [745, 480] width 117 height 21
click at [790, 484] on input "10" at bounding box center [745, 480] width 117 height 21
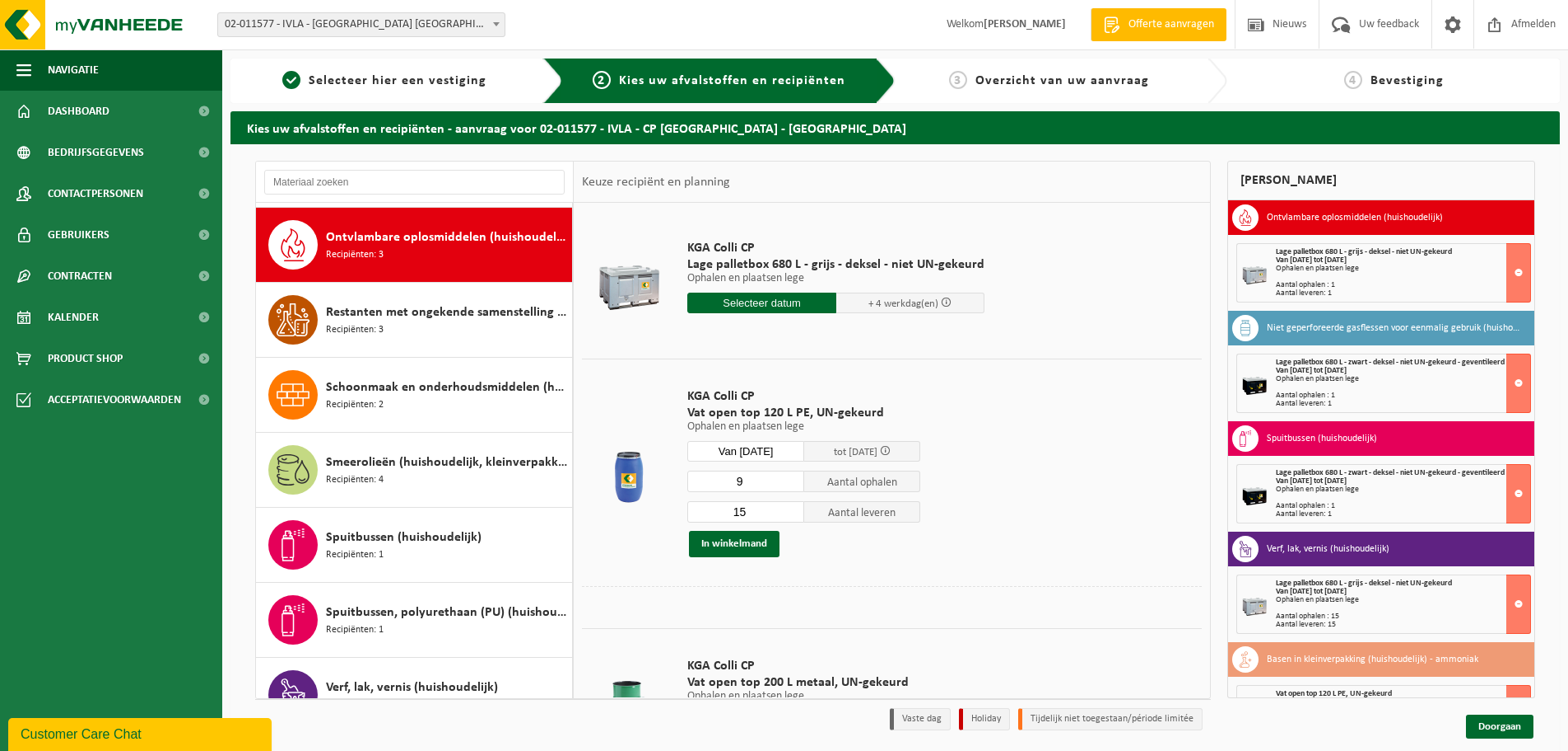
click at [790, 484] on input "9" at bounding box center [745, 480] width 117 height 21
click at [790, 484] on input "8" at bounding box center [745, 480] width 117 height 21
click at [790, 484] on input "7" at bounding box center [745, 480] width 117 height 21
type input "6"
click at [790, 484] on input "6" at bounding box center [745, 480] width 117 height 21
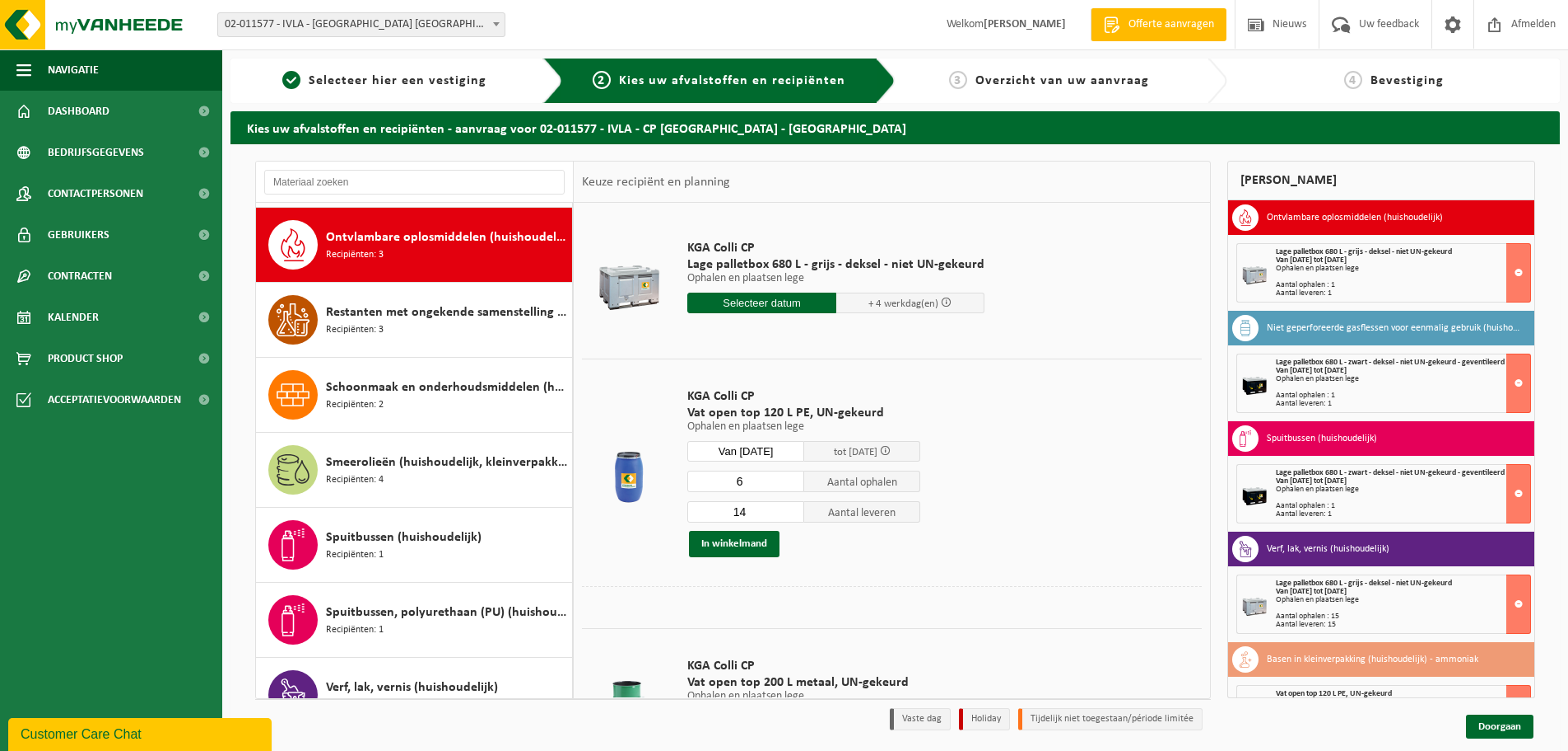
click at [791, 514] on input "14" at bounding box center [745, 511] width 117 height 21
click at [791, 514] on input "13" at bounding box center [745, 511] width 117 height 21
click at [791, 514] on input "12" at bounding box center [745, 511] width 117 height 21
click at [791, 514] on input "11" at bounding box center [745, 511] width 117 height 21
click at [791, 514] on input "10" at bounding box center [745, 511] width 117 height 21
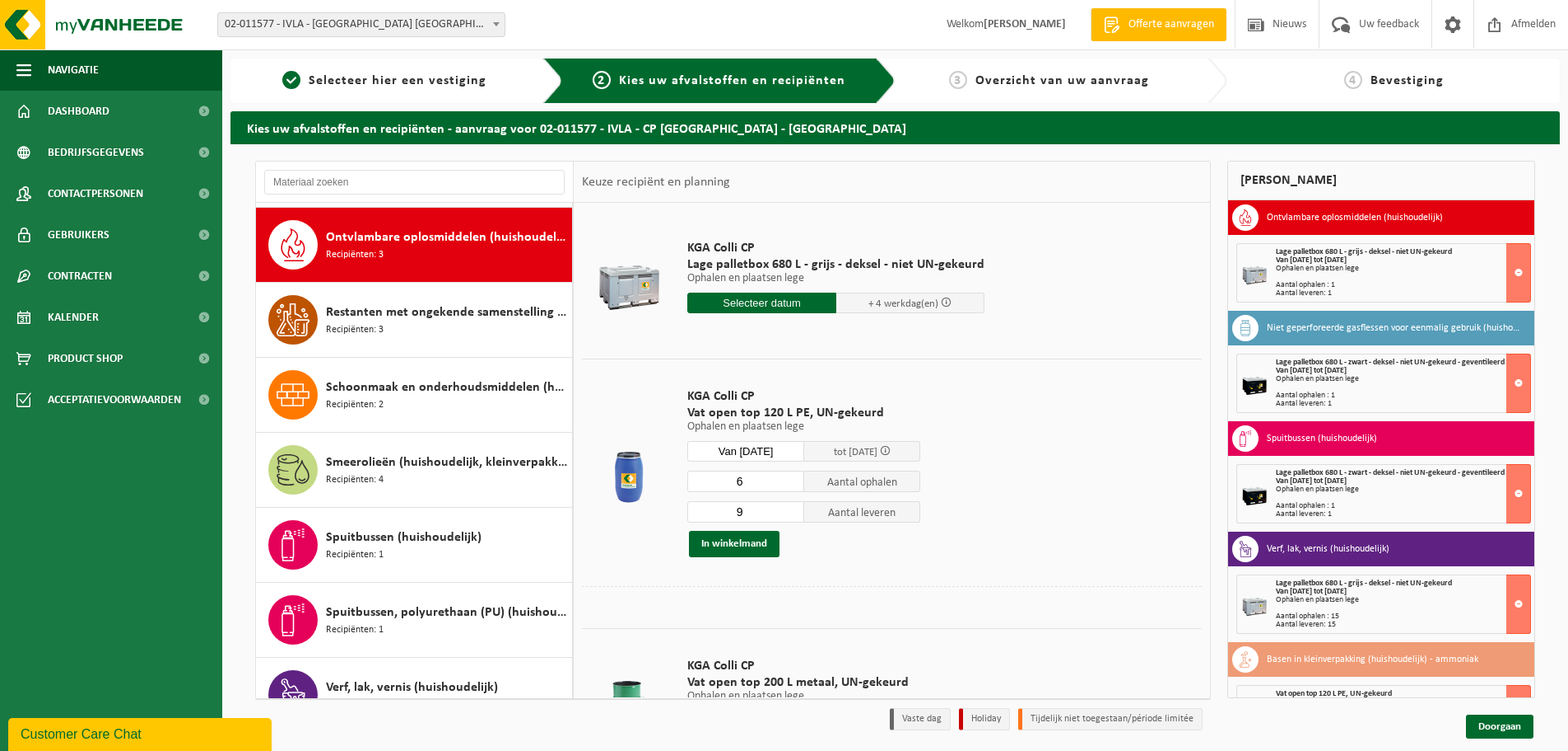
click at [791, 514] on input "9" at bounding box center [745, 511] width 117 height 21
click at [791, 514] on input "8" at bounding box center [745, 511] width 117 height 21
click at [791, 514] on input "7" at bounding box center [745, 511] width 117 height 21
type input "6"
click at [791, 514] on input "6" at bounding box center [745, 511] width 117 height 21
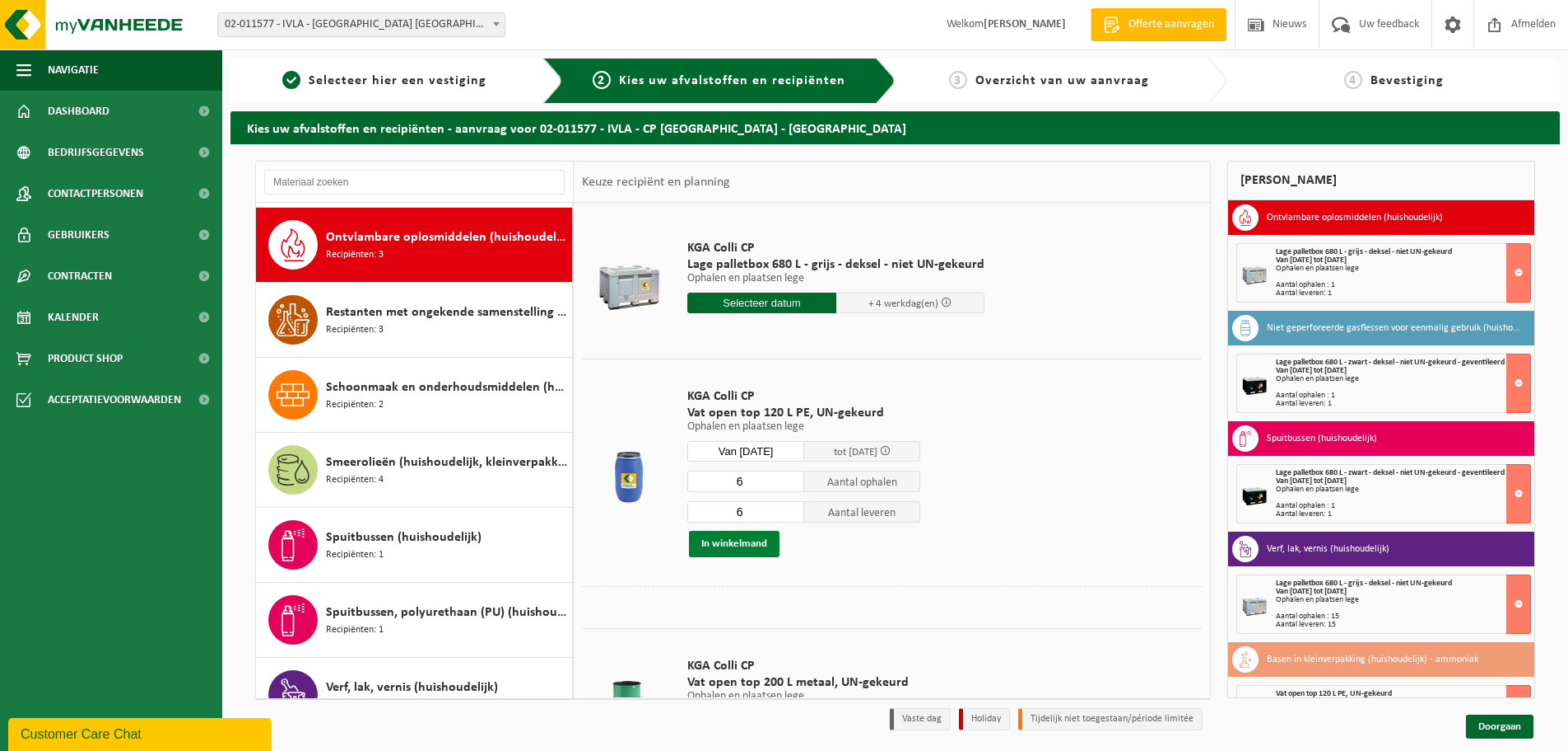
click at [744, 543] on button "In winkelmand" at bounding box center [734, 544] width 91 height 27
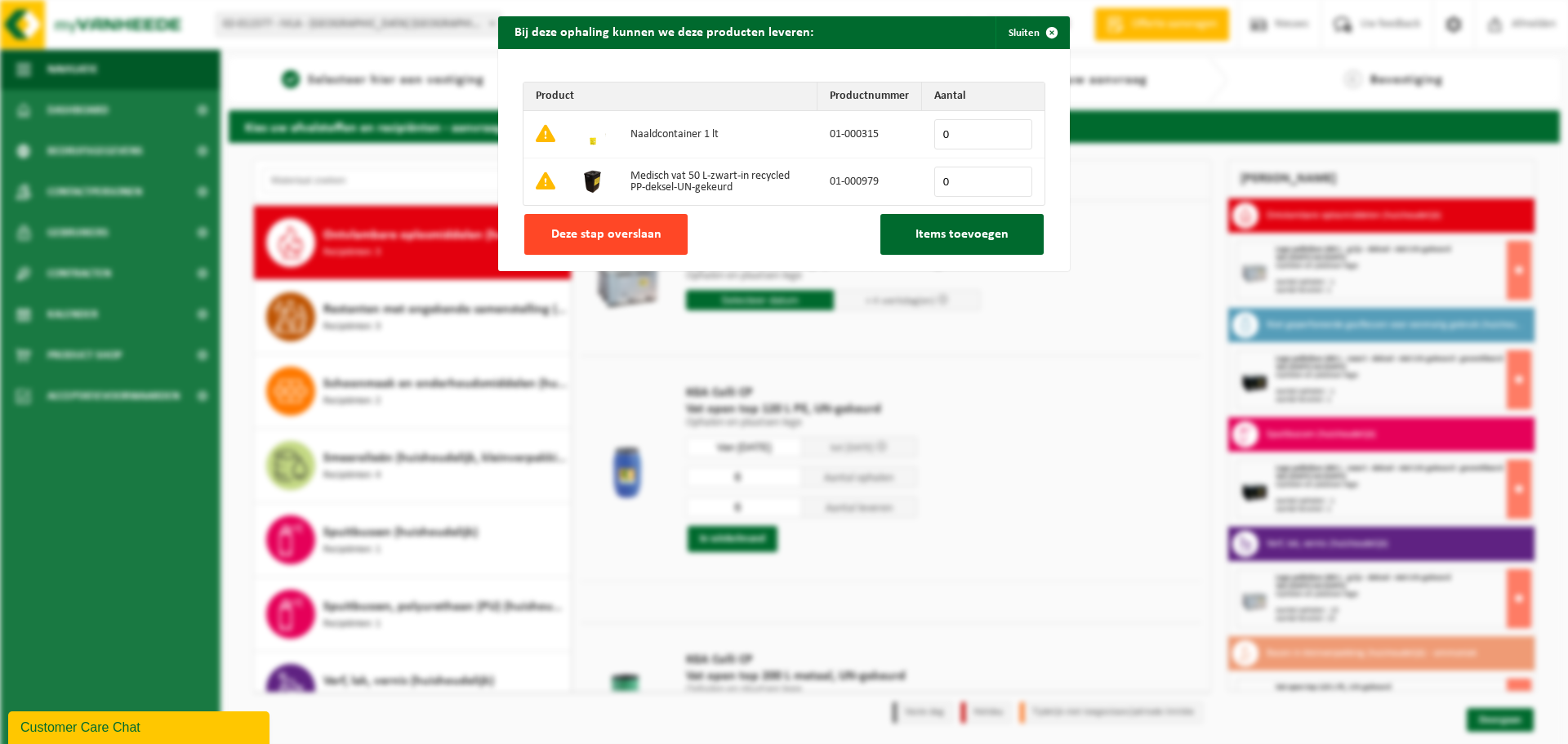
click at [576, 227] on span "Deze stap overslaan" at bounding box center [606, 234] width 110 height 13
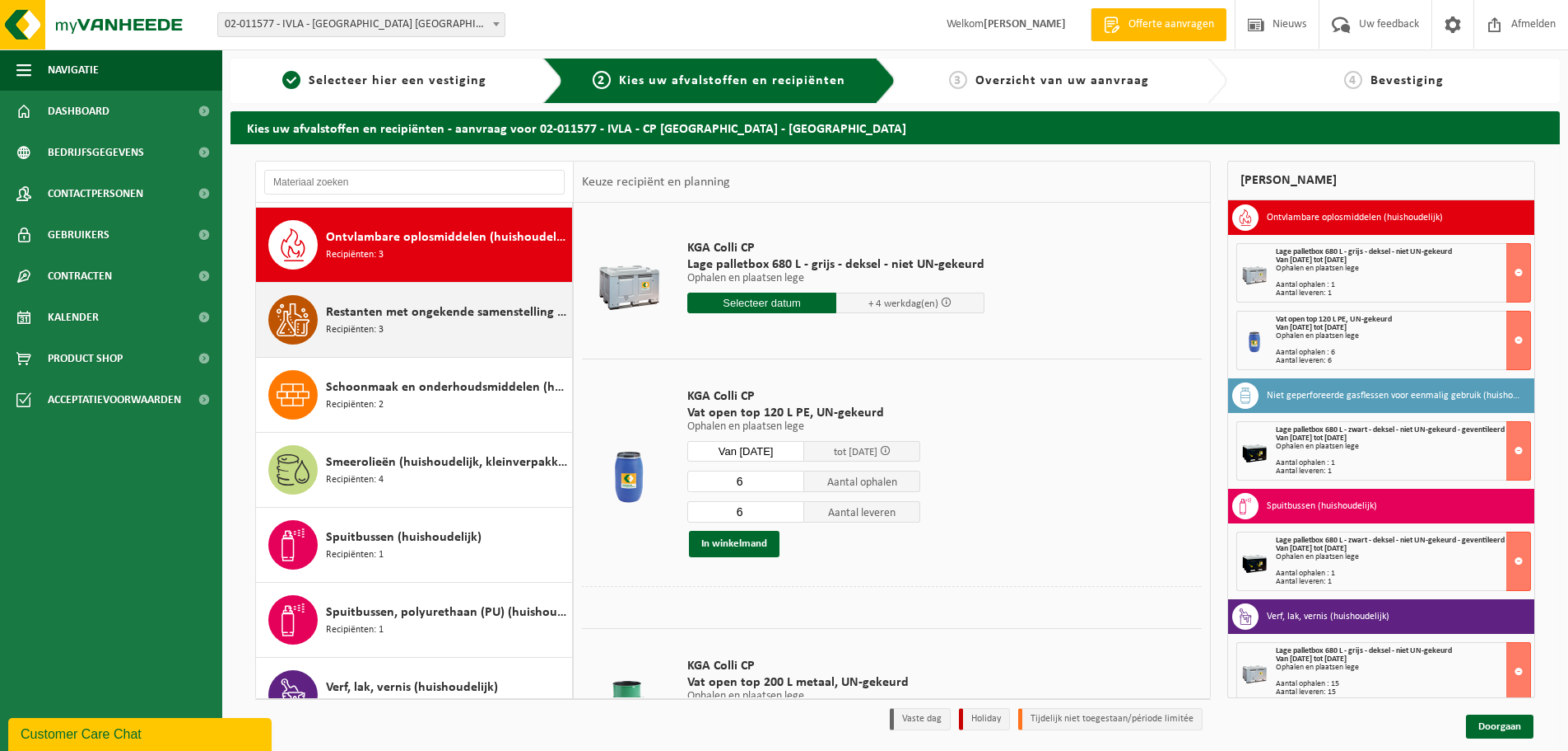
click at [397, 312] on span "Restanten met ongekende samenstelling (huishoudelijk)" at bounding box center [447, 312] width 242 height 20
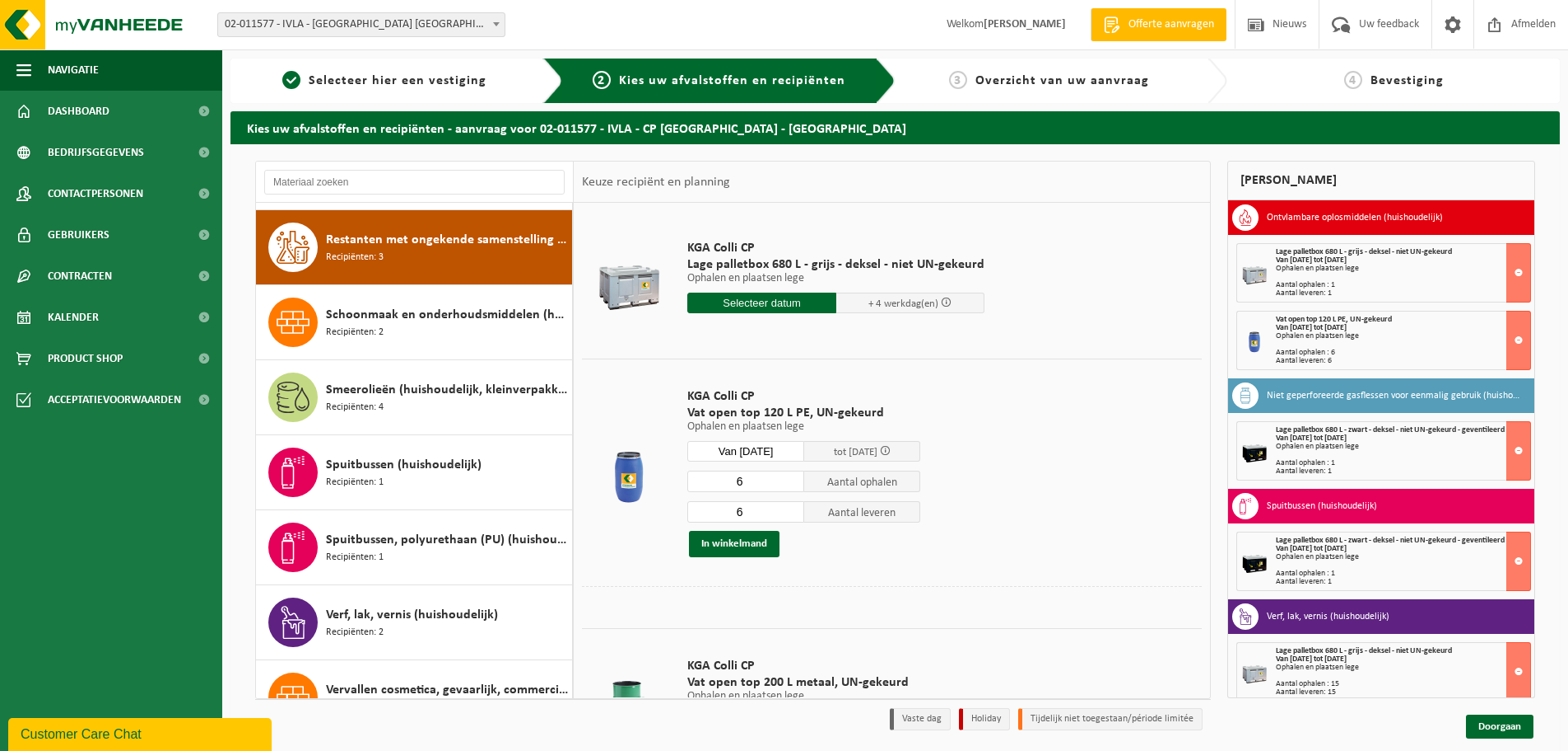
scroll to position [1577, 0]
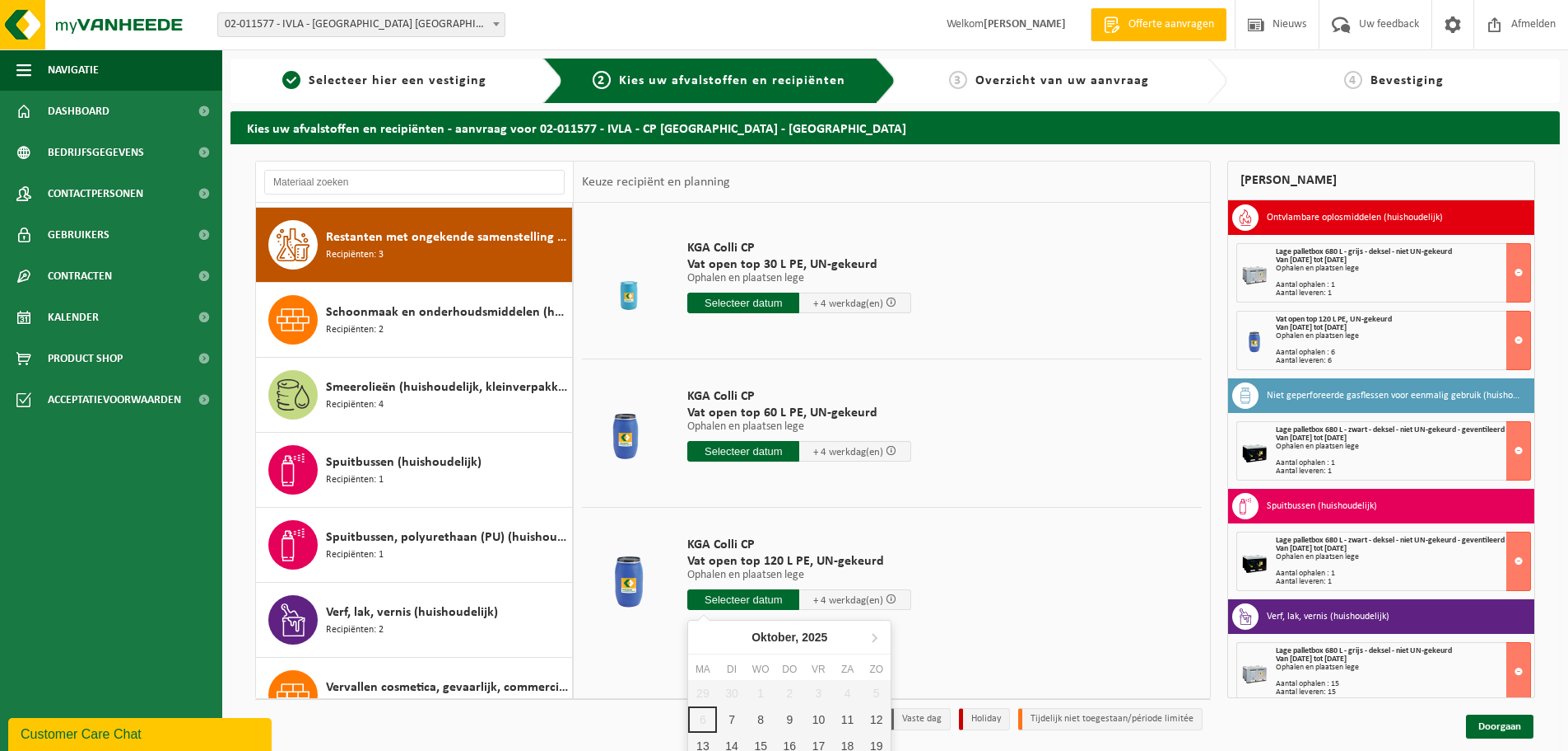
click at [732, 603] on input "text" at bounding box center [743, 600] width 112 height 20
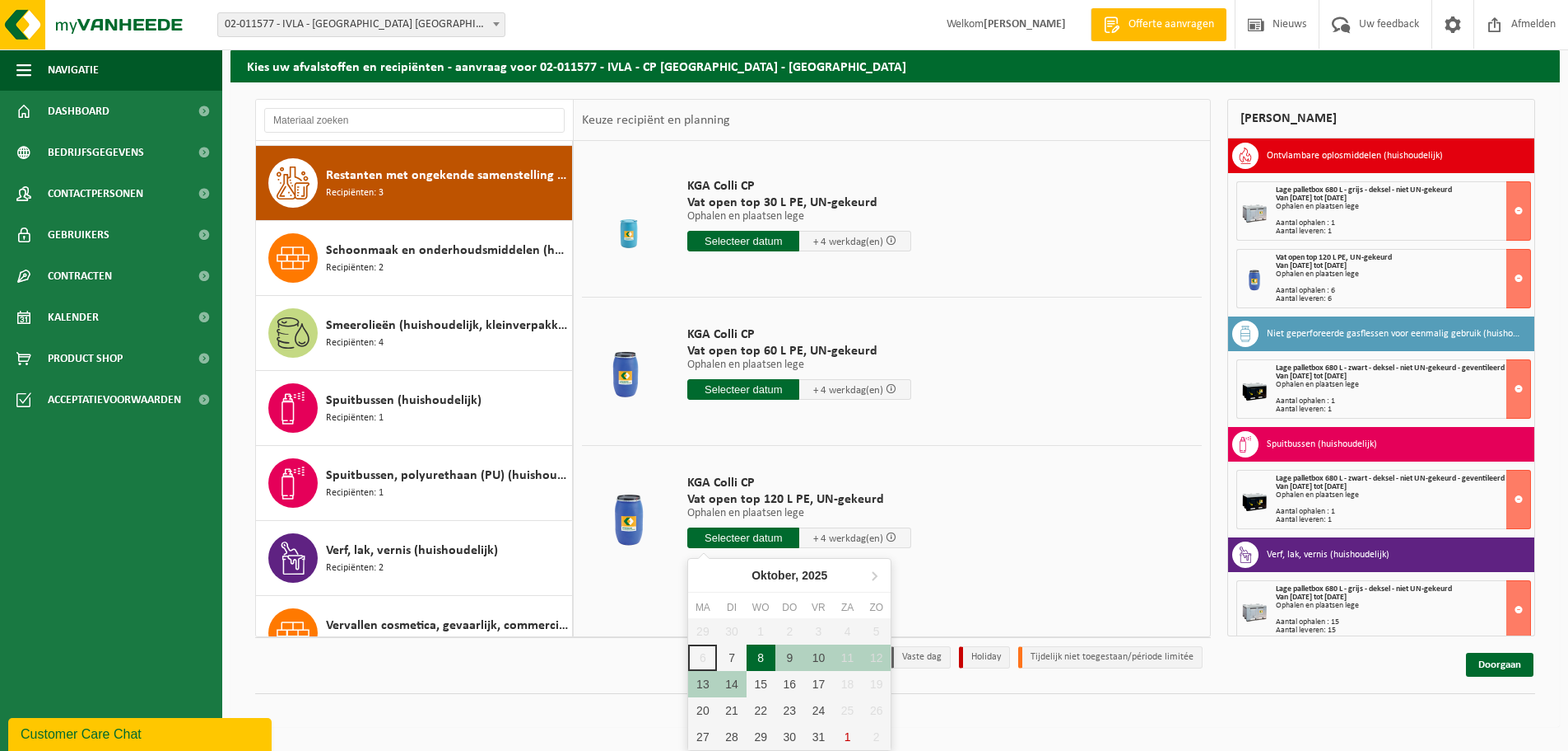
click at [764, 655] on div "8" at bounding box center [761, 657] width 28 height 27
type input "Van 2025-10-08"
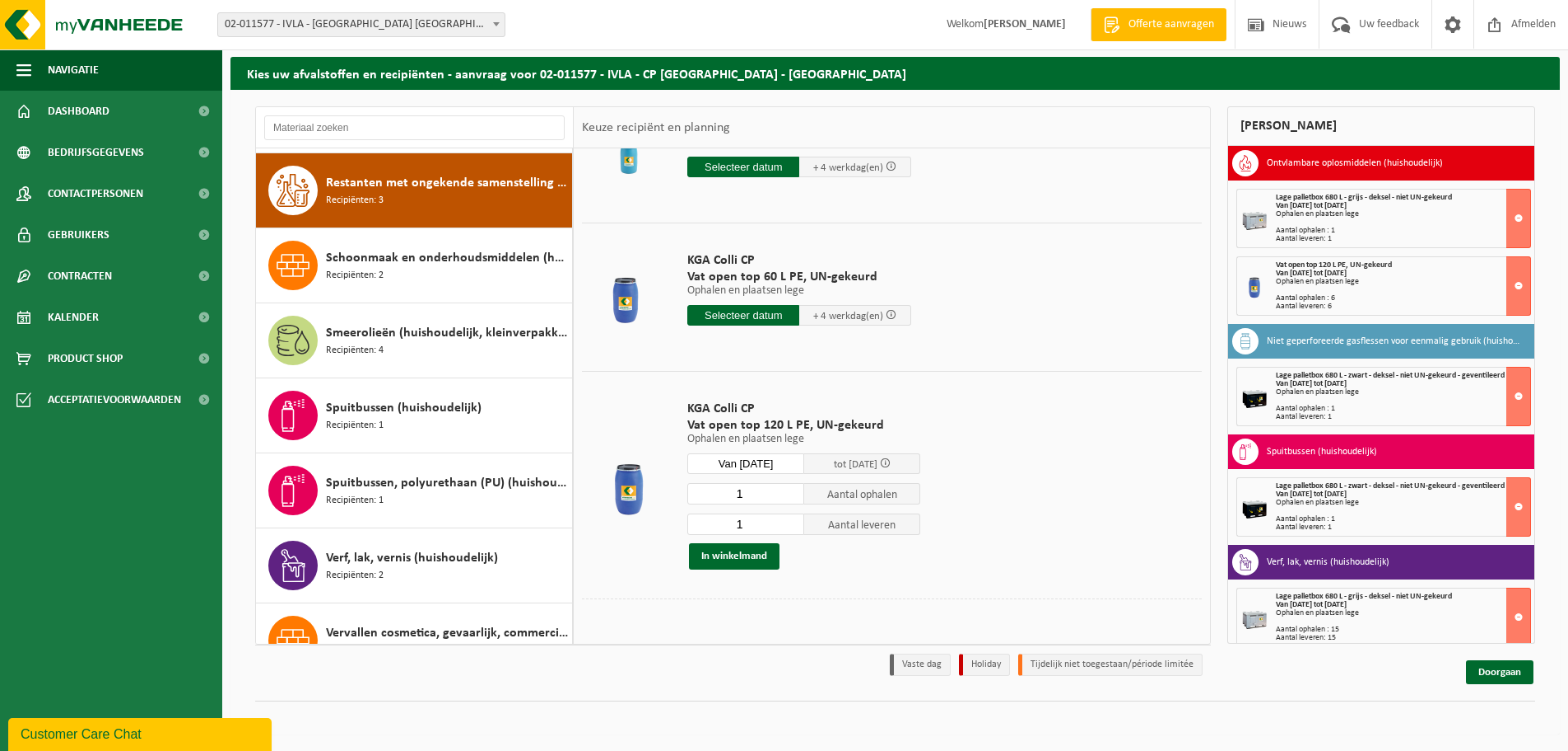
scroll to position [86, 0]
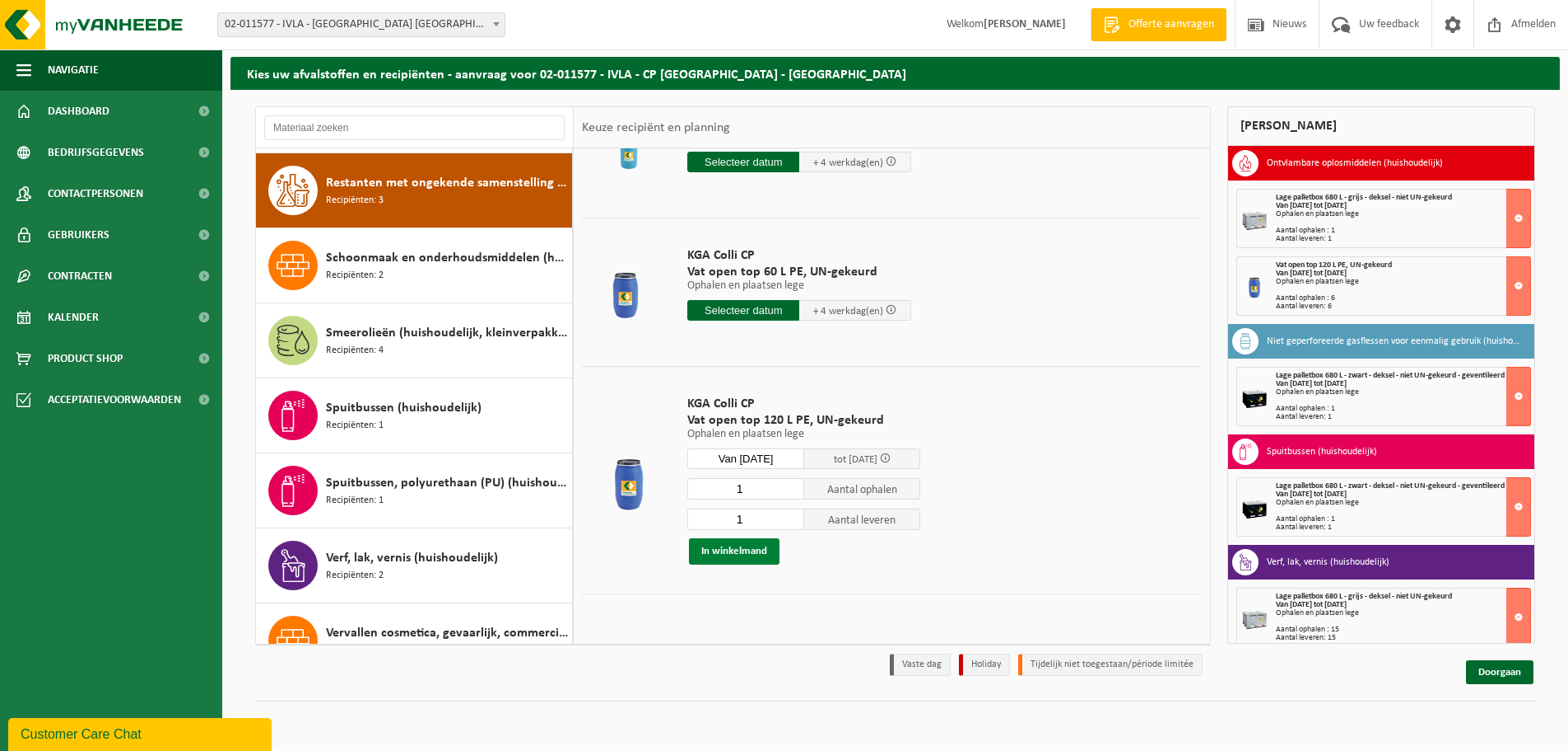
click at [747, 549] on button "In winkelmand" at bounding box center [734, 551] width 91 height 27
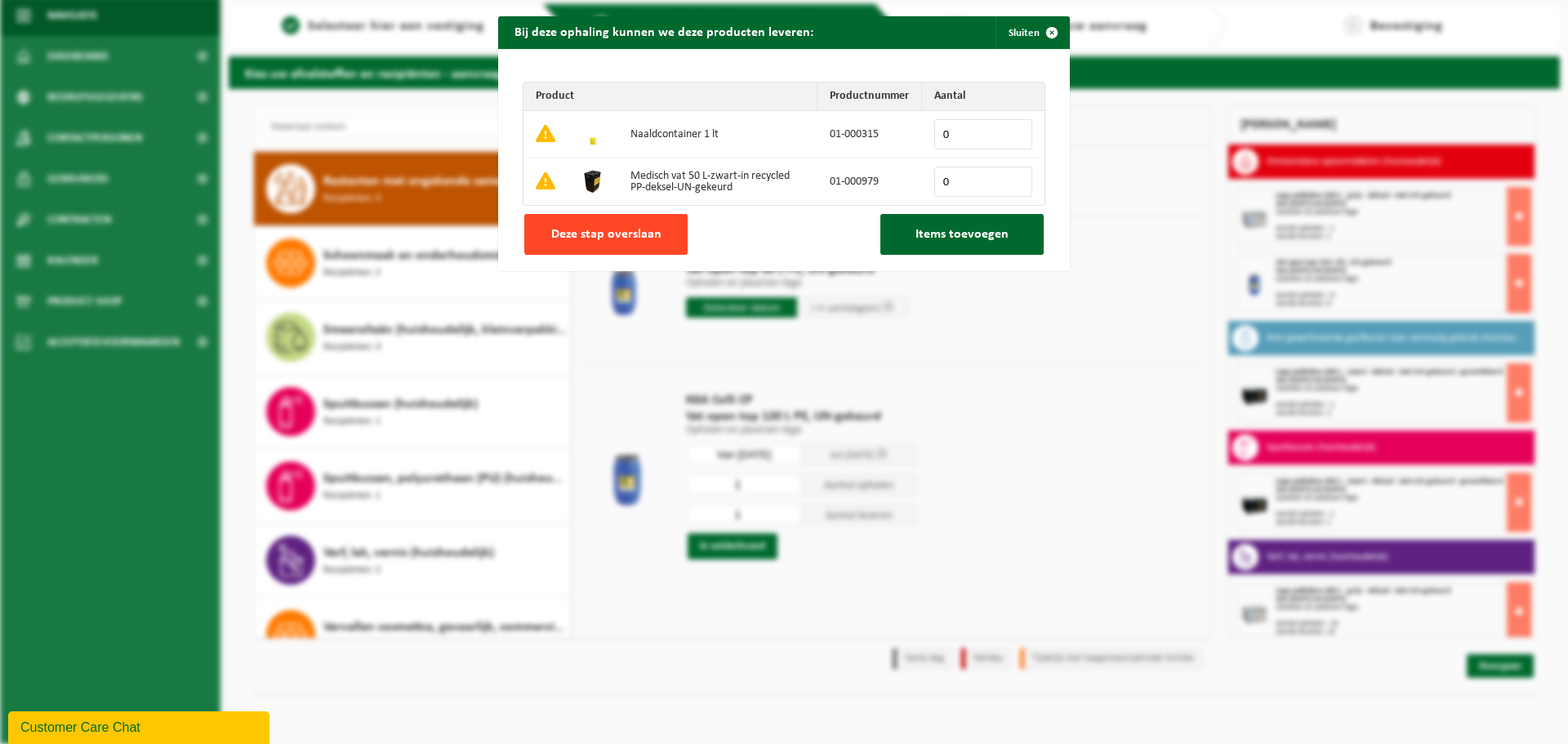
click at [621, 228] on span "Deze stap overslaan" at bounding box center [606, 234] width 110 height 13
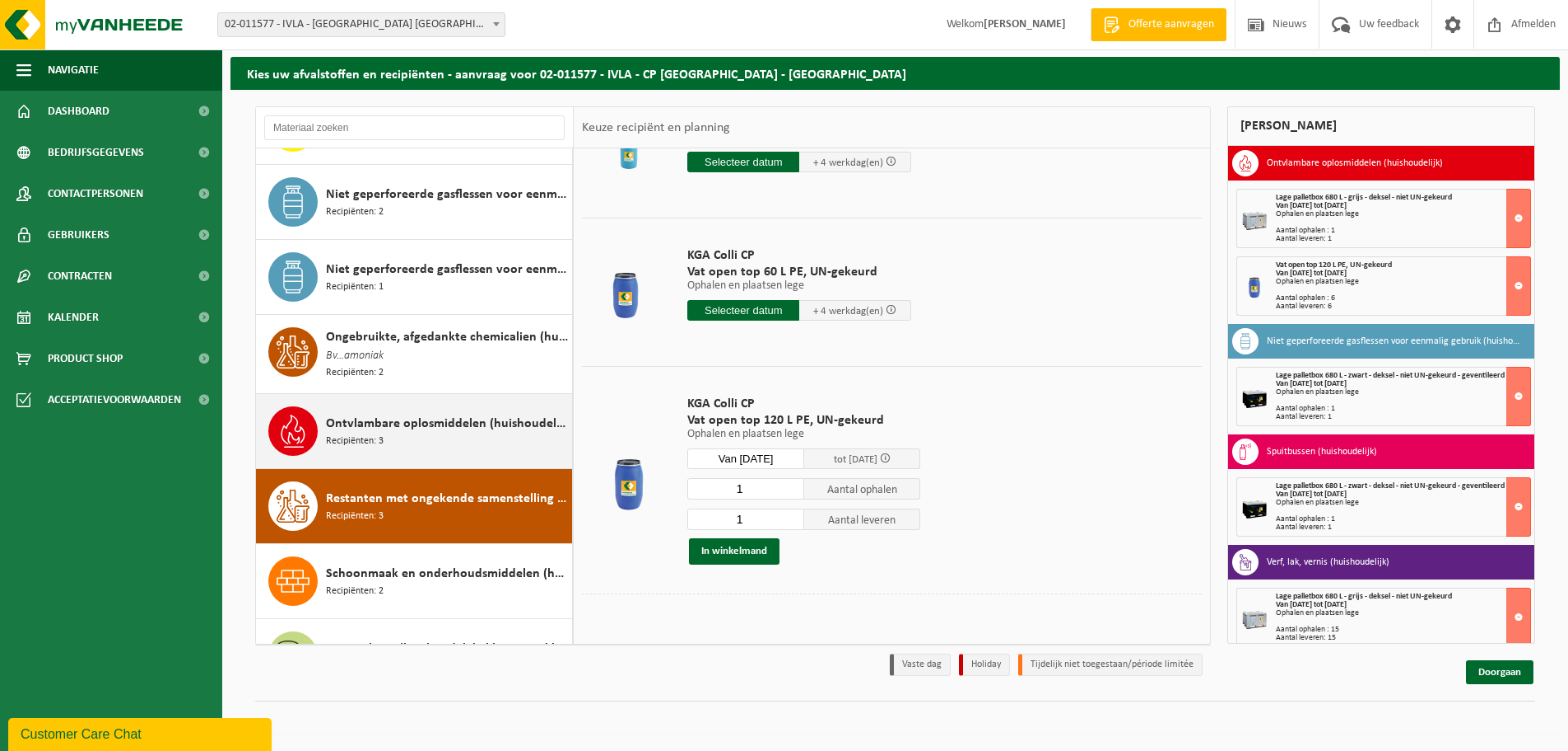
scroll to position [1015, 0]
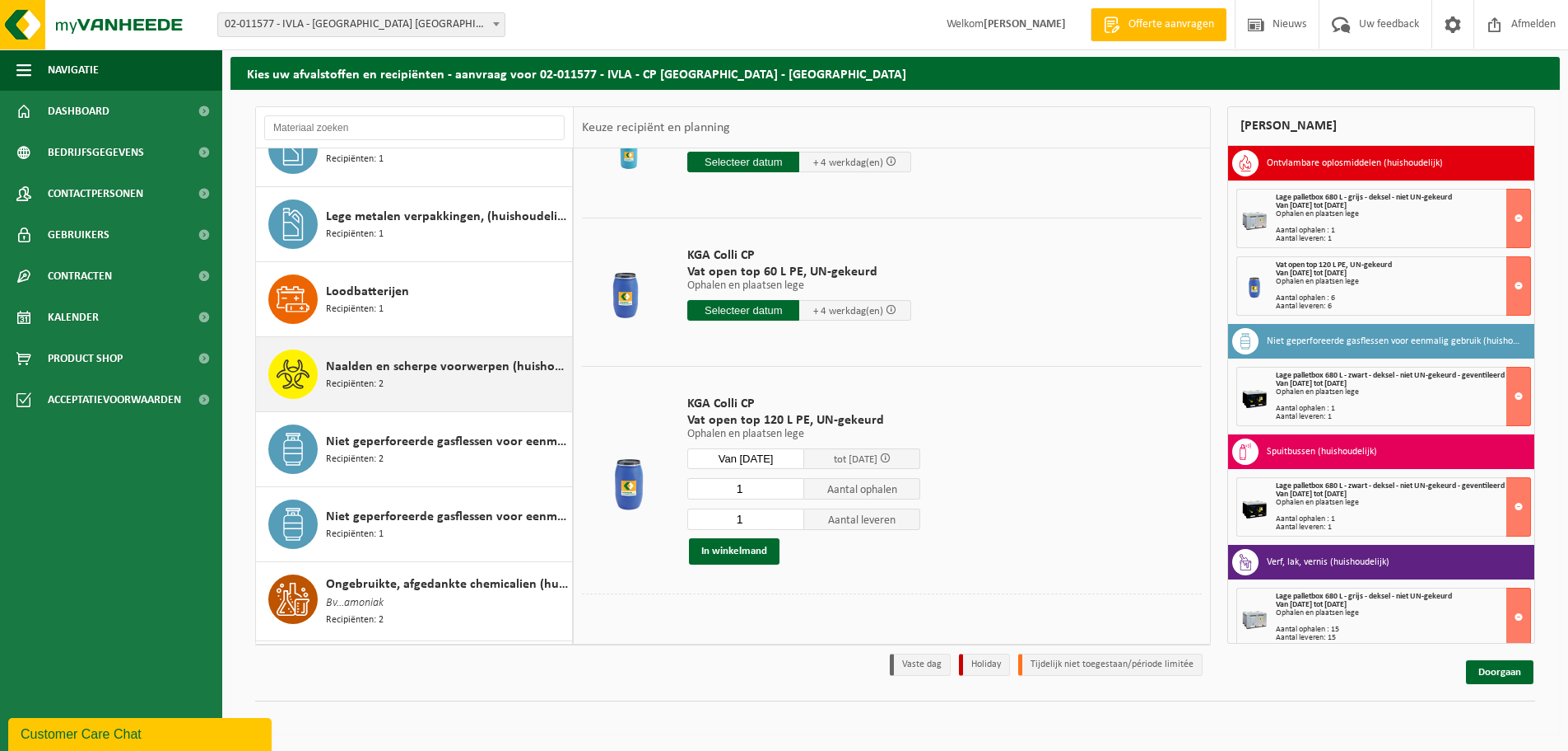
click at [373, 366] on span "Naalden en scherpe voorwerpen (huishoudelijk)" at bounding box center [447, 367] width 242 height 20
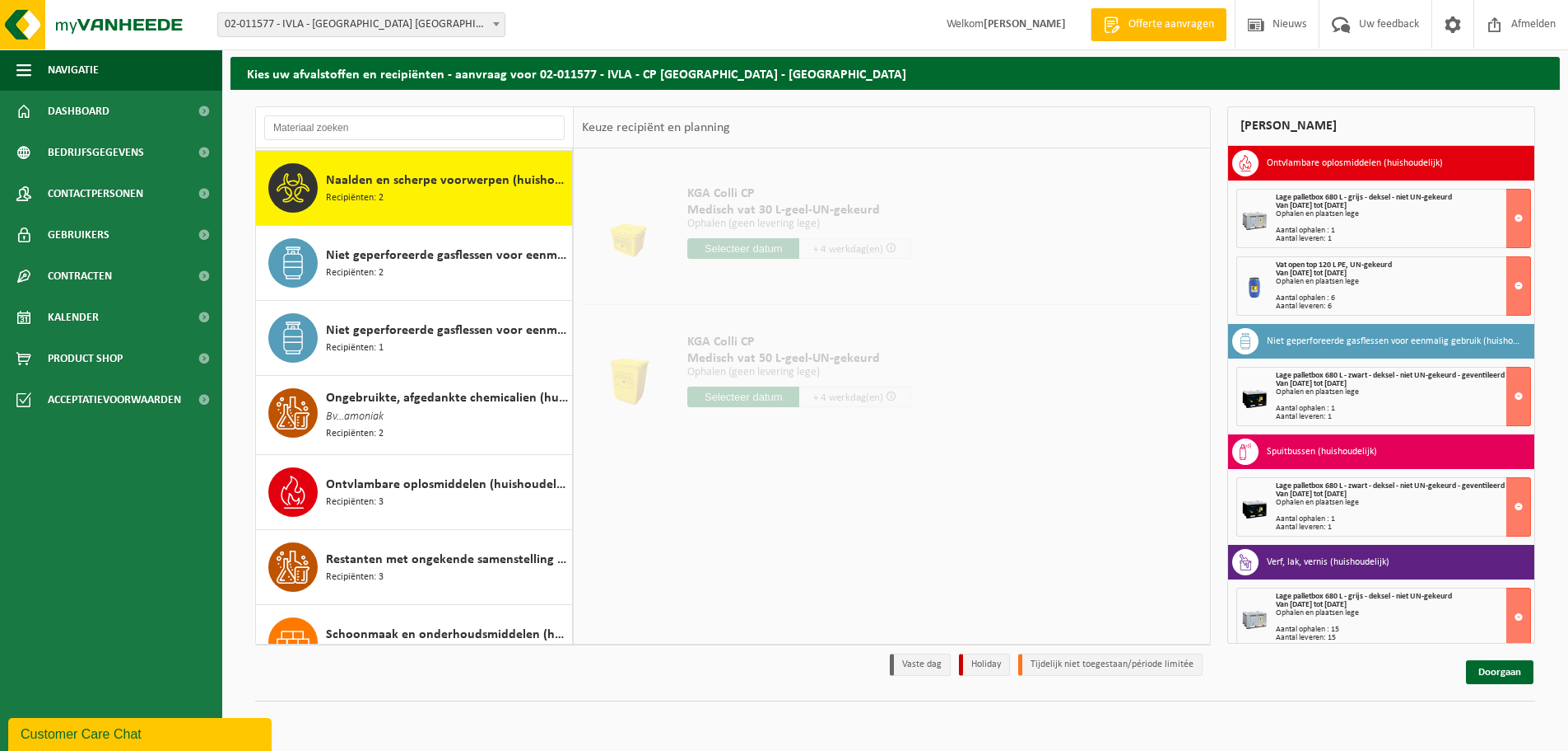
scroll to position [0, 0]
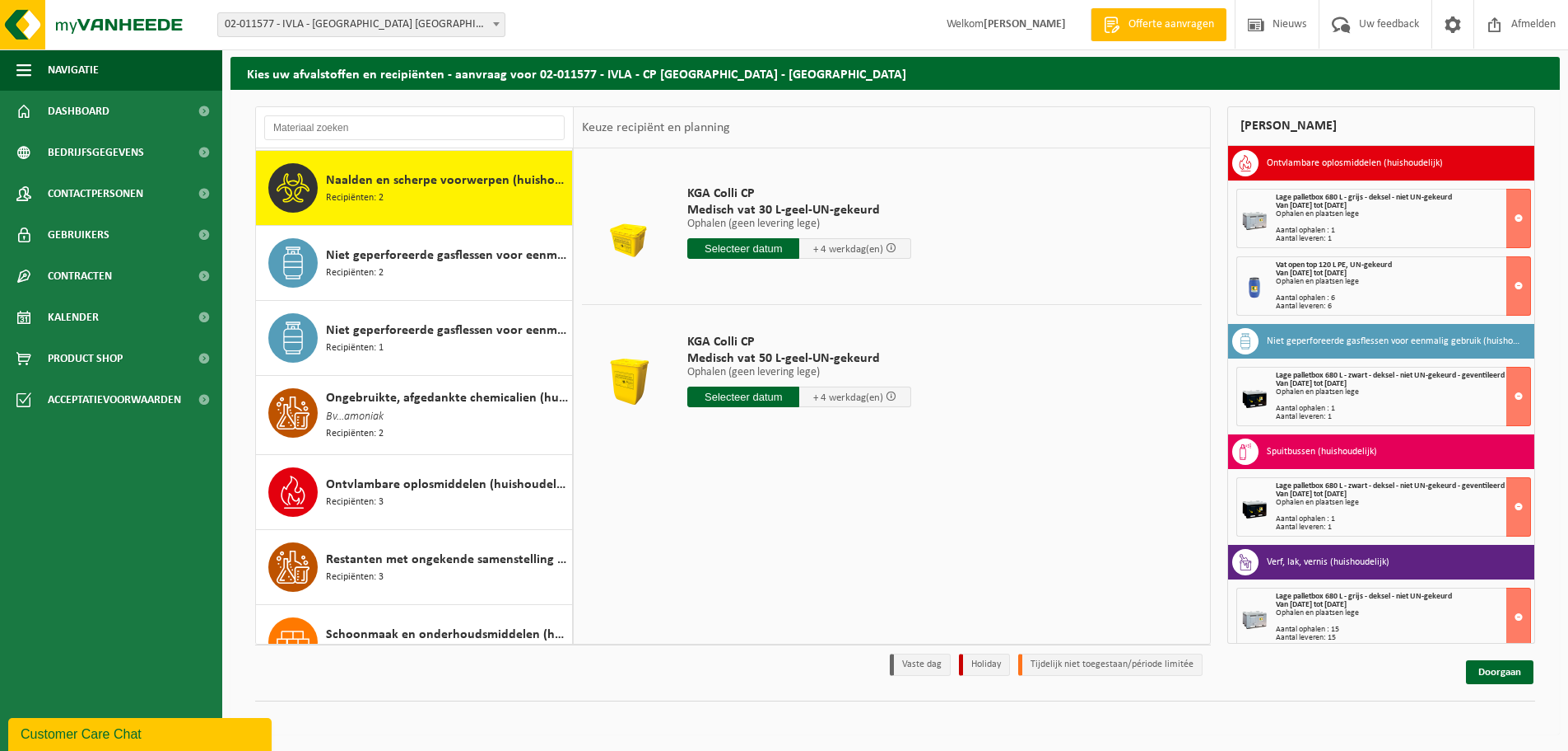
click at [772, 398] on input "text" at bounding box center [743, 397] width 112 height 20
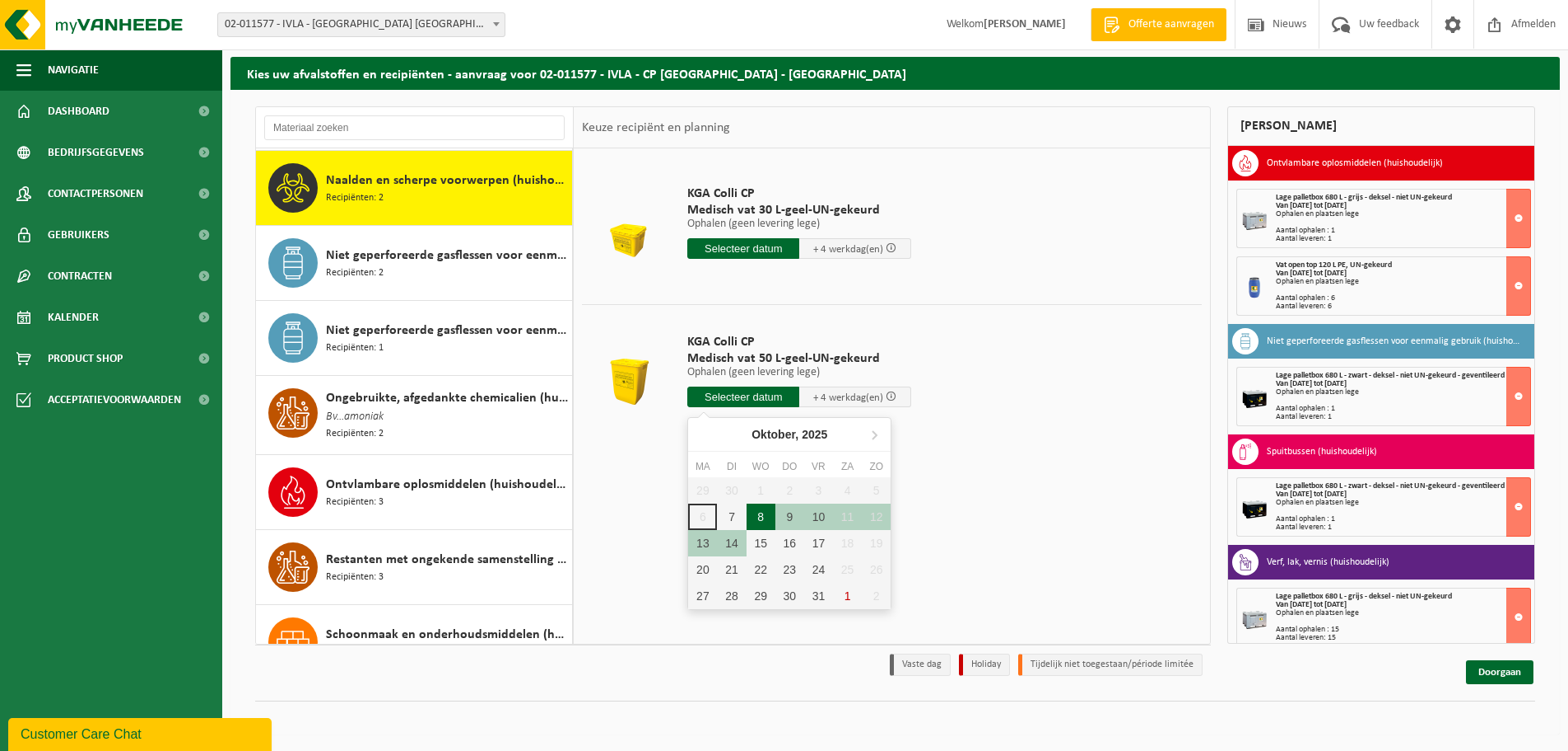
click at [766, 513] on div "8" at bounding box center [761, 516] width 28 height 27
type input "Van 2025-10-08"
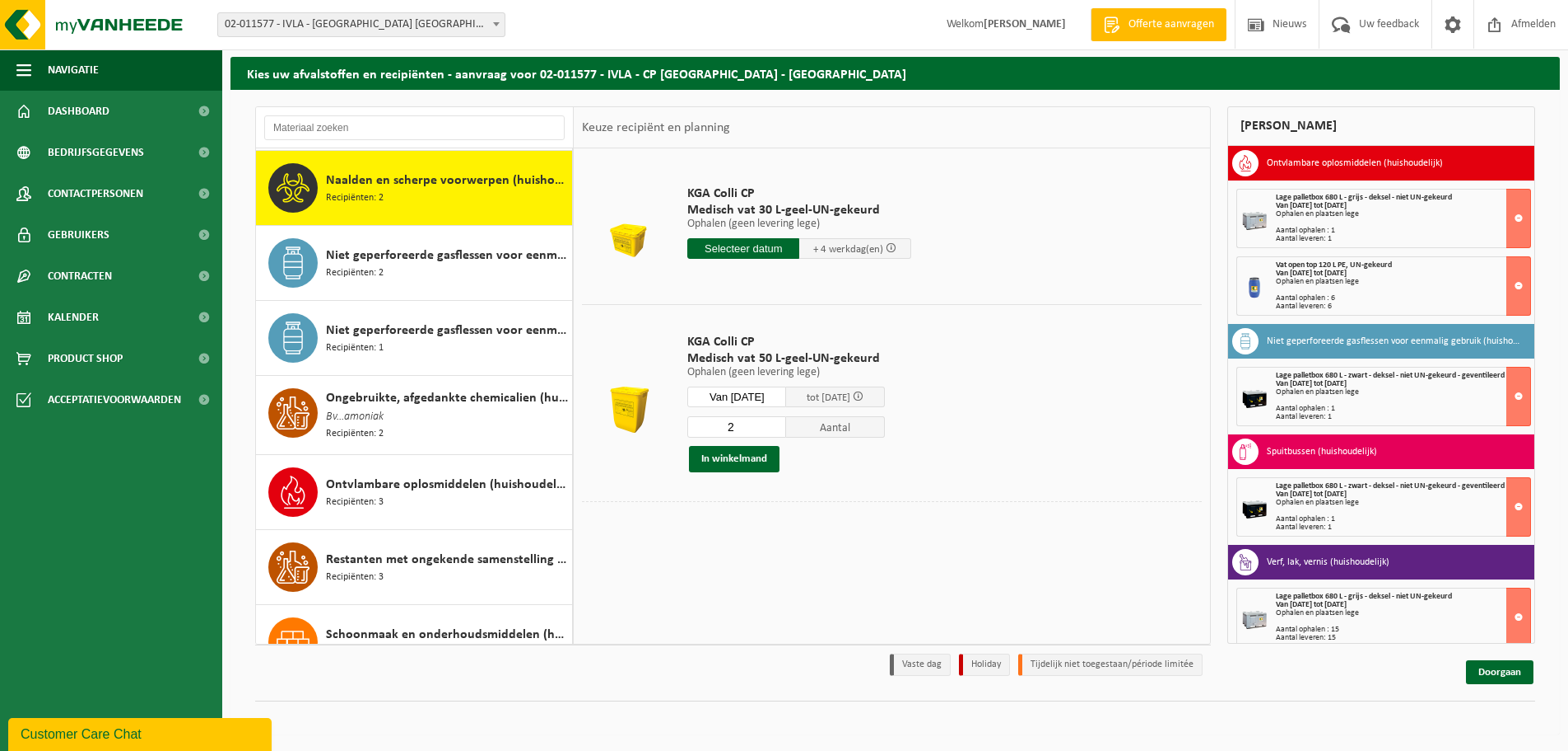
type input "2"
click at [784, 421] on input "2" at bounding box center [737, 426] width 99 height 21
click at [745, 462] on button "In winkelmand" at bounding box center [734, 458] width 91 height 27
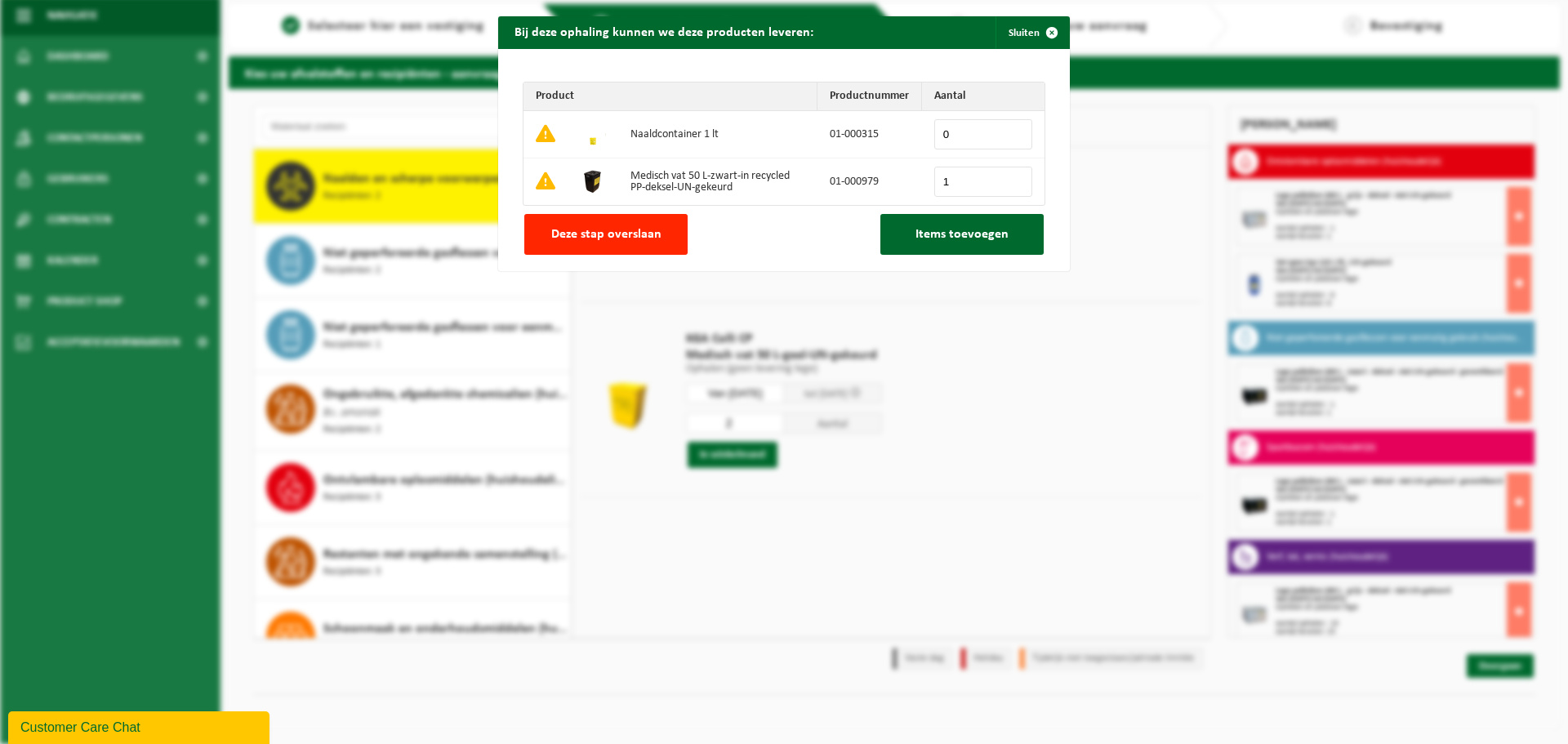
click at [1014, 178] on input "1" at bounding box center [984, 181] width 98 height 30
type input "2"
click at [1014, 178] on input "2" at bounding box center [984, 181] width 98 height 30
click at [972, 235] on span "Items toevoegen" at bounding box center [962, 234] width 93 height 13
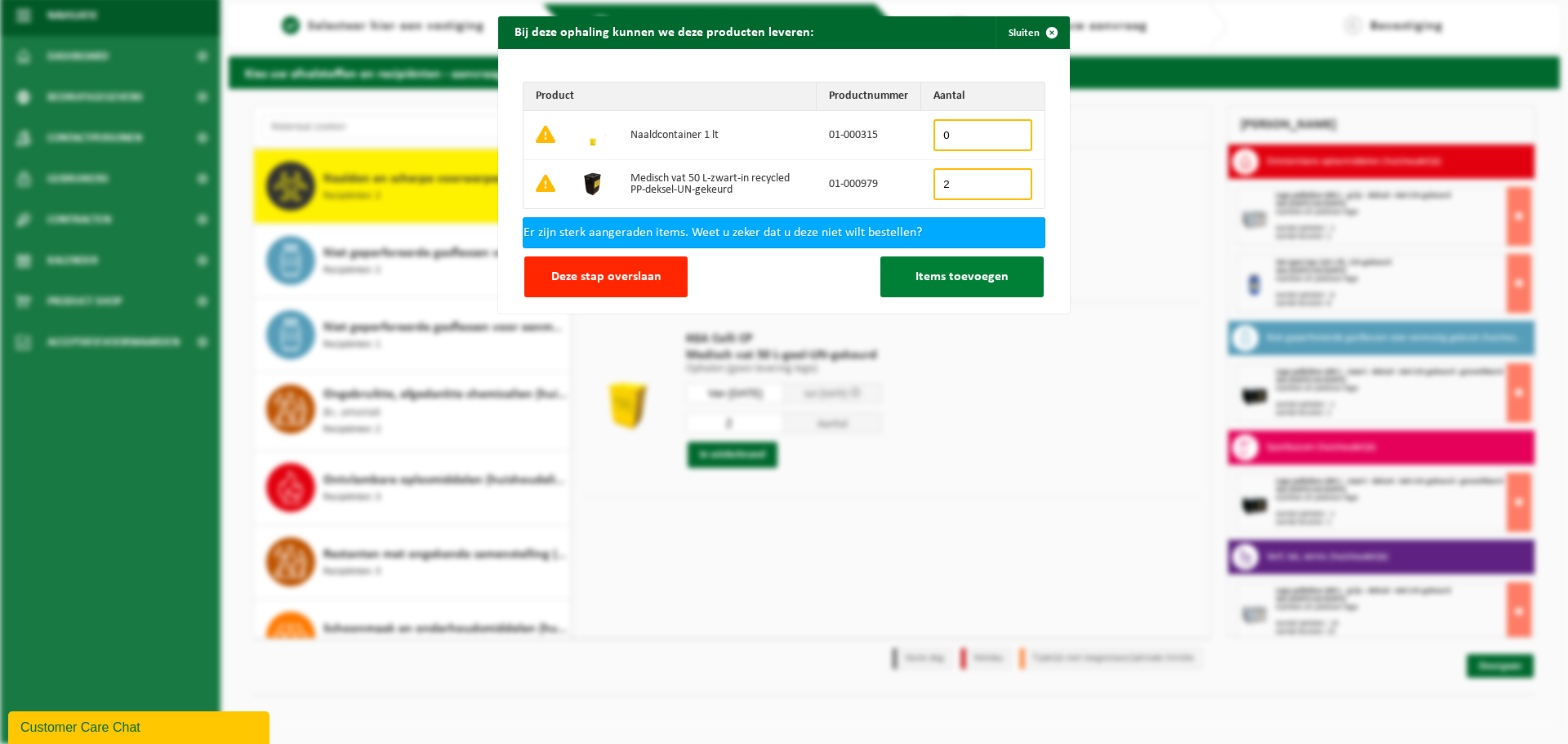
click at [962, 276] on span "Items toevoegen" at bounding box center [962, 276] width 93 height 13
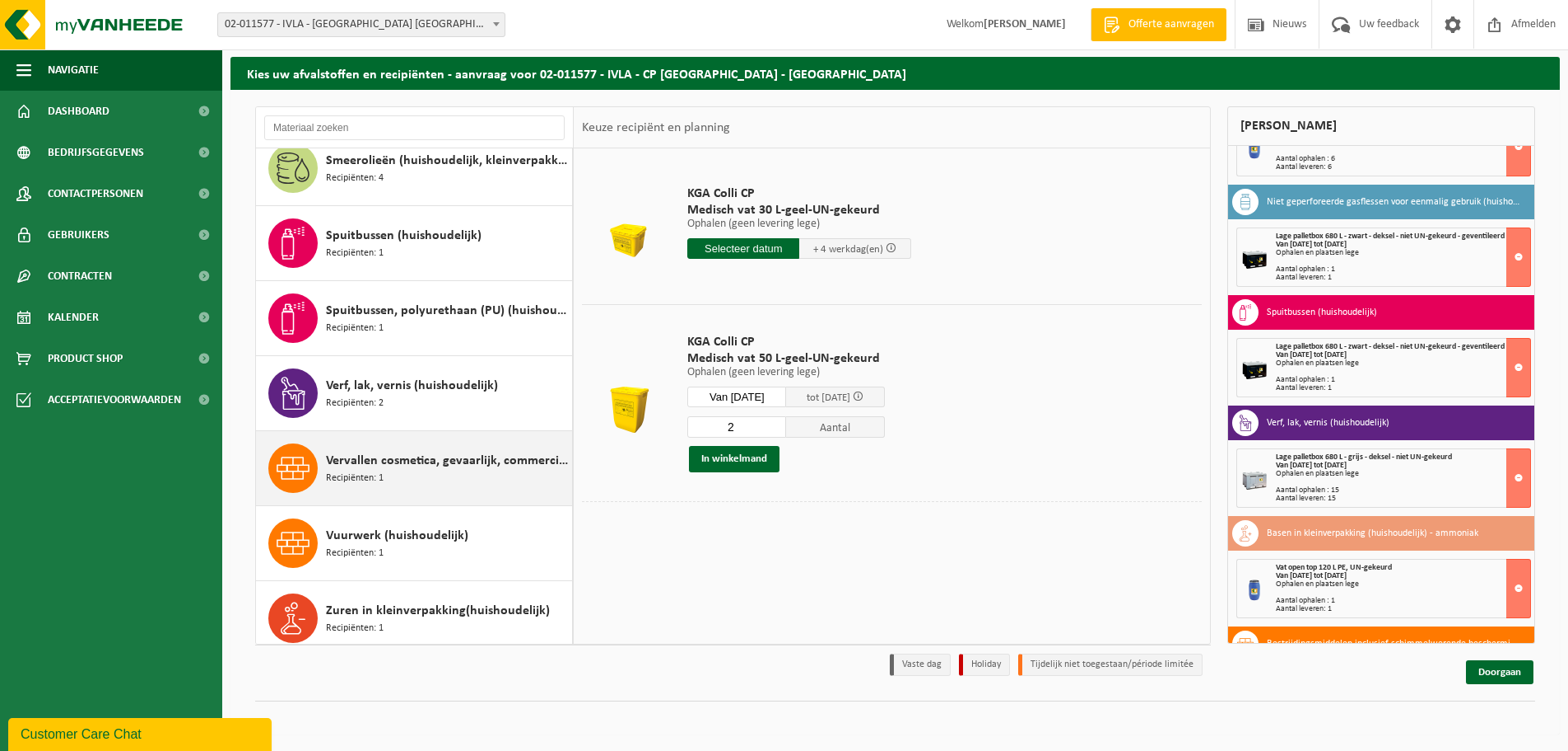
scroll to position [1756, 0]
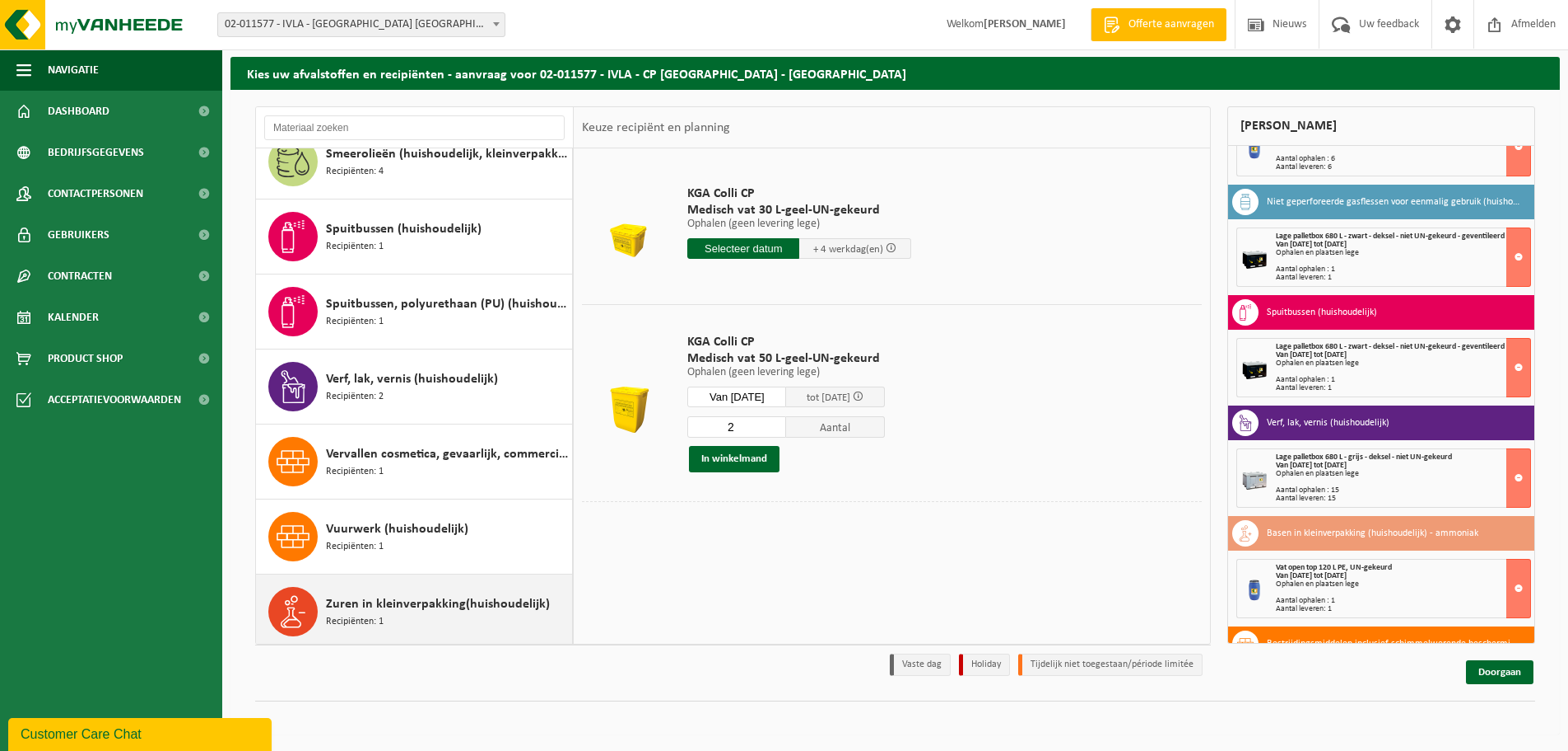
click at [371, 614] on span "Recipiënten: 1" at bounding box center [354, 622] width 58 height 16
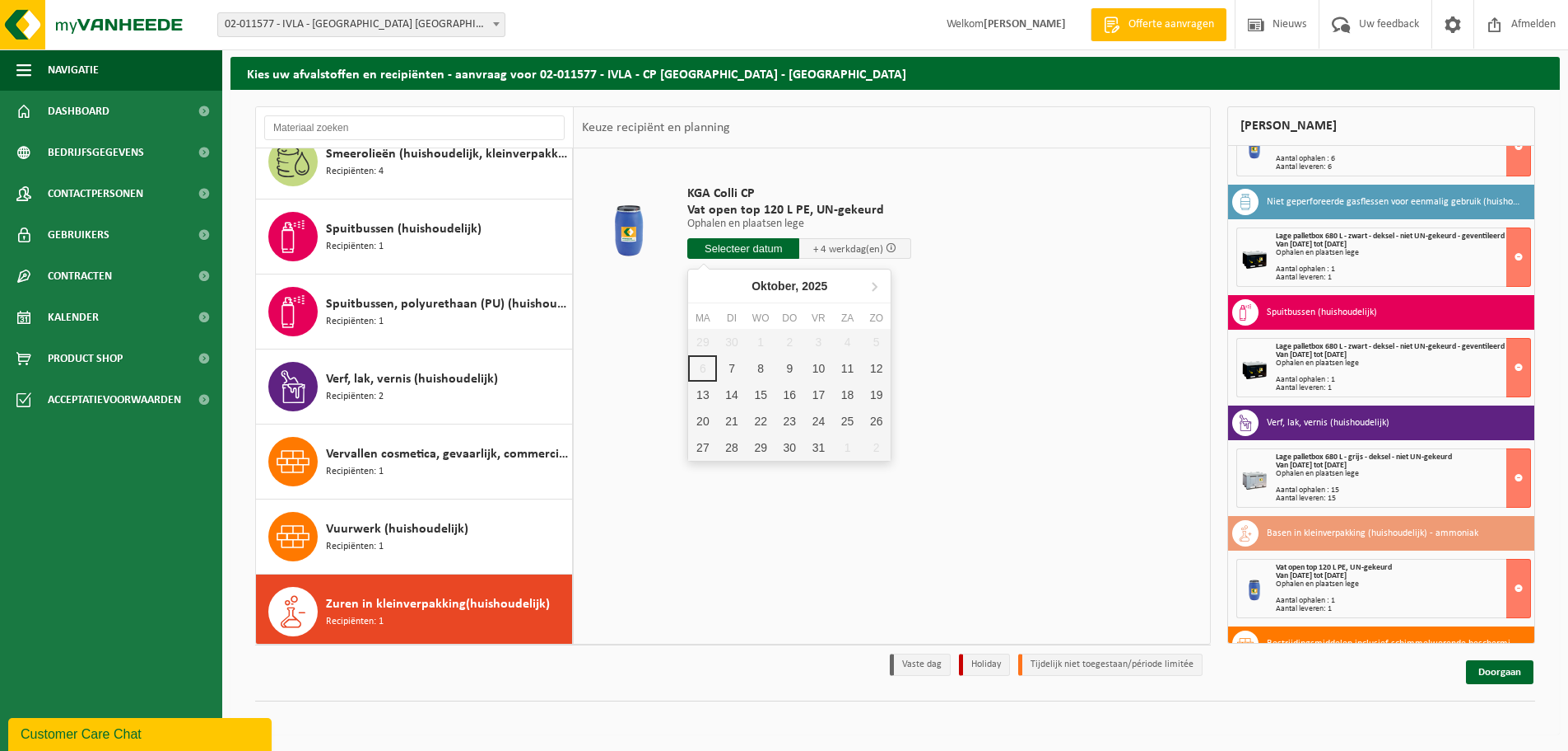
click at [746, 252] on input "text" at bounding box center [743, 248] width 112 height 20
click at [759, 363] on div "8" at bounding box center [761, 368] width 28 height 27
type input "Van 2025-10-08"
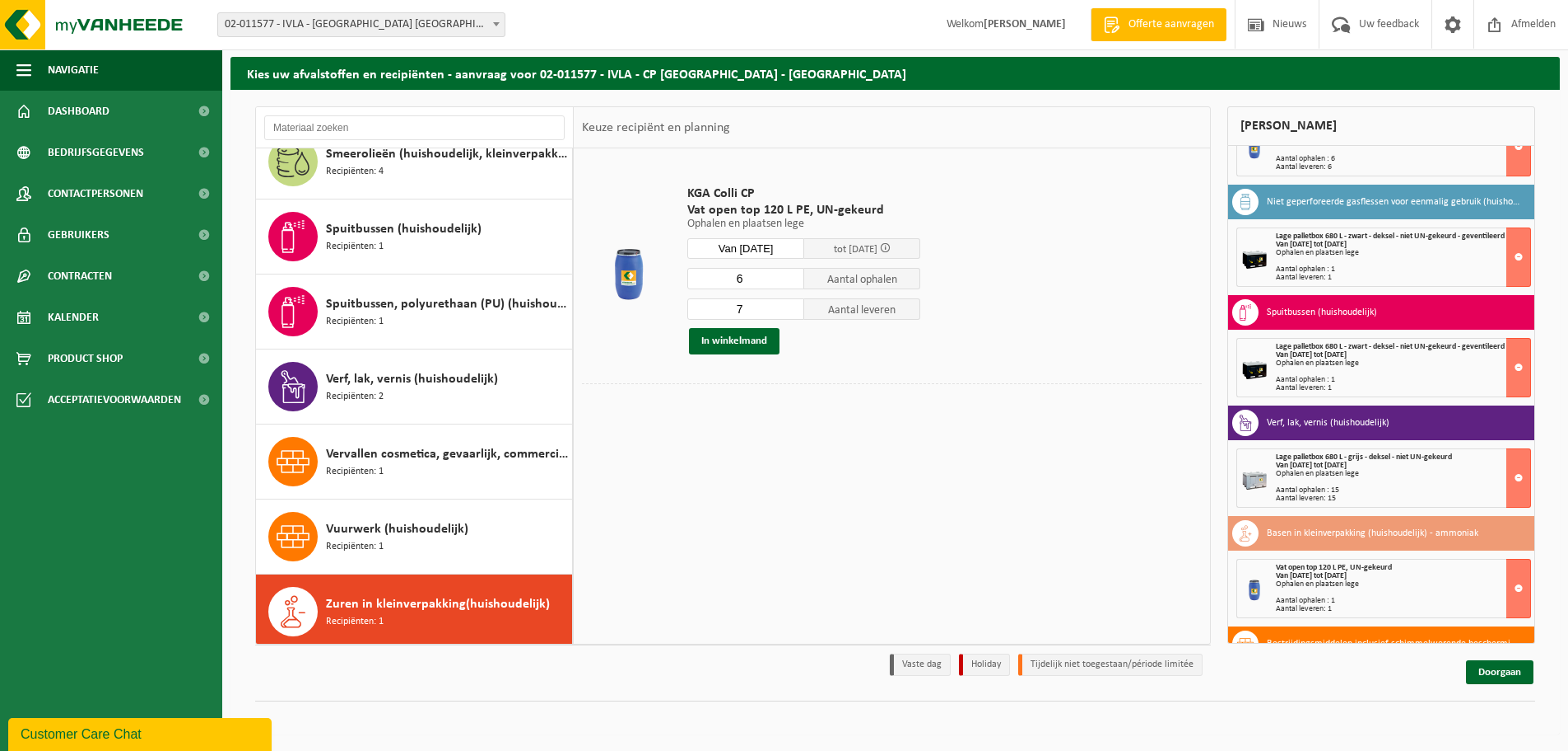
click at [793, 281] on input "6" at bounding box center [745, 278] width 117 height 21
click at [793, 281] on input "5" at bounding box center [745, 278] width 117 height 21
click at [793, 281] on input "4" at bounding box center [745, 278] width 117 height 21
click at [793, 281] on input "3" at bounding box center [745, 278] width 117 height 21
type input "2"
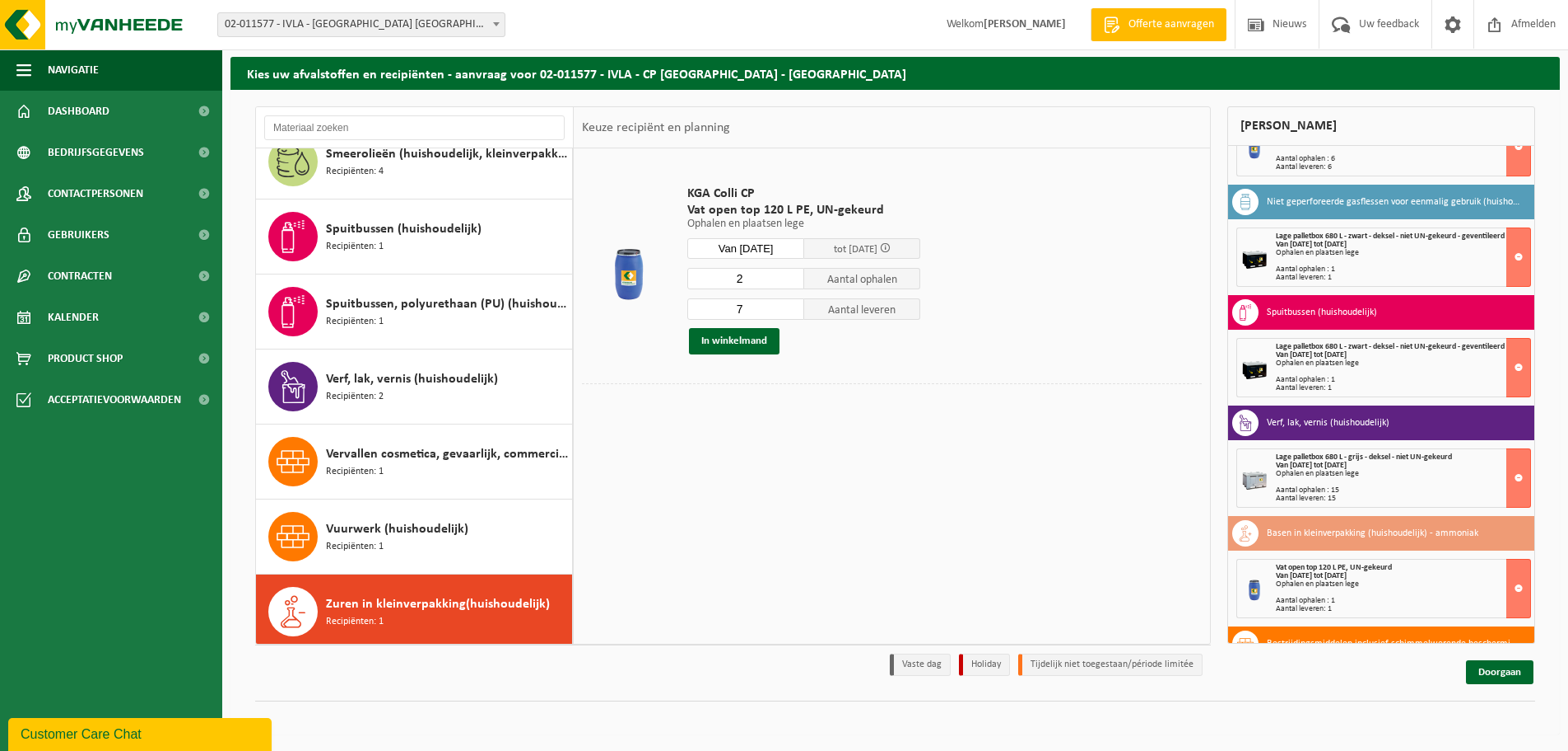
click at [793, 281] on input "2" at bounding box center [745, 278] width 117 height 21
click at [790, 309] on input "6" at bounding box center [745, 308] width 117 height 21
click at [790, 309] on input "5" at bounding box center [745, 308] width 117 height 21
click at [790, 309] on input "4" at bounding box center [745, 308] width 117 height 21
click at [790, 309] on input "3" at bounding box center [745, 308] width 117 height 21
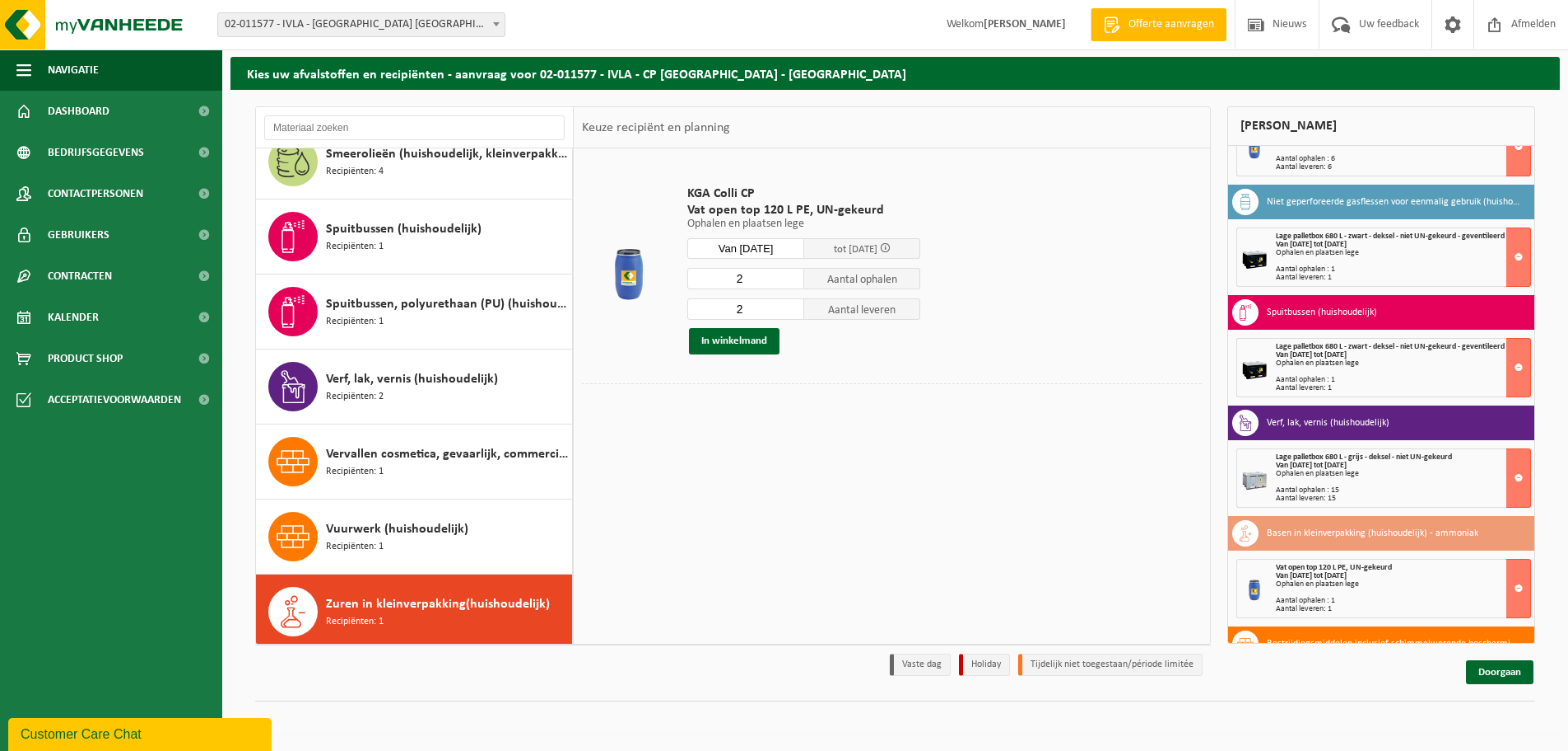
type input "2"
click at [790, 309] on input "2" at bounding box center [745, 308] width 117 height 21
click at [748, 342] on button "In winkelmand" at bounding box center [734, 341] width 91 height 27
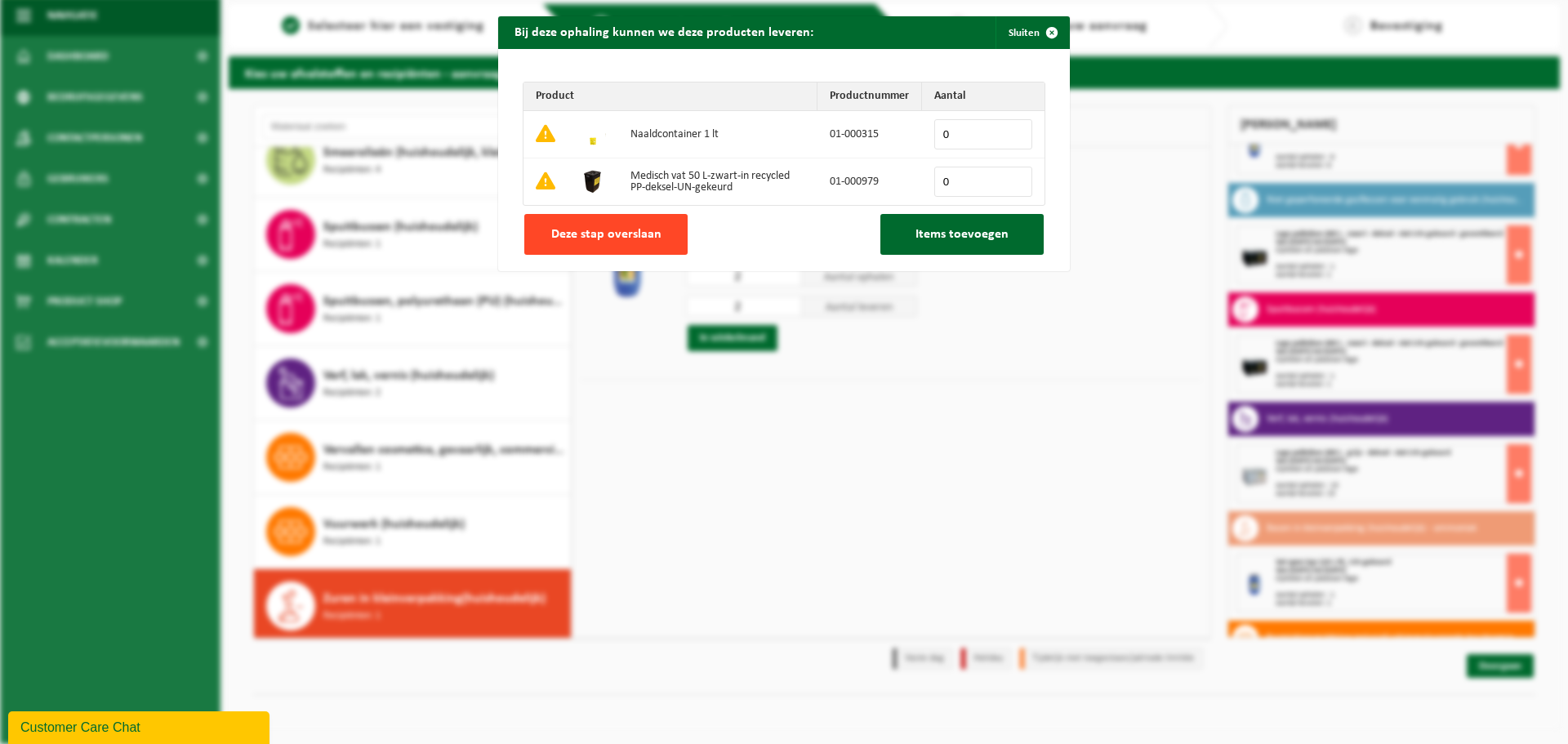
click at [616, 226] on button "Deze stap overslaan" at bounding box center [605, 234] width 163 height 41
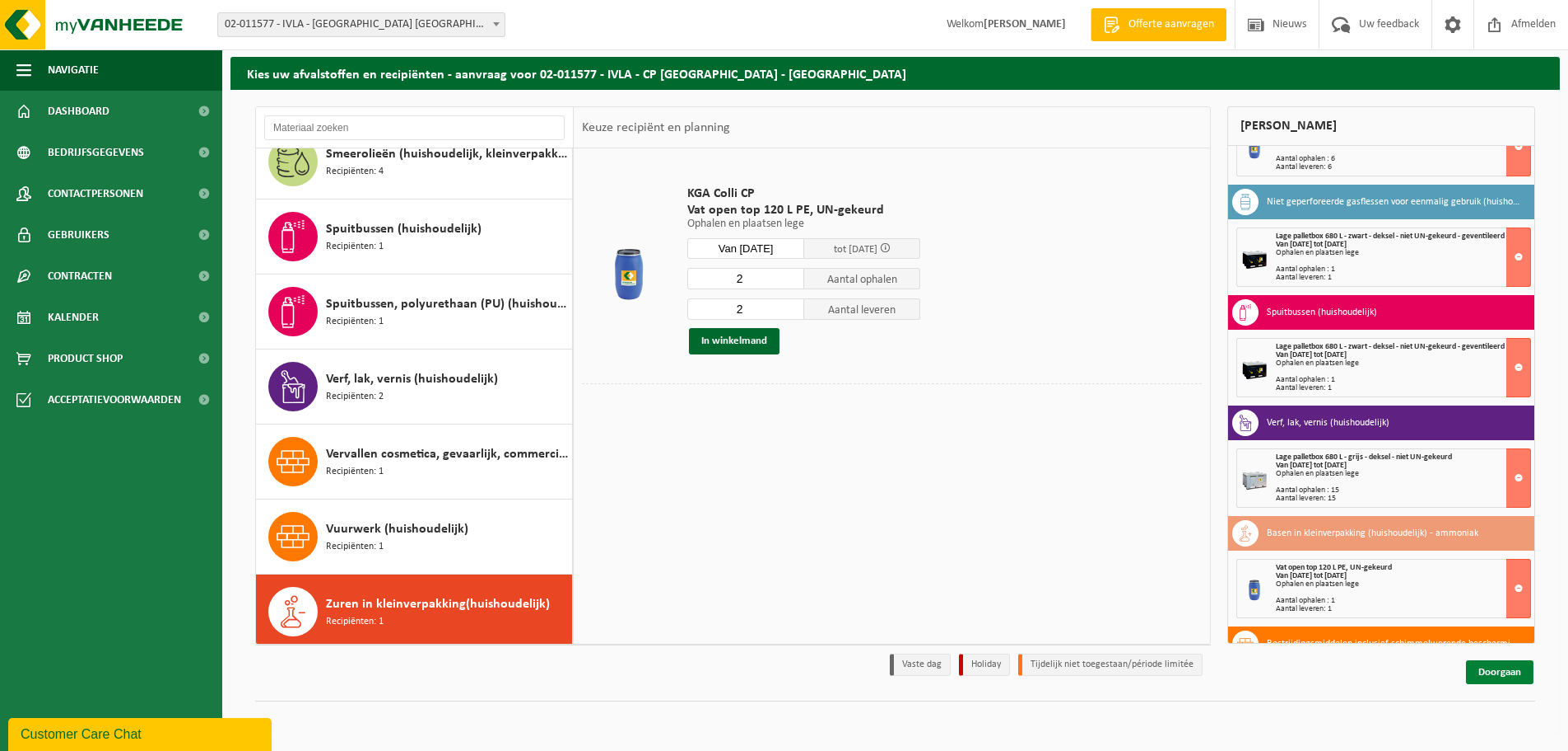
click at [1494, 669] on link "Doorgaan" at bounding box center [1500, 672] width 68 height 24
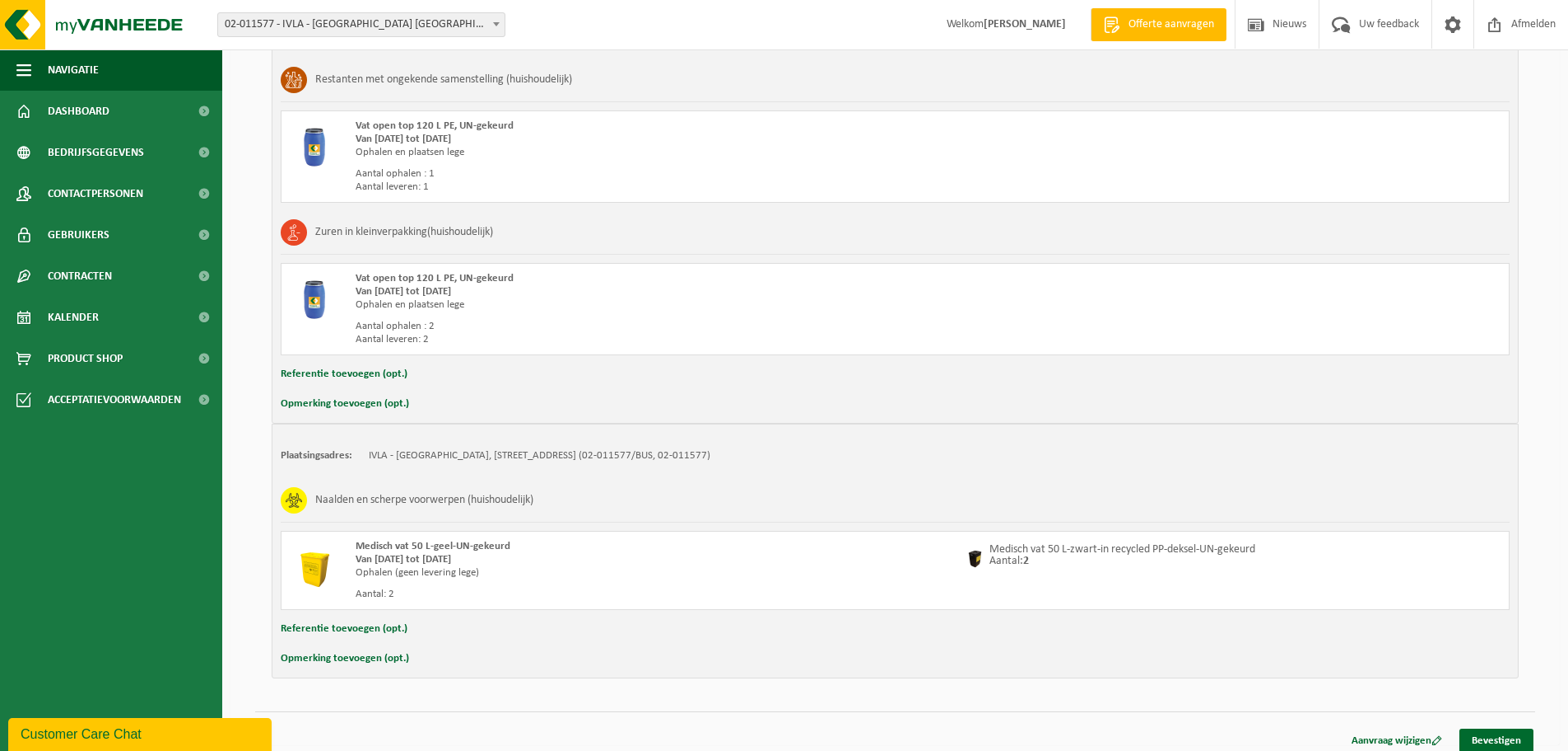
scroll to position [1596, 0]
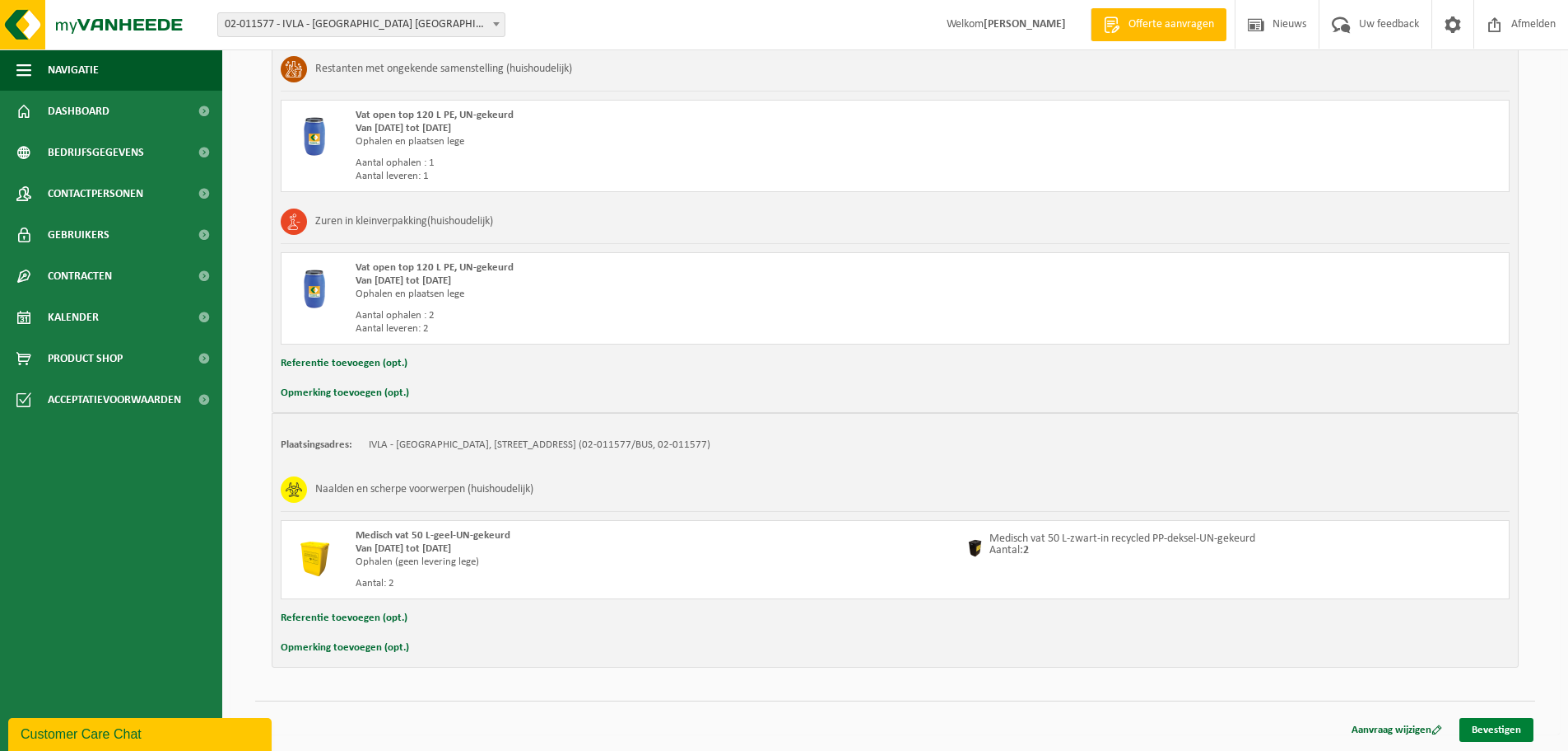
click at [1504, 727] on link "Bevestigen" at bounding box center [1496, 730] width 74 height 24
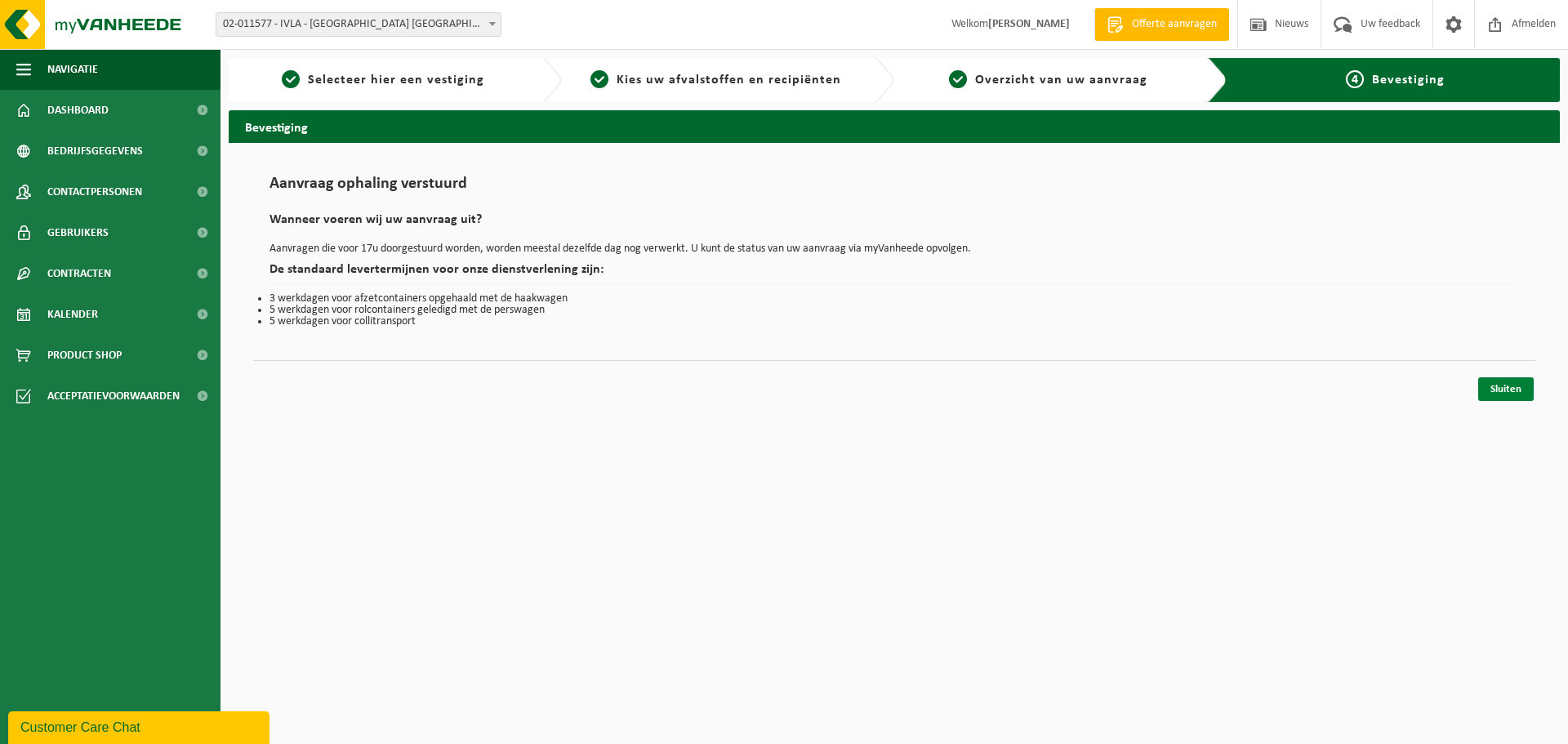
click at [1504, 393] on link "Sluiten" at bounding box center [1505, 389] width 56 height 24
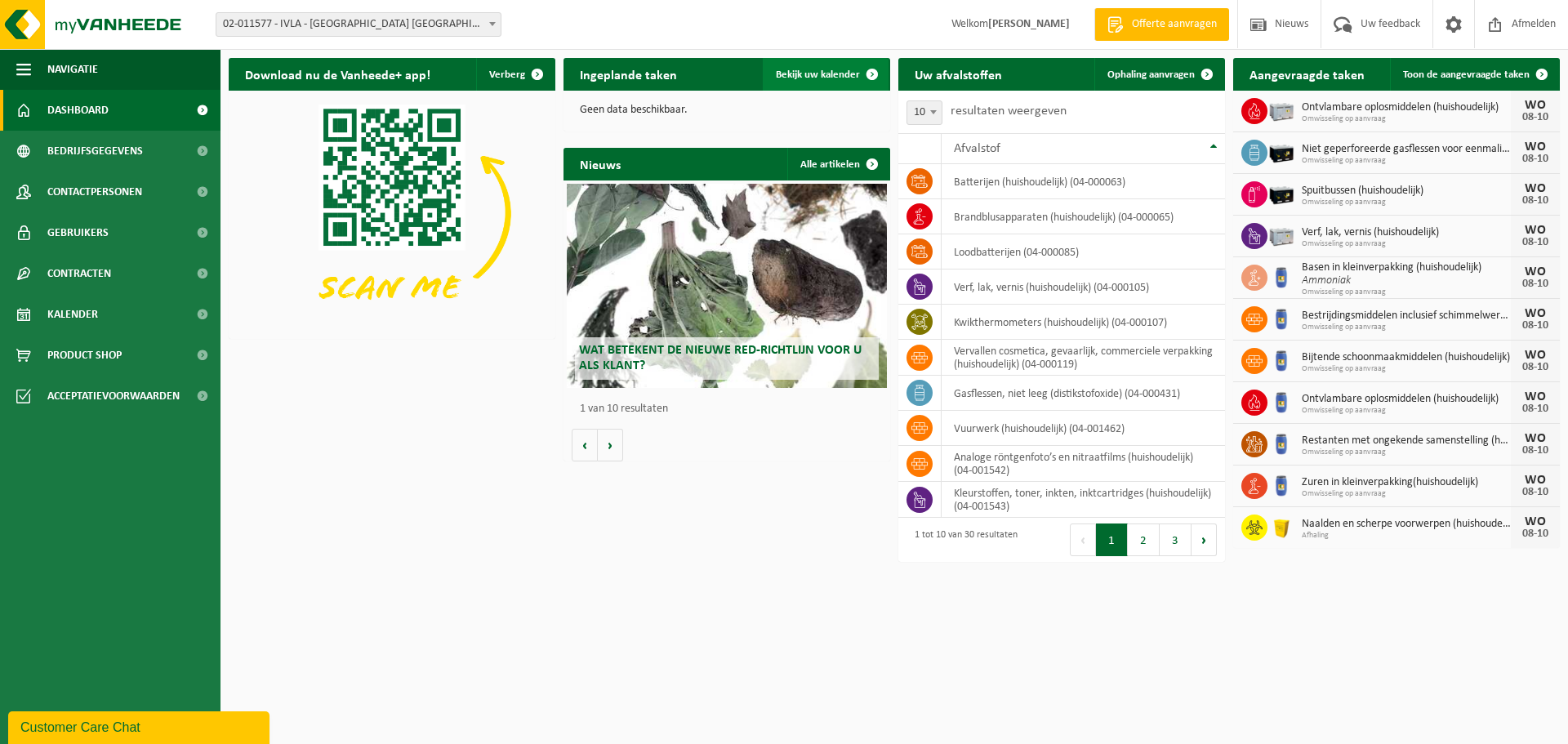
click at [814, 75] on span "Bekijk uw kalender" at bounding box center [817, 75] width 84 height 11
